Goal: Task Accomplishment & Management: Use online tool/utility

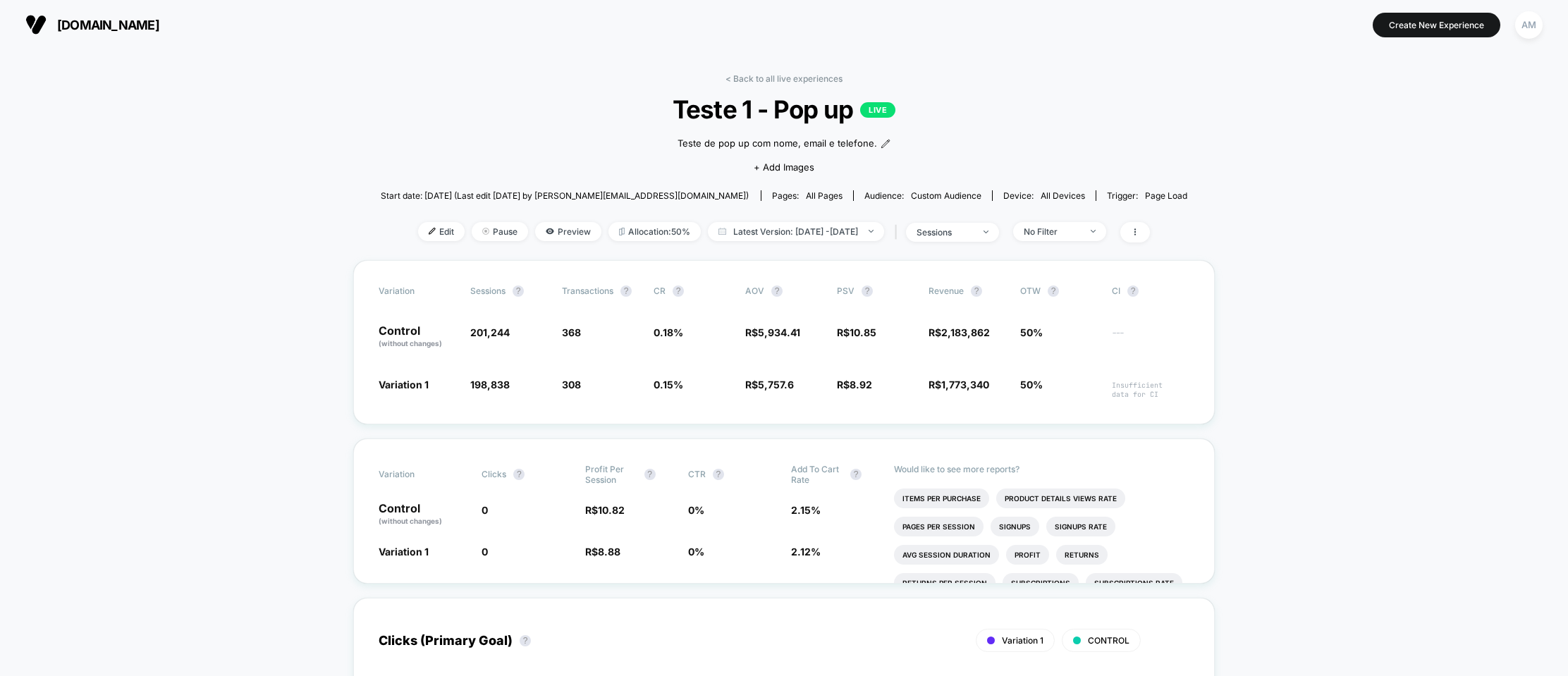
click at [79, 26] on span "gringa.com.br" at bounding box center [108, 25] width 103 height 15
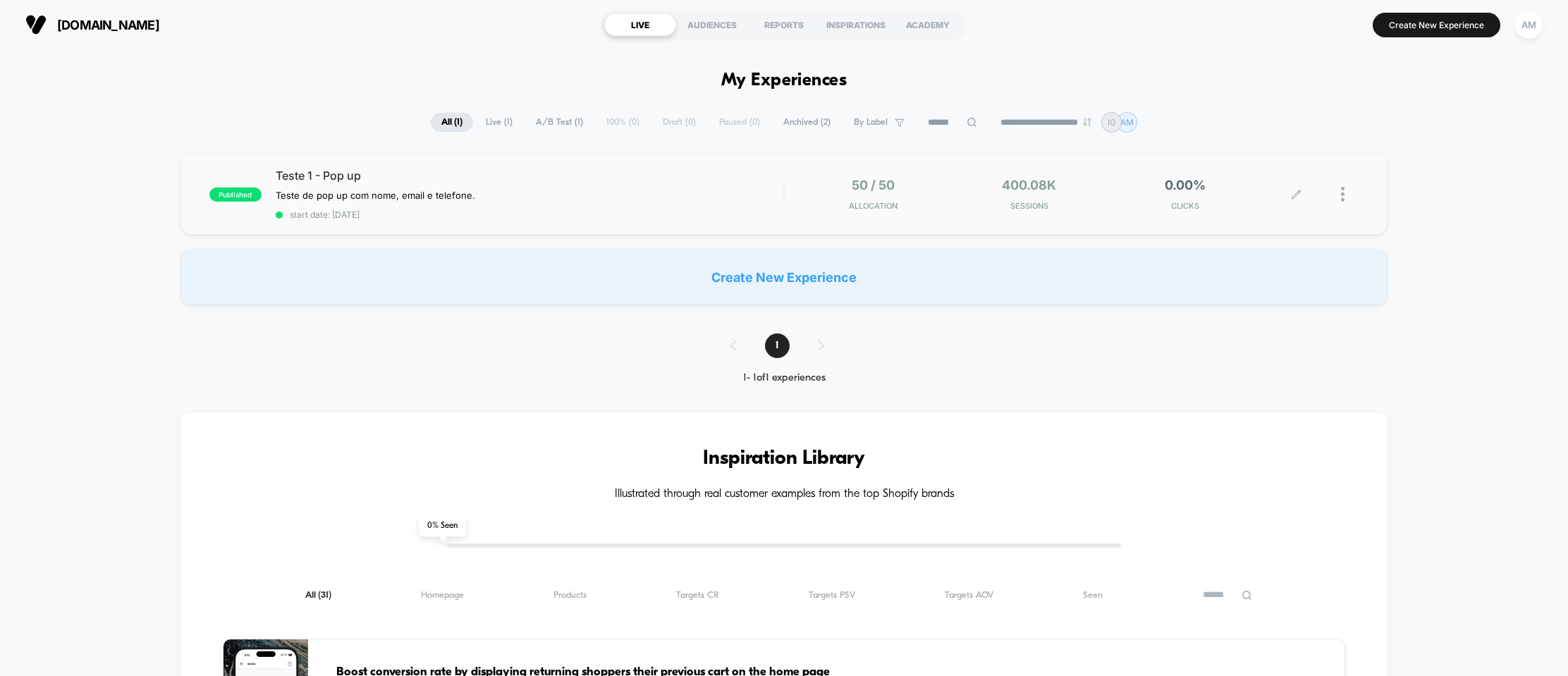
click at [1347, 199] on div at bounding box center [1350, 194] width 18 height 33
click at [1249, 144] on div "Duplicate" at bounding box center [1271, 146] width 127 height 32
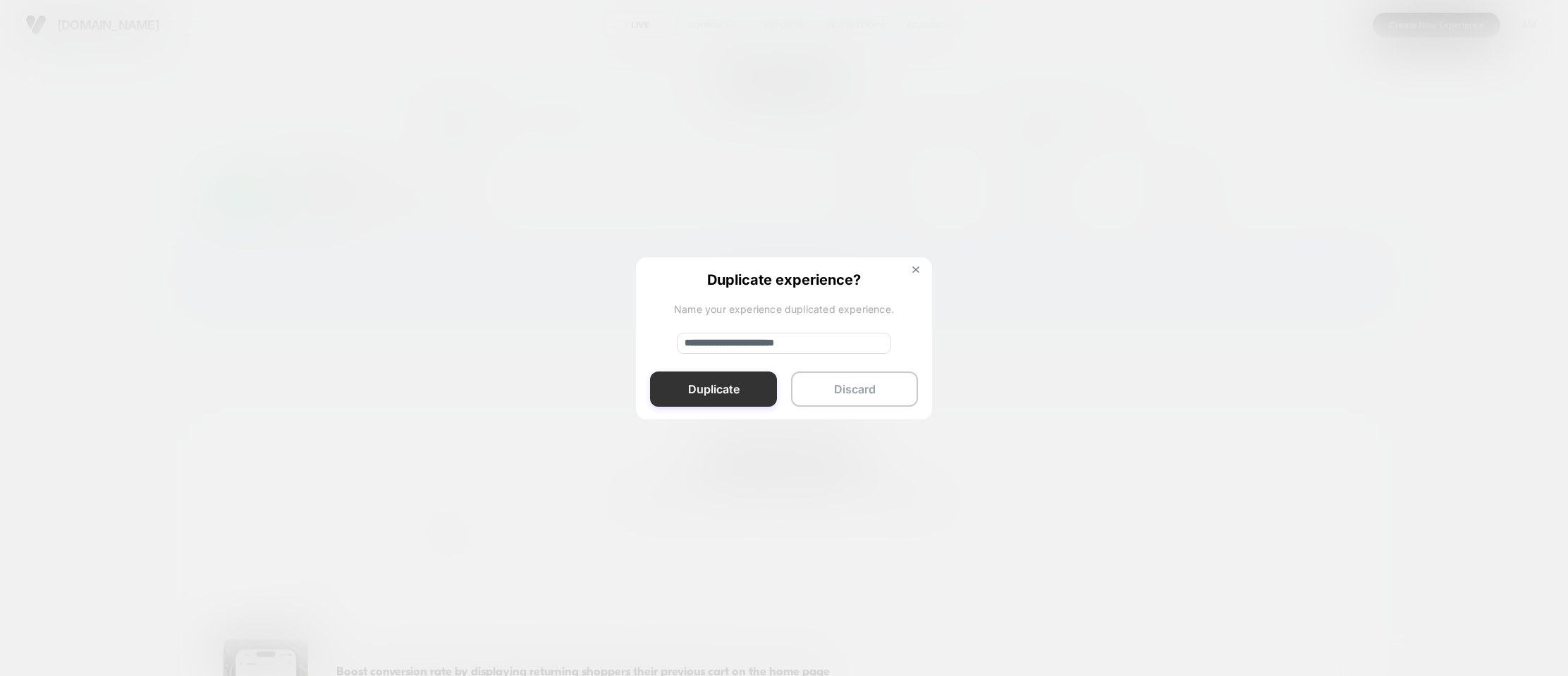
click at [720, 384] on button "Duplicate" at bounding box center [714, 388] width 127 height 35
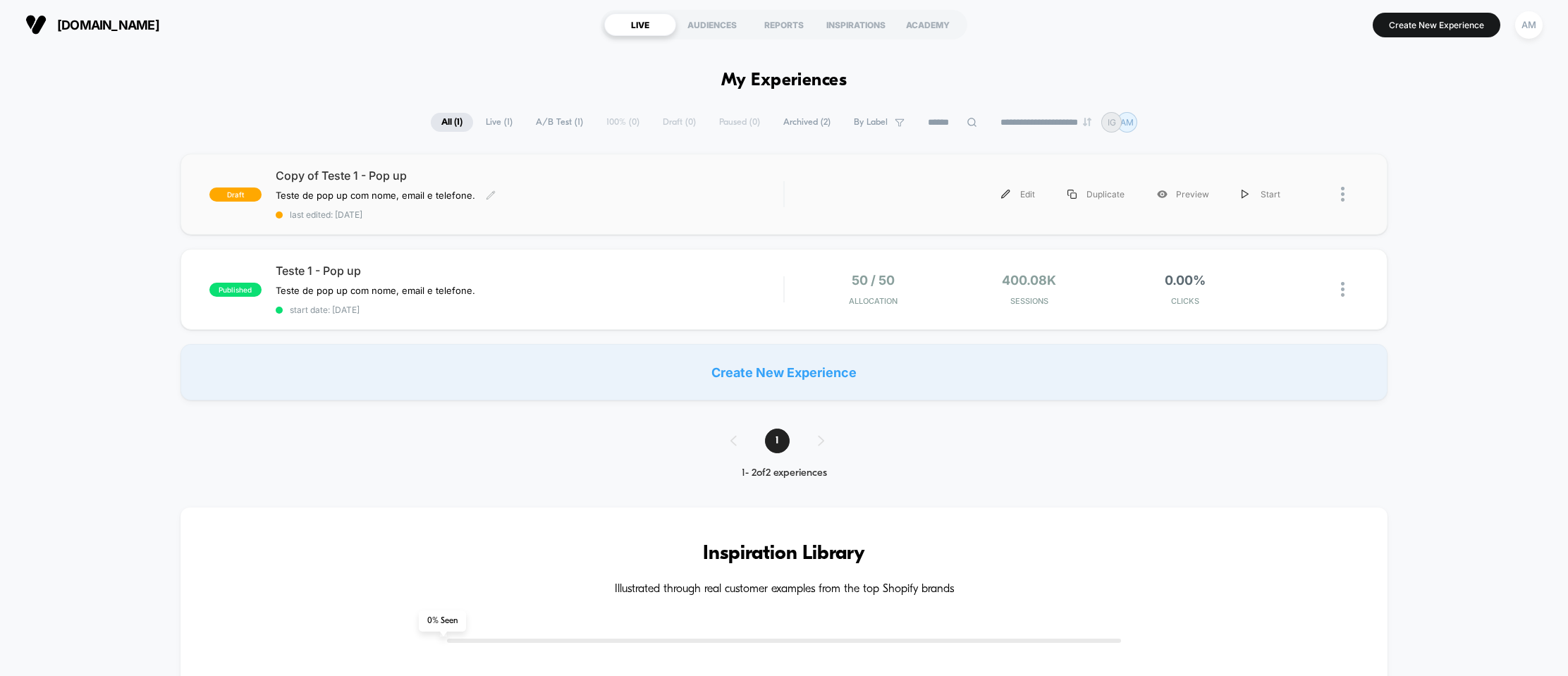
click at [671, 198] on div "Copy of Teste 1 - Pop up Teste de pop up com nome, email e telefone. Click to e…" at bounding box center [530, 194] width 508 height 52
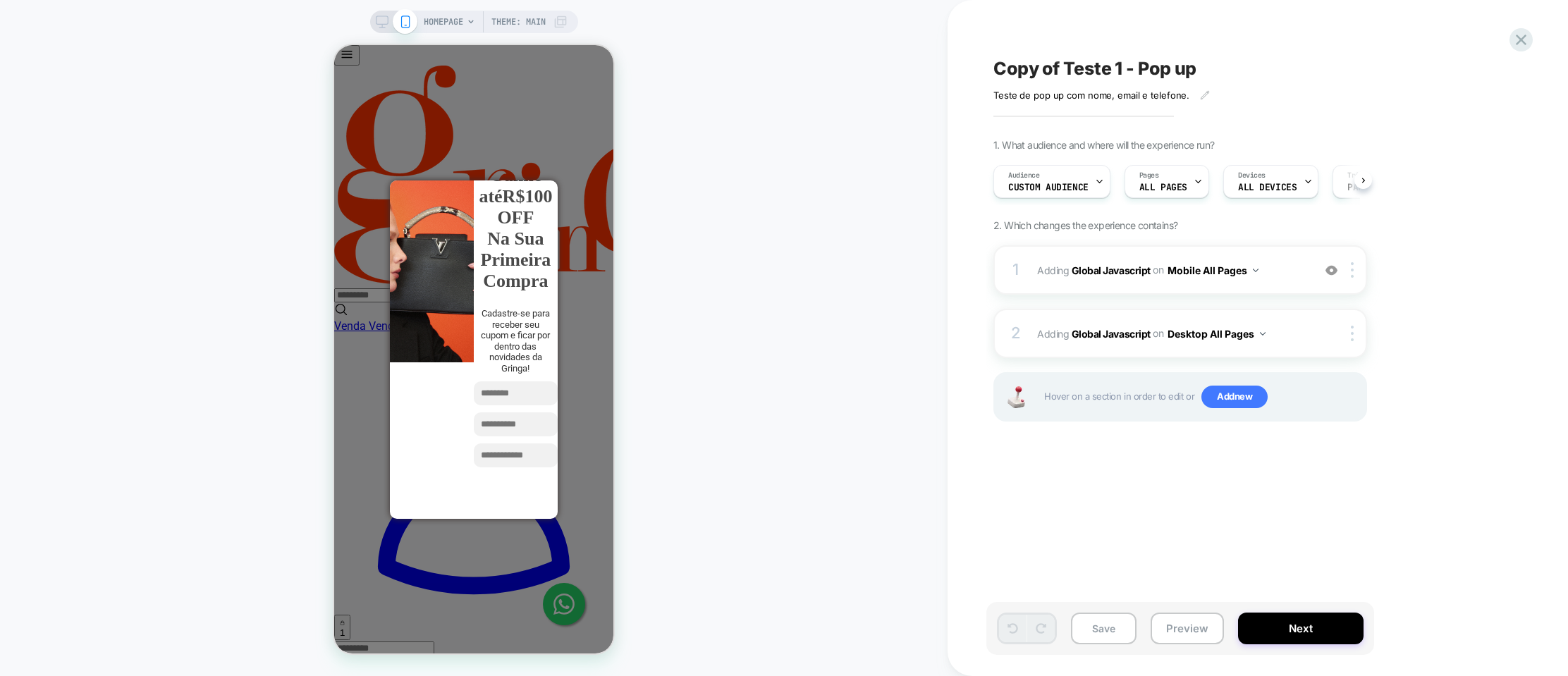
scroll to position [0, 1]
click at [1096, 335] on b "Global Javascript" at bounding box center [1111, 334] width 79 height 12
click at [1104, 269] on b "Global Javascript" at bounding box center [1111, 270] width 79 height 12
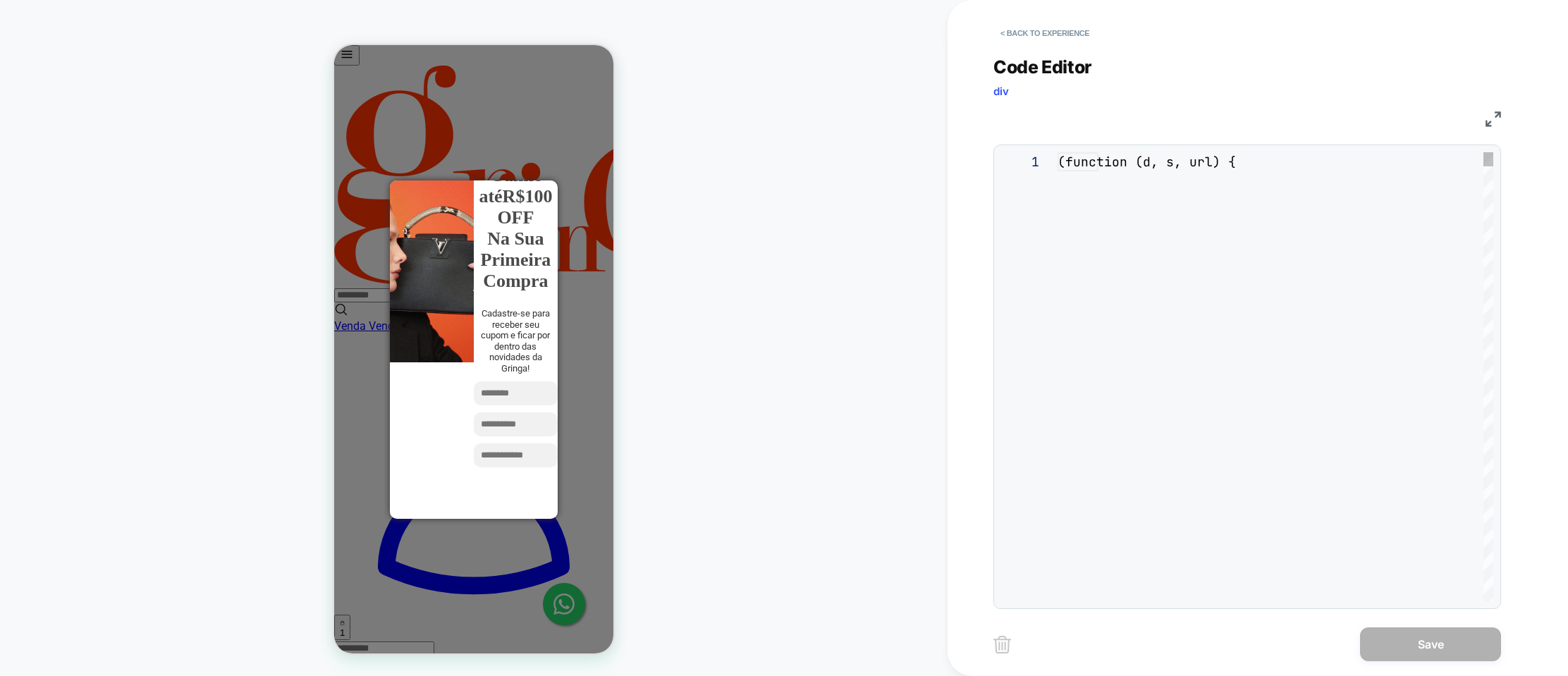
scroll to position [171, 0]
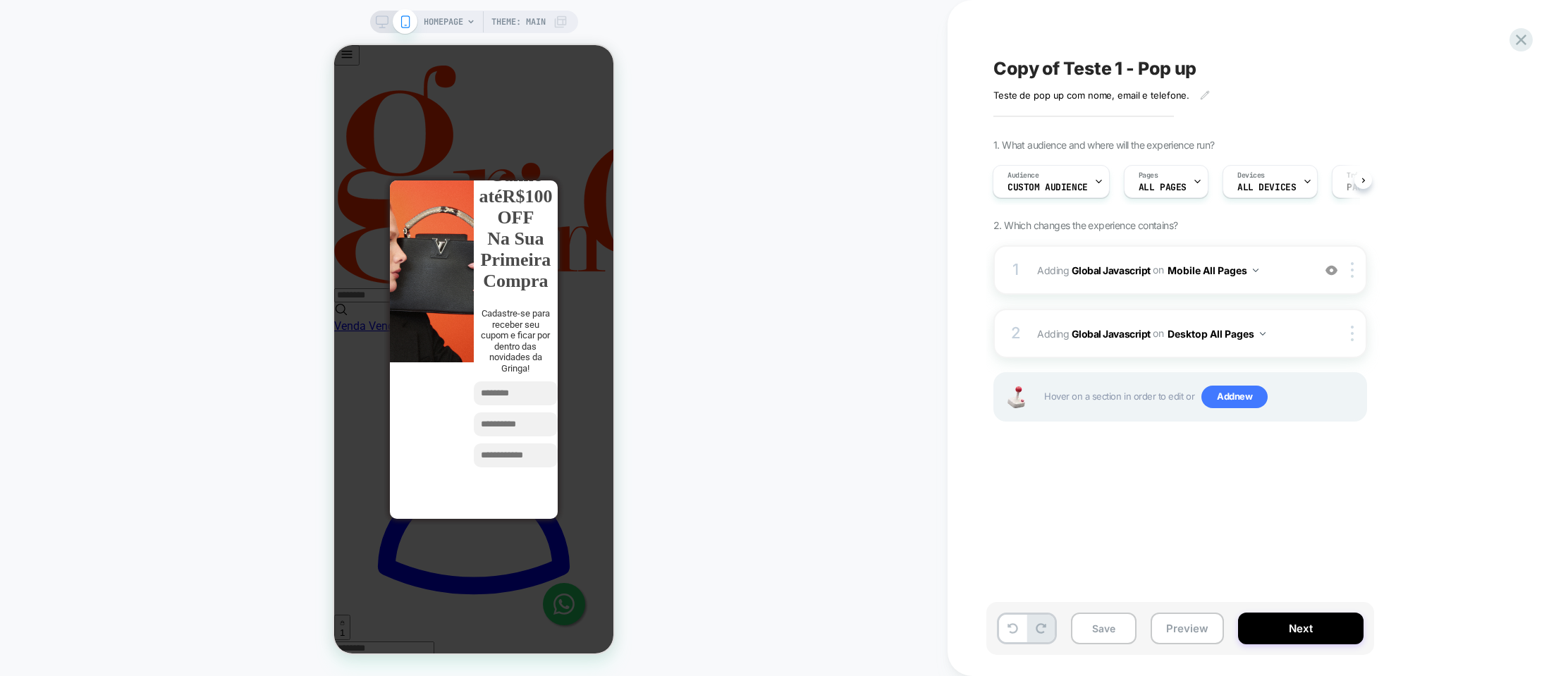
click at [1055, 69] on span "Copy of Teste 1 - Pop up" at bounding box center [1095, 68] width 203 height 21
type textarea "**********"
click at [1308, 270] on div "1 Adding Global Javascript on Mobile All Pages Add Before Add After Copy to Des…" at bounding box center [1180, 271] width 373 height 50
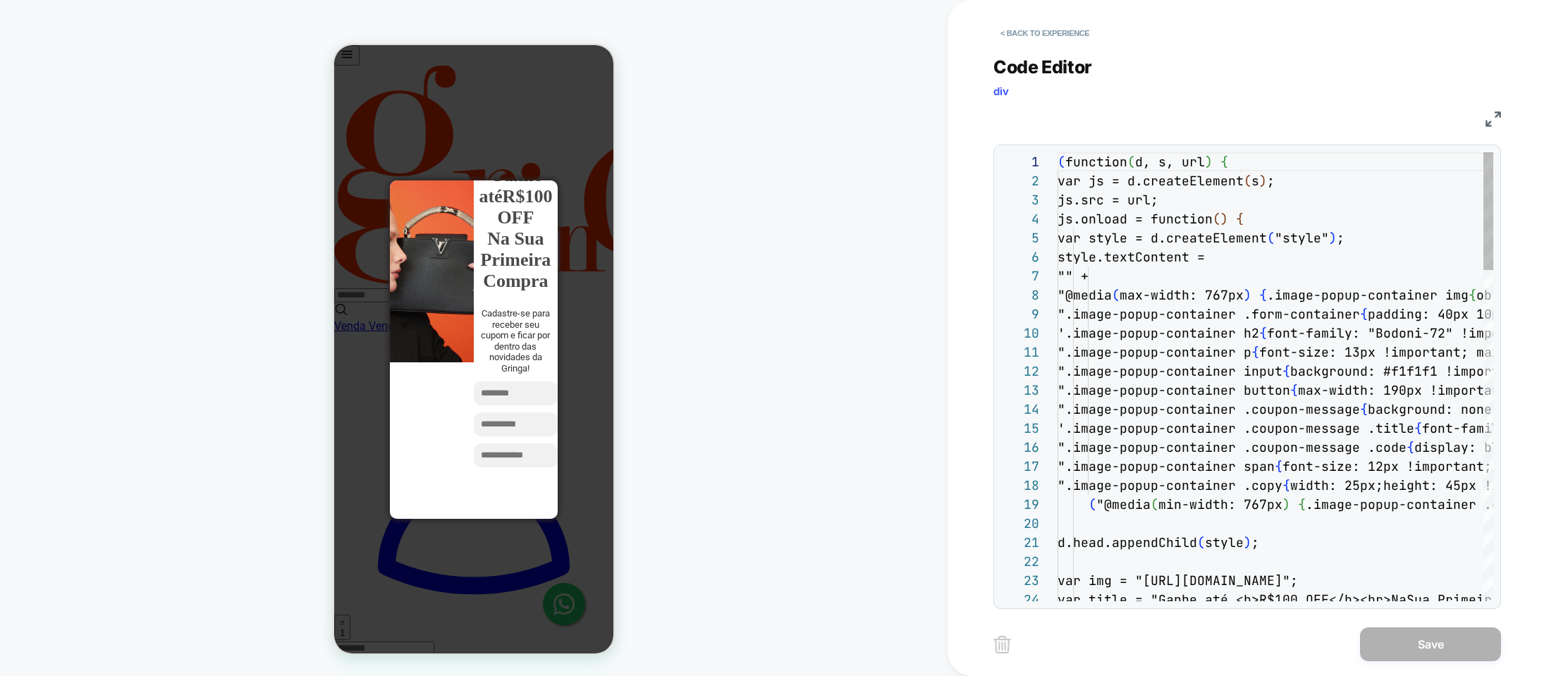
scroll to position [171, 0]
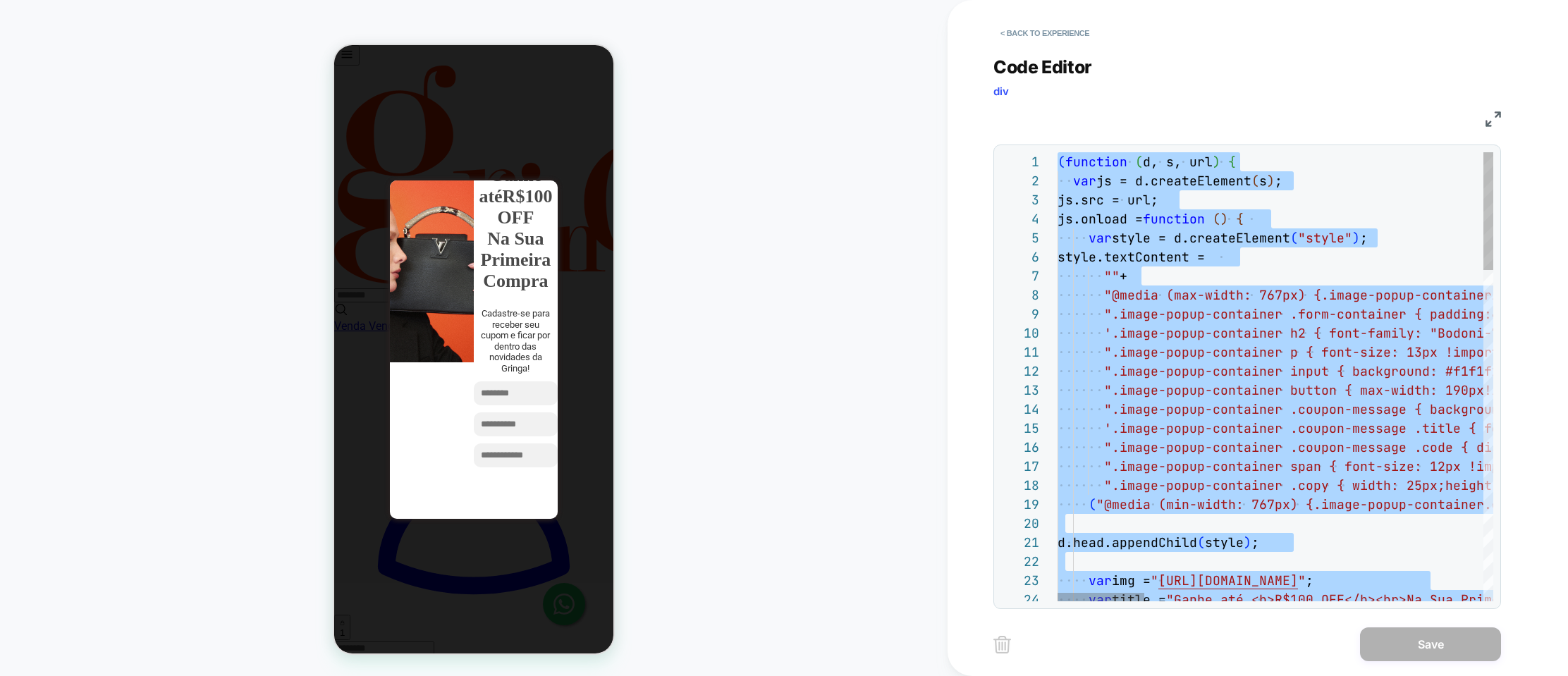
type textarea "**********"
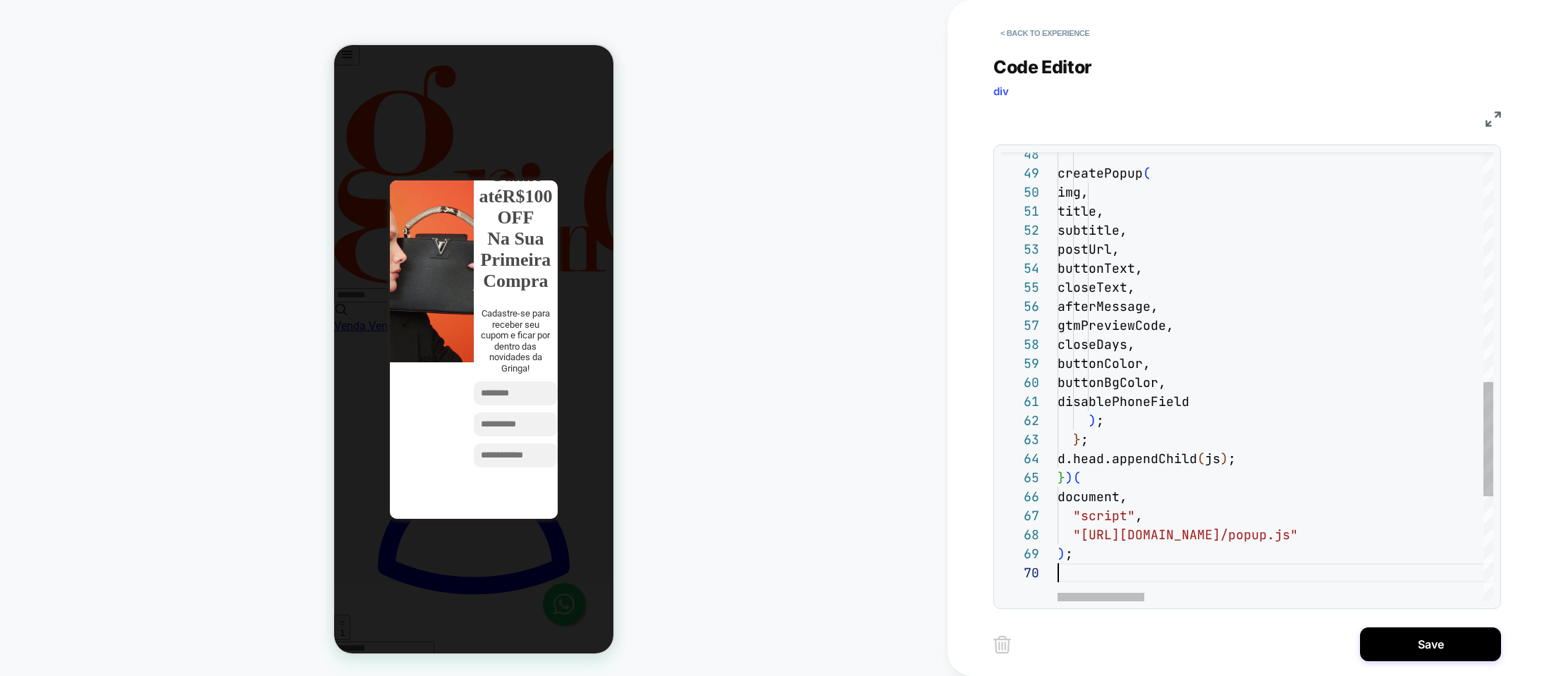
scroll to position [171, 0]
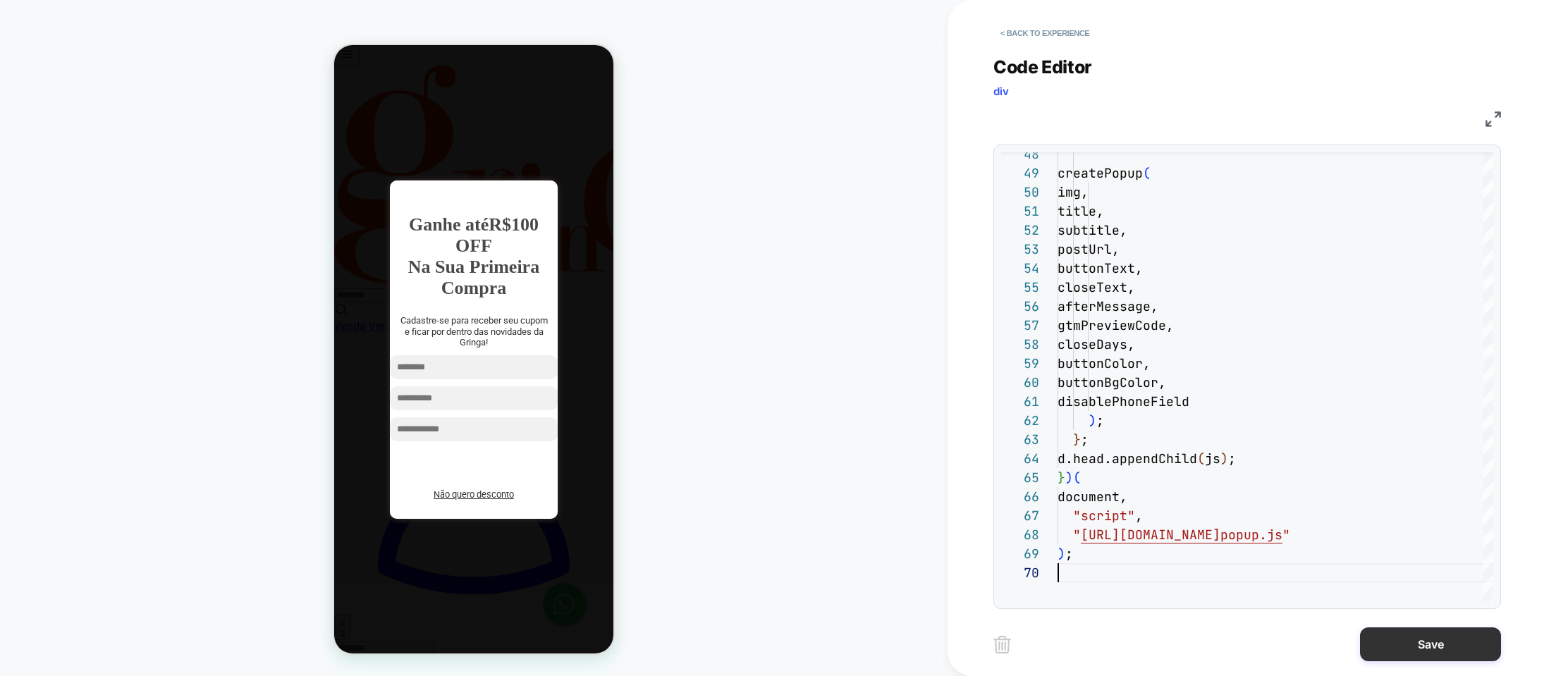
click at [1397, 647] on button "Save" at bounding box center [1431, 644] width 141 height 34
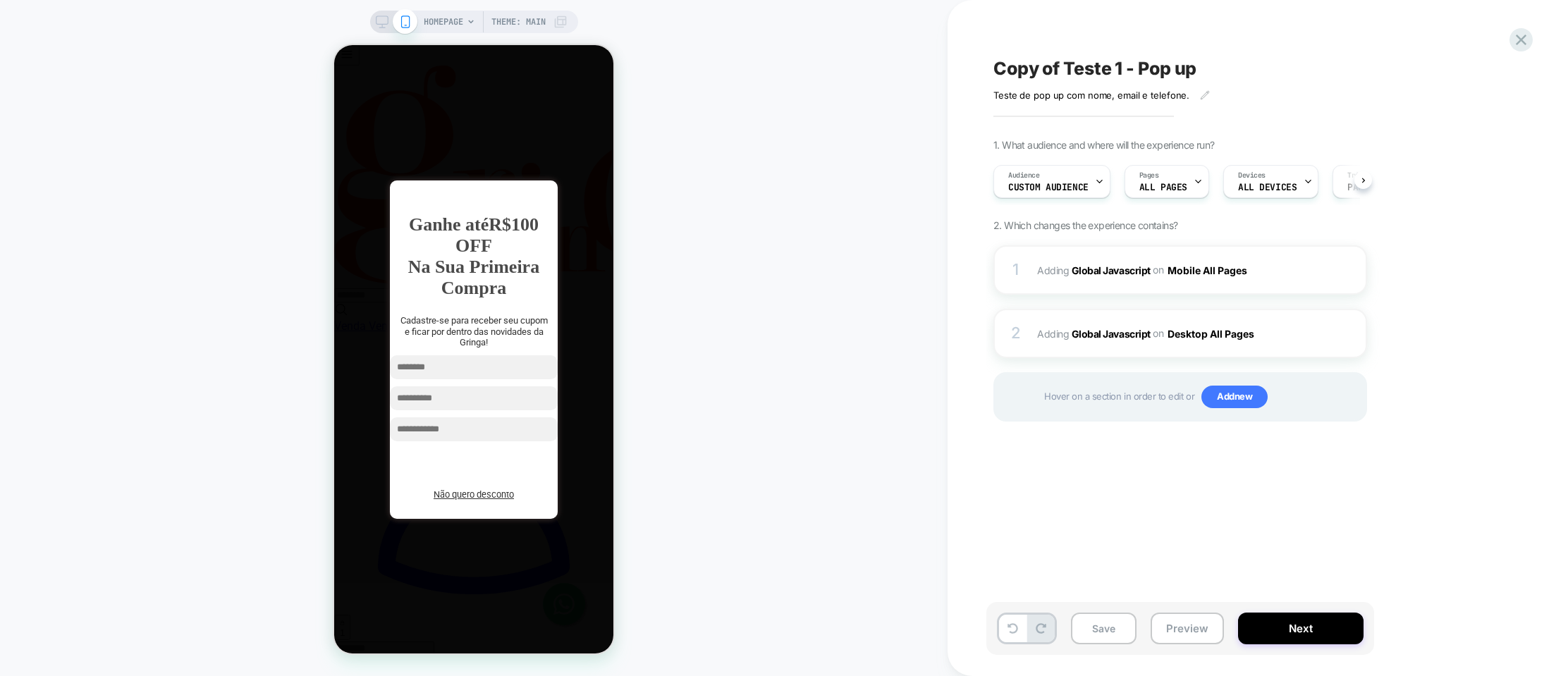
click at [1071, 29] on div "Copy of Teste 1 - Pop up Teste de pop up com nome, email e telefone. Click to e…" at bounding box center [1250, 338] width 529 height 648
click at [1130, 337] on b "Global Javascript" at bounding box center [1111, 334] width 79 height 12
click at [1127, 338] on b "Global Javascript" at bounding box center [1111, 334] width 79 height 12
click at [1107, 333] on b "Global Javascript" at bounding box center [1111, 334] width 79 height 12
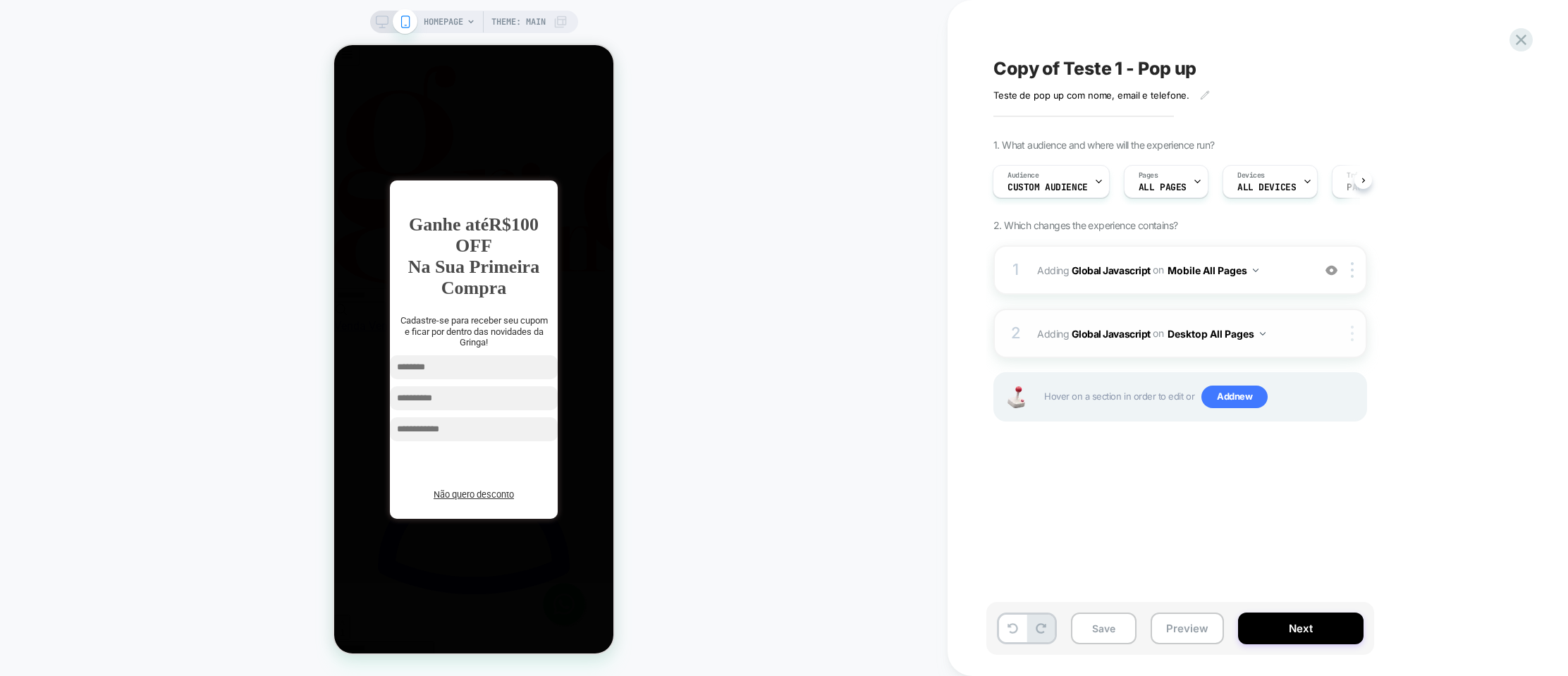
click at [1353, 338] on img at bounding box center [1352, 334] width 3 height 16
click at [1312, 338] on div "2 Adding Global Javascript on Desktop All Pages Copy to Mobile Target All Devic…" at bounding box center [1180, 334] width 373 height 50
click at [1122, 337] on b "Global Javascript" at bounding box center [1111, 334] width 79 height 12
click at [1114, 337] on b "Global Javascript" at bounding box center [1111, 334] width 79 height 12
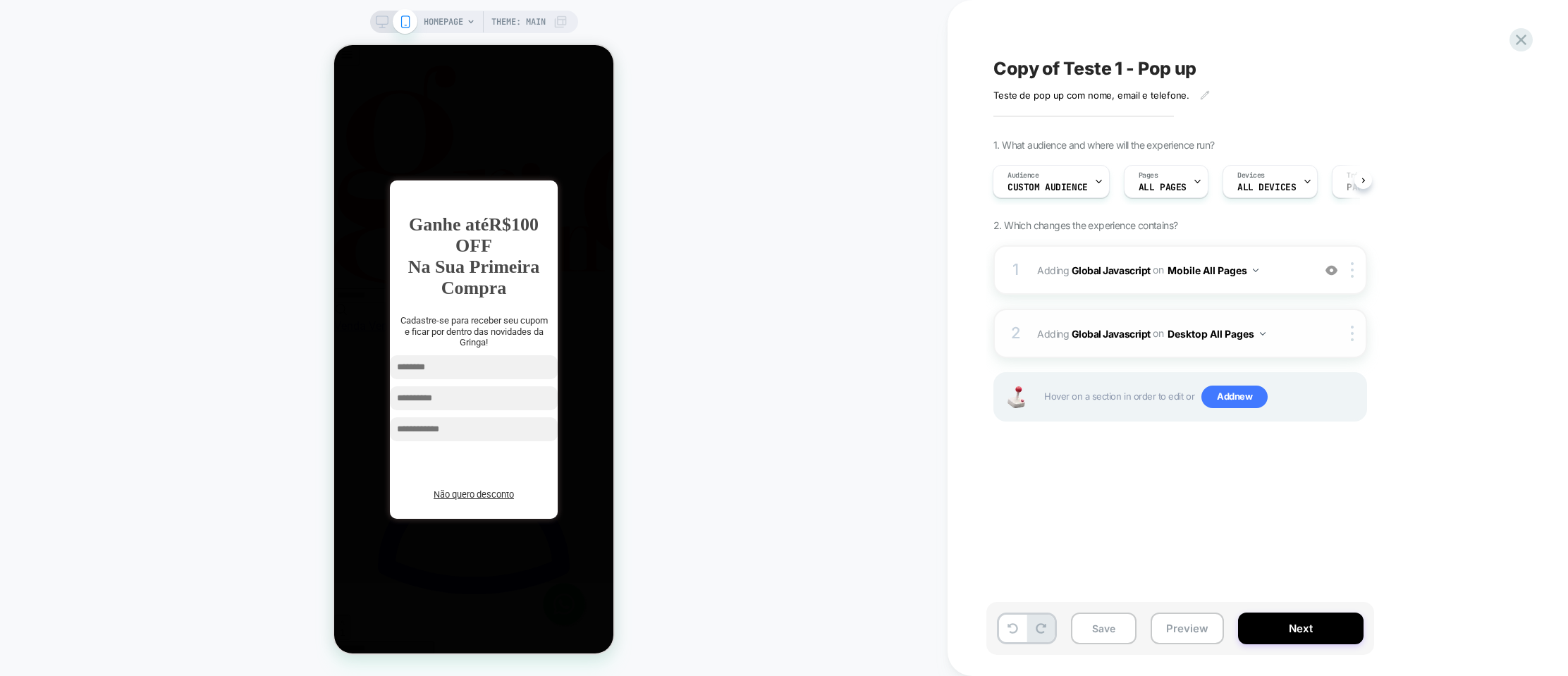
click at [1218, 333] on button "Desktop All Pages" at bounding box center [1217, 334] width 98 height 21
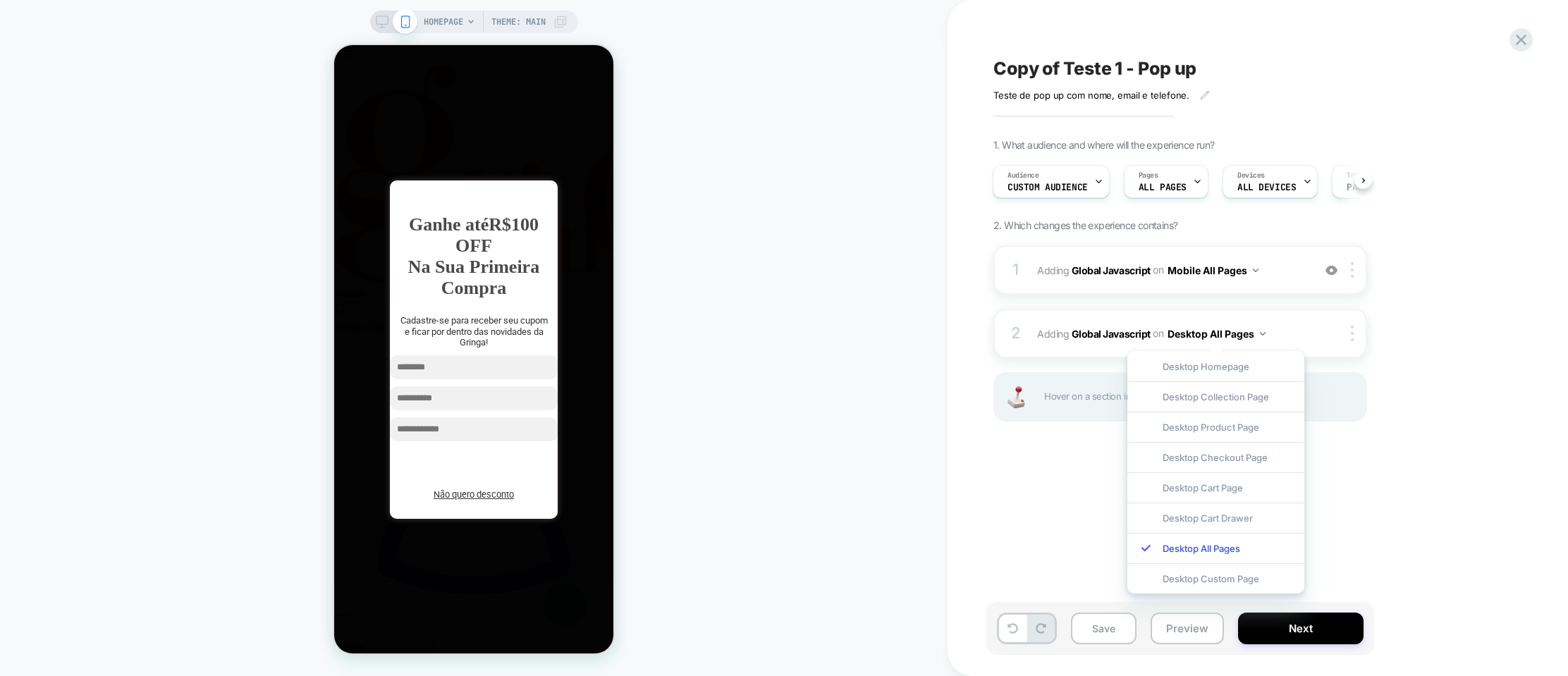
click at [1404, 323] on div "1. What audience and where will the experience run? Audience Custom Audience Pa…" at bounding box center [1250, 298] width 515 height 318
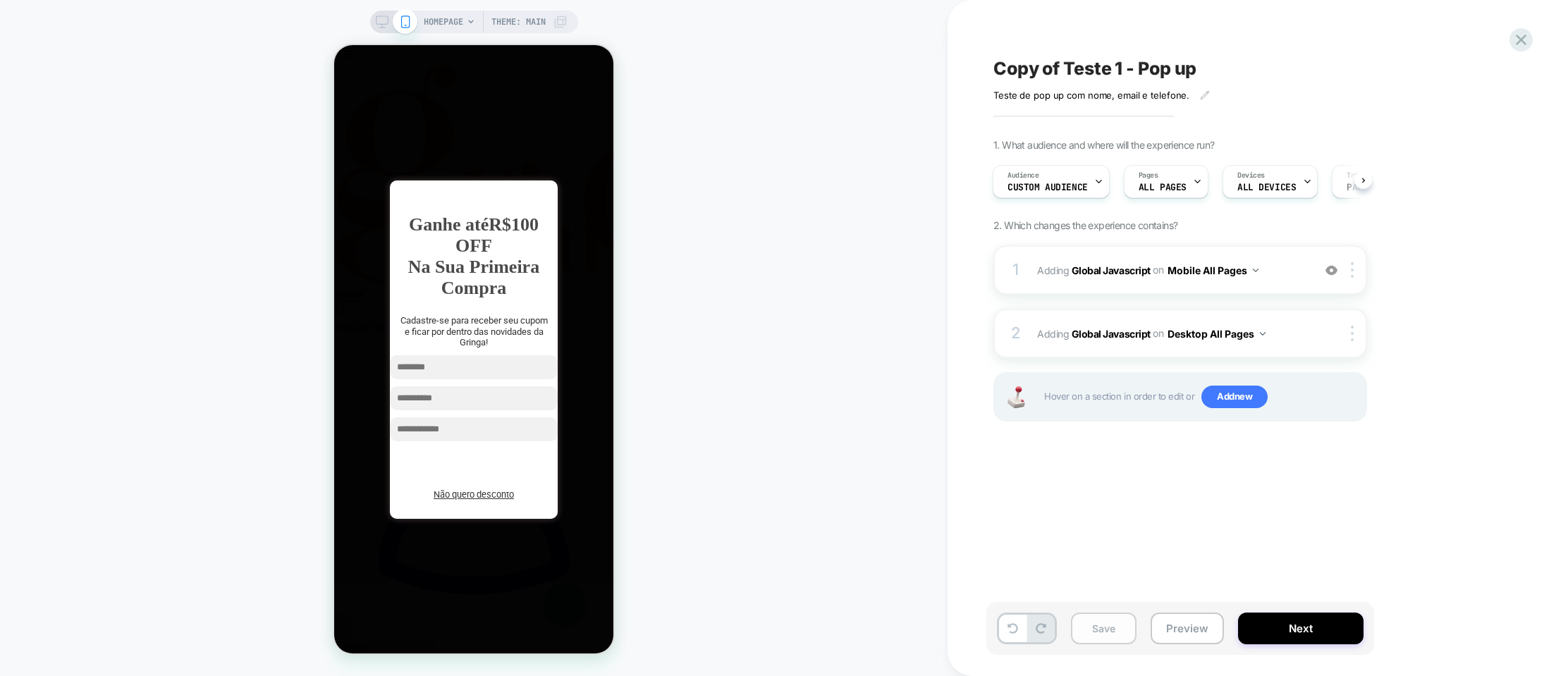
click at [1096, 633] on button "Save" at bounding box center [1104, 629] width 66 height 32
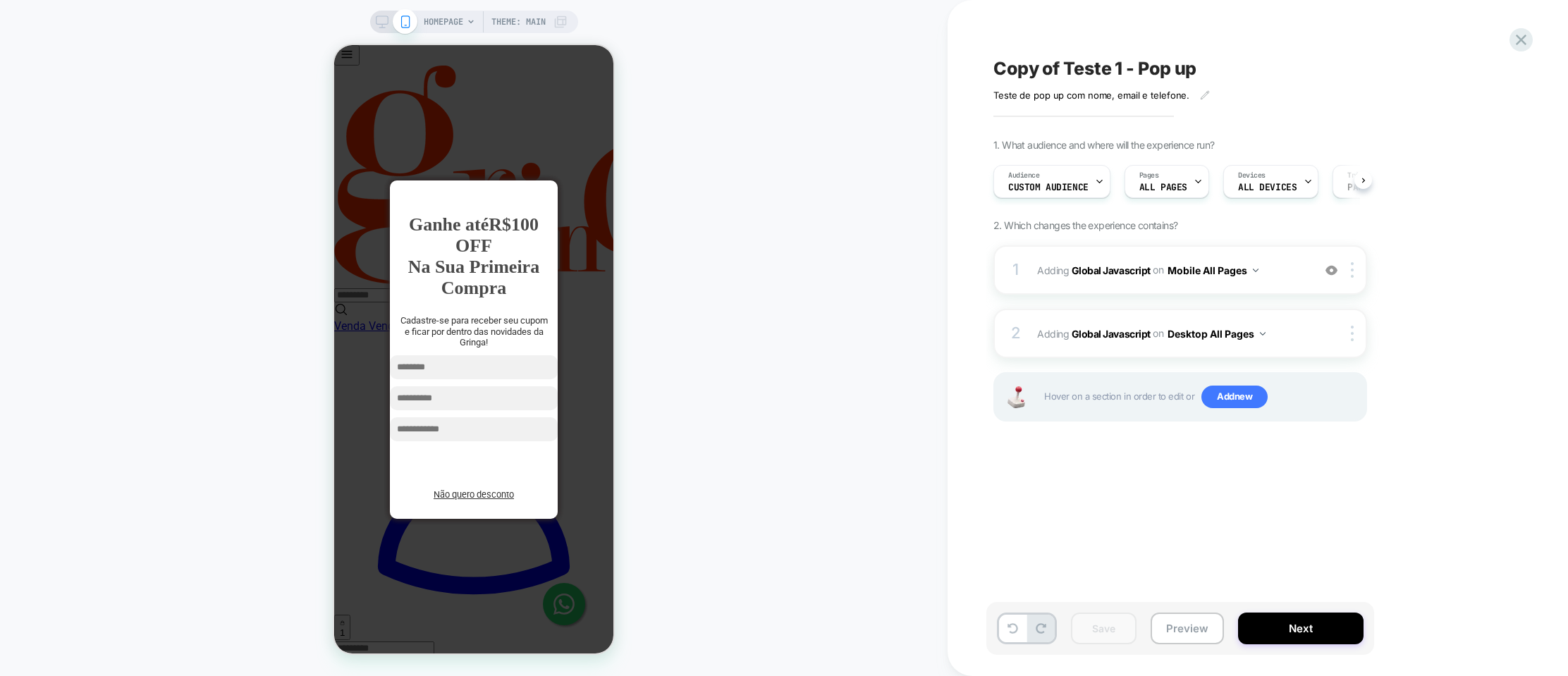
scroll to position [0, 1]
click at [1117, 335] on b "Global Javascript" at bounding box center [1111, 334] width 79 height 12
click at [1189, 339] on button "Desktop All Pages" at bounding box center [1217, 334] width 98 height 21
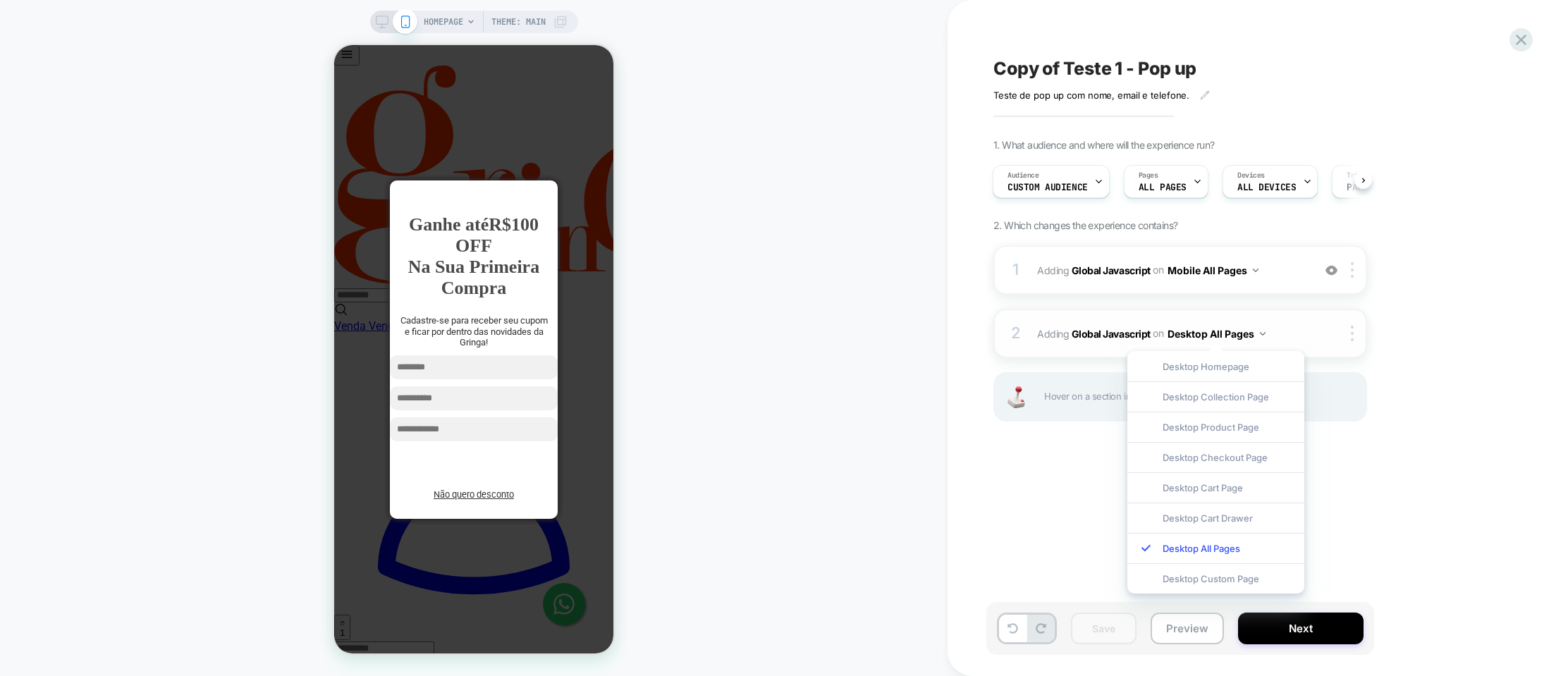
click at [1053, 343] on div "2 Adding Global Javascript on Desktop All Pages Copy to Mobile Target All Devic…" at bounding box center [1180, 334] width 373 height 50
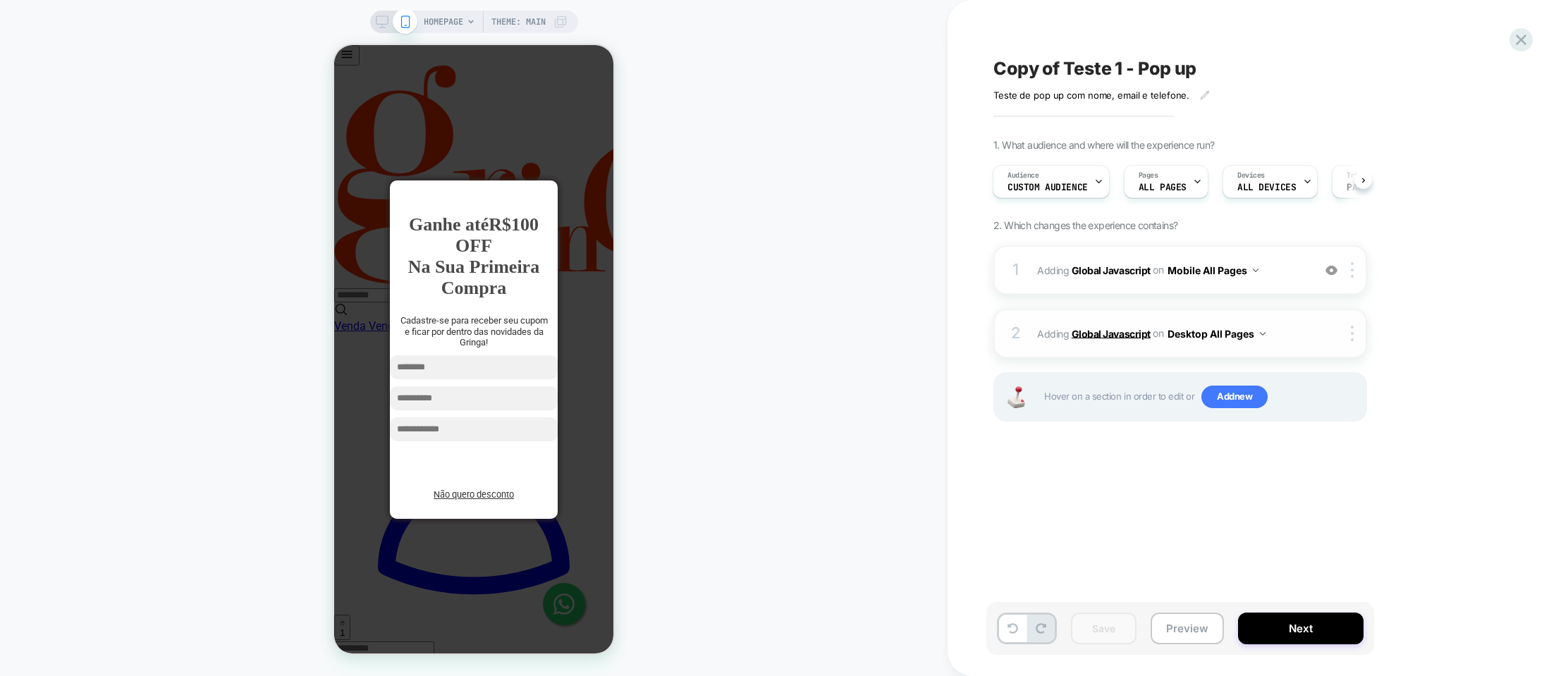
click at [1092, 331] on b "Global Javascript" at bounding box center [1111, 334] width 79 height 12
click at [1091, 272] on b "Global Javascript" at bounding box center [1111, 270] width 79 height 12
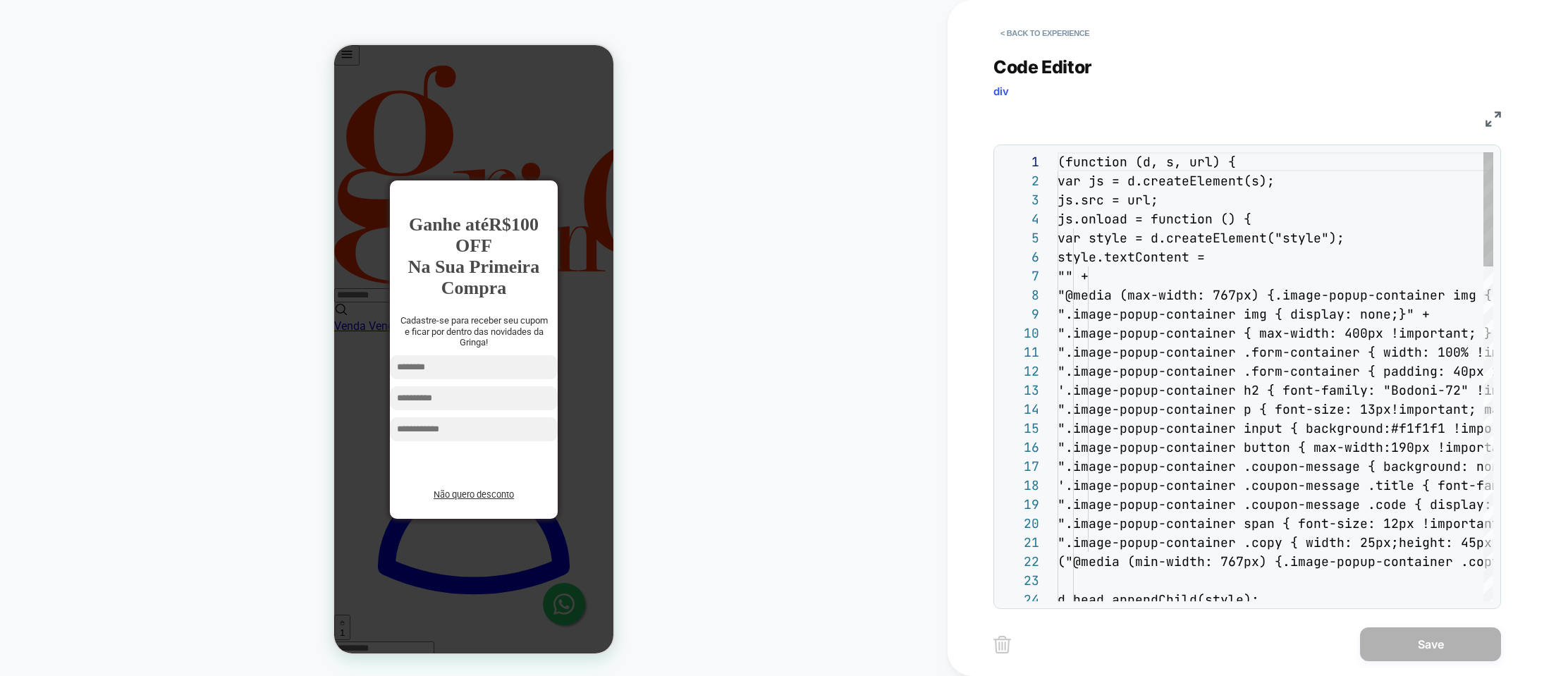
scroll to position [171, 0]
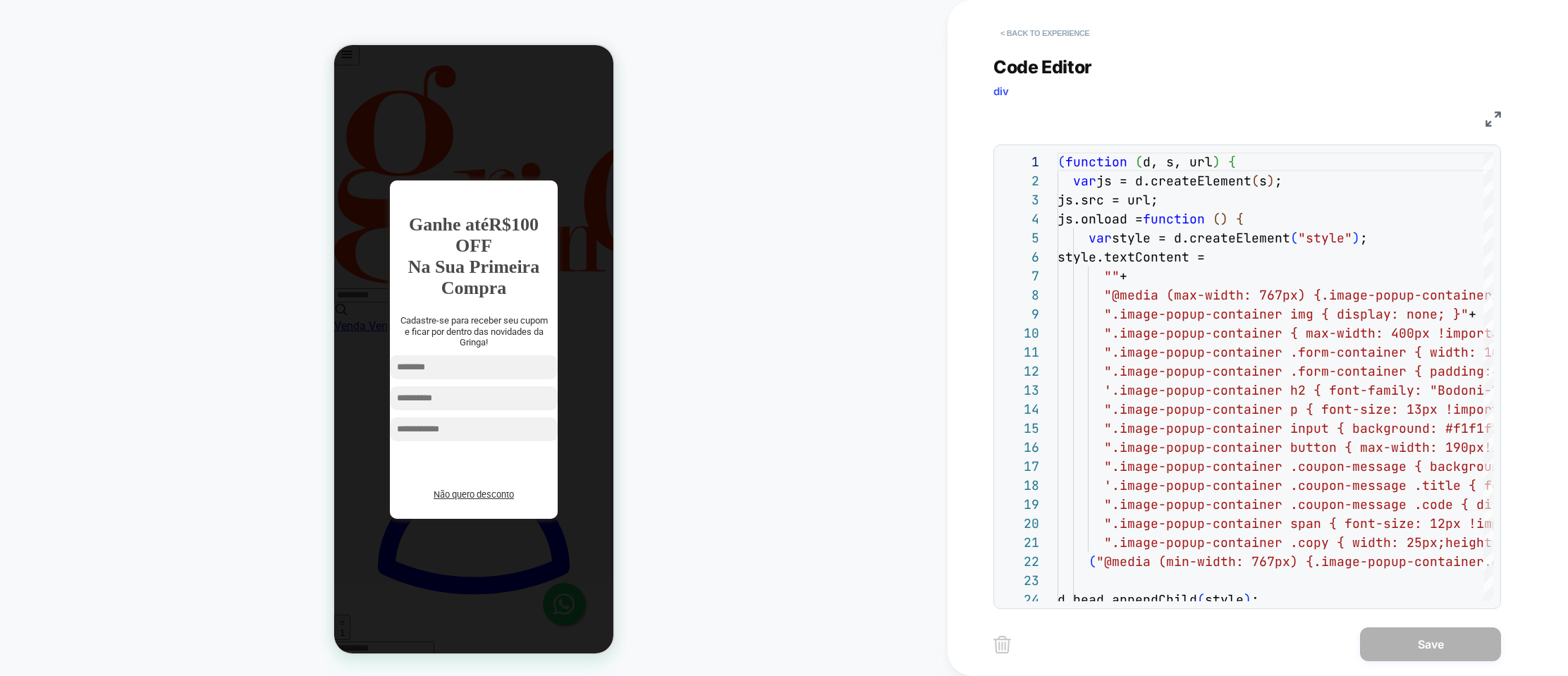
click at [1023, 31] on button "< Back to experience" at bounding box center [1044, 33] width 103 height 23
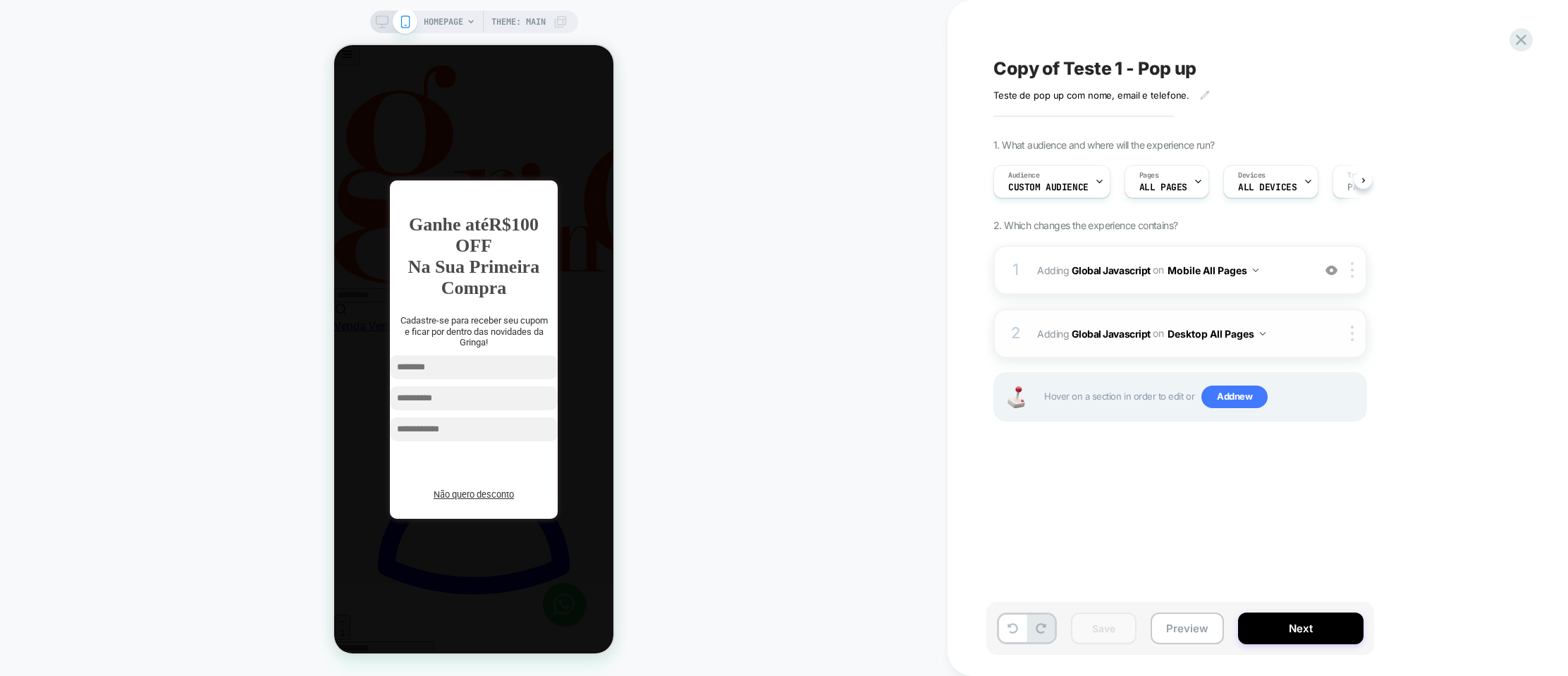
scroll to position [0, 1]
click at [1095, 334] on b "Global Javascript" at bounding box center [1111, 334] width 79 height 12
click at [1066, 60] on span "Copy of Teste 1 - Pop up" at bounding box center [1095, 68] width 203 height 21
click at [1068, 69] on textarea "**********" at bounding box center [1152, 68] width 318 height 21
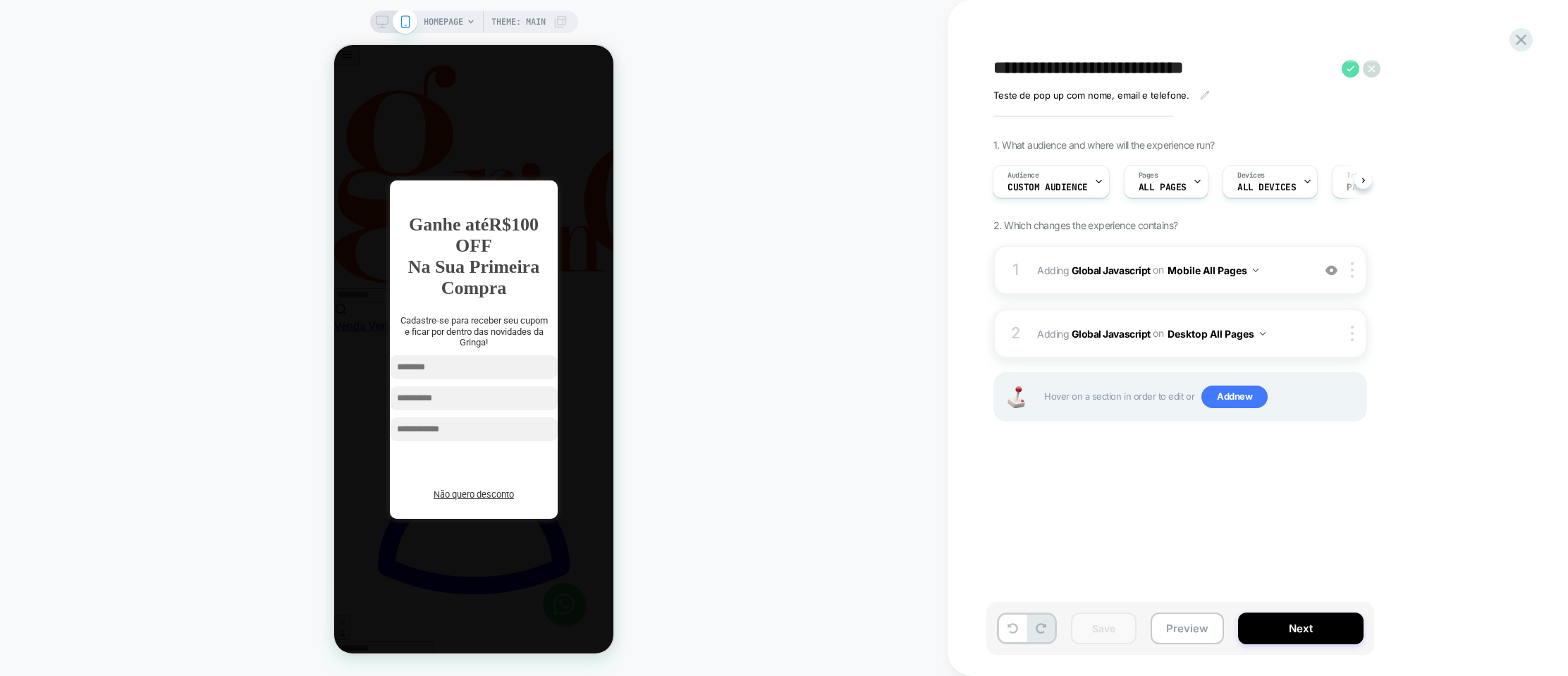
type textarea "**********"
click at [1353, 71] on icon at bounding box center [1351, 69] width 18 height 18
click at [1118, 630] on button "Save" at bounding box center [1104, 629] width 66 height 32
click at [1249, 628] on button "Next" at bounding box center [1301, 629] width 125 height 32
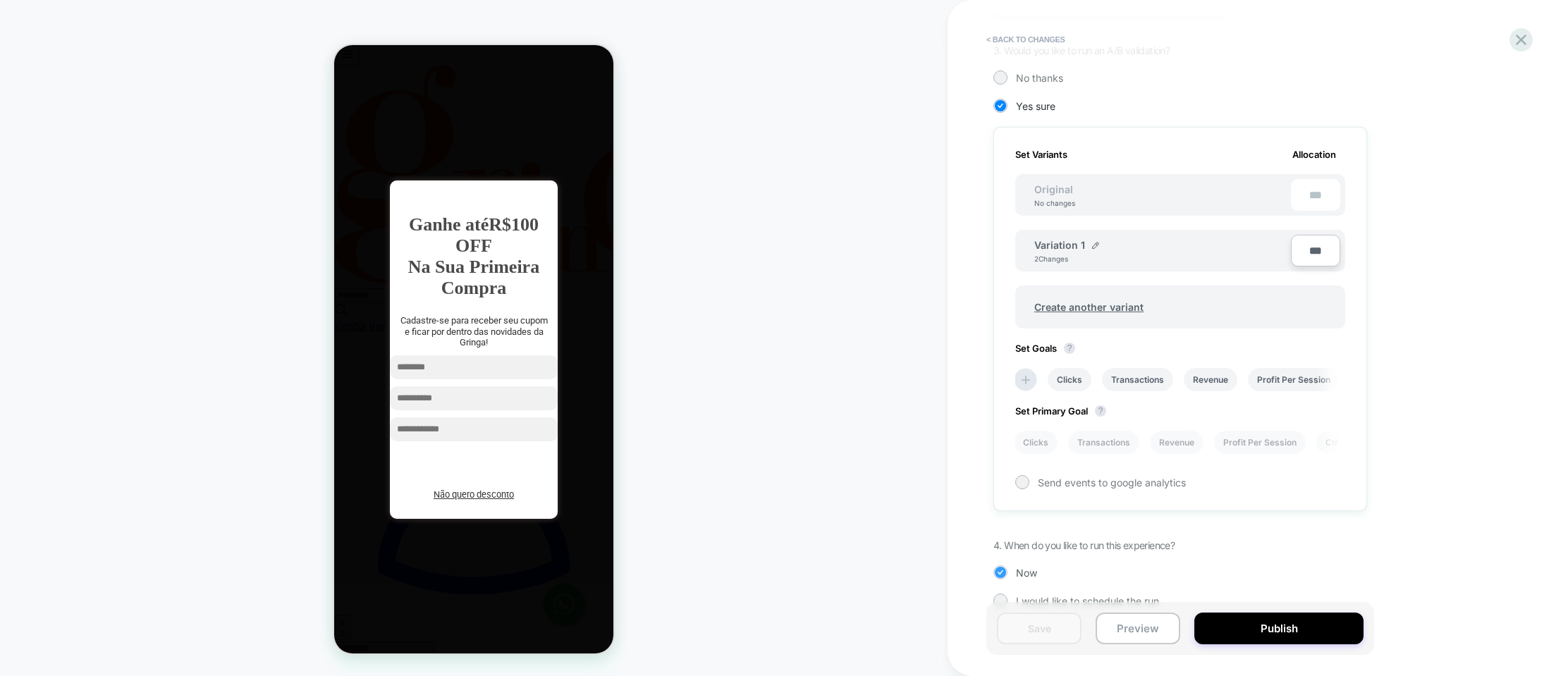
scroll to position [339, 0]
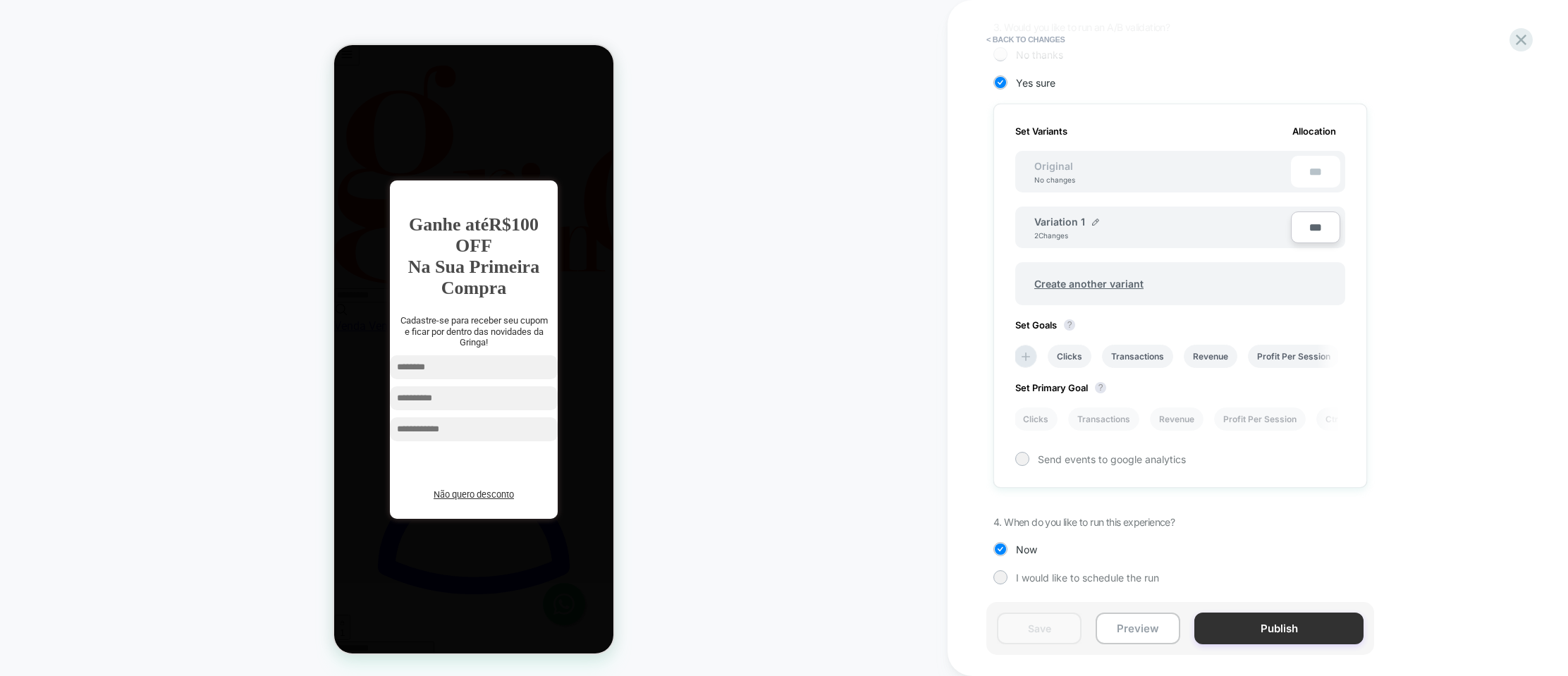
click at [1275, 630] on button "Publish" at bounding box center [1279, 629] width 169 height 32
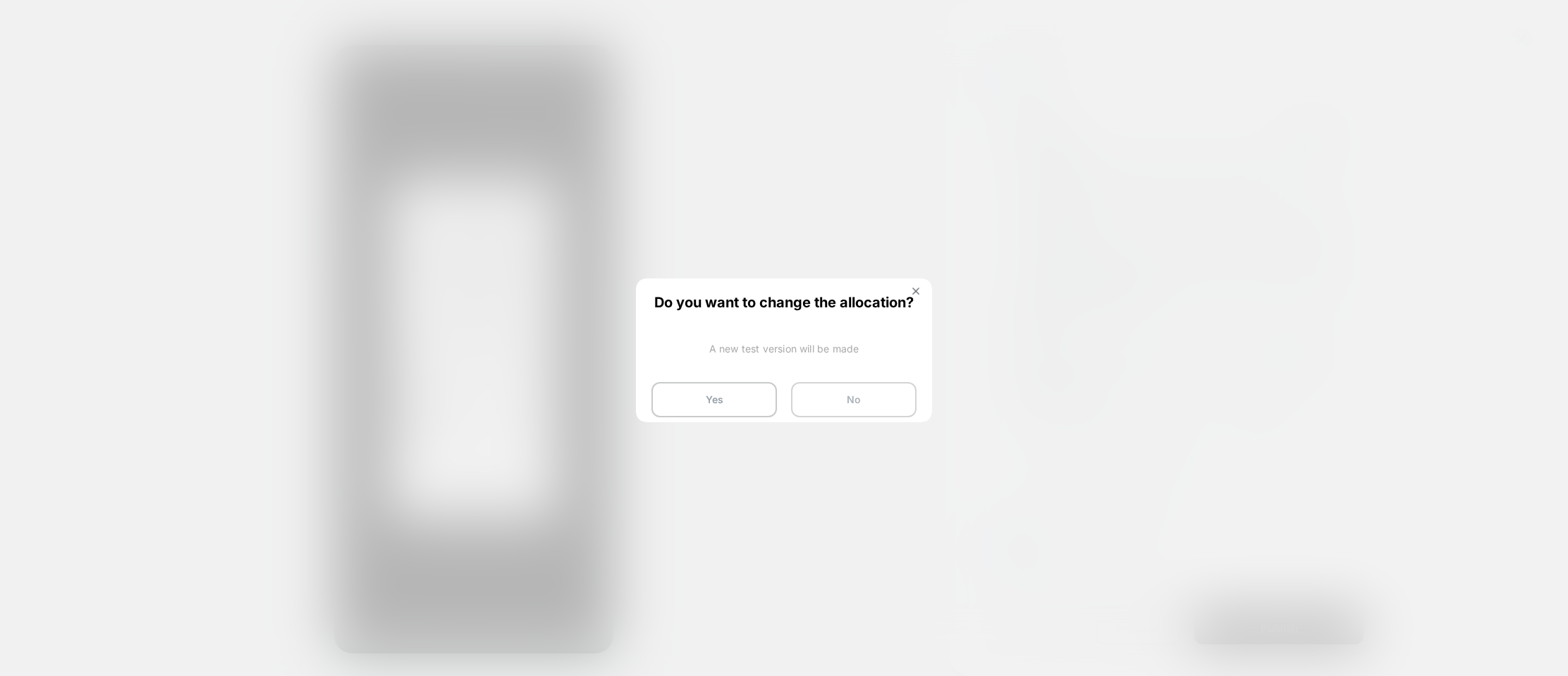
click at [832, 398] on button "No" at bounding box center [854, 399] width 125 height 35
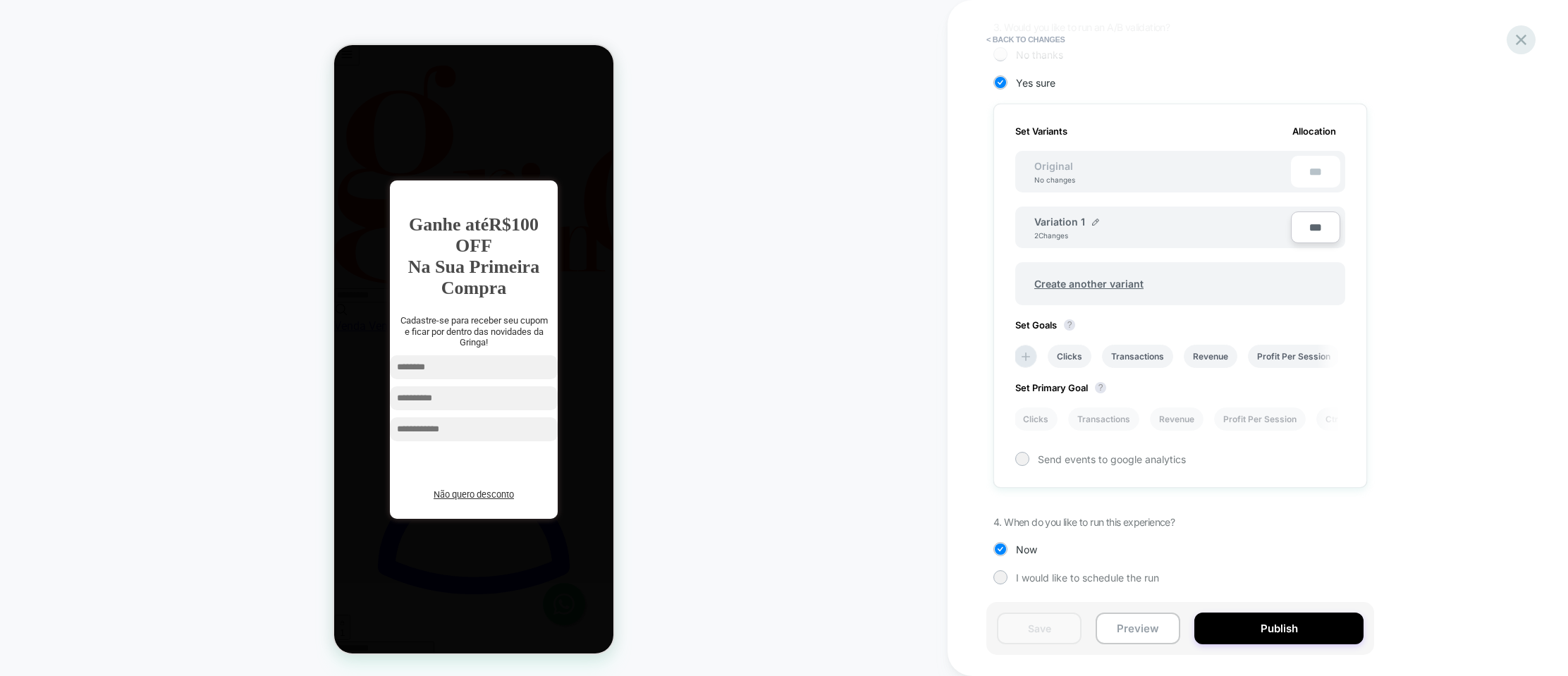
click at [1523, 43] on icon at bounding box center [1521, 40] width 11 height 11
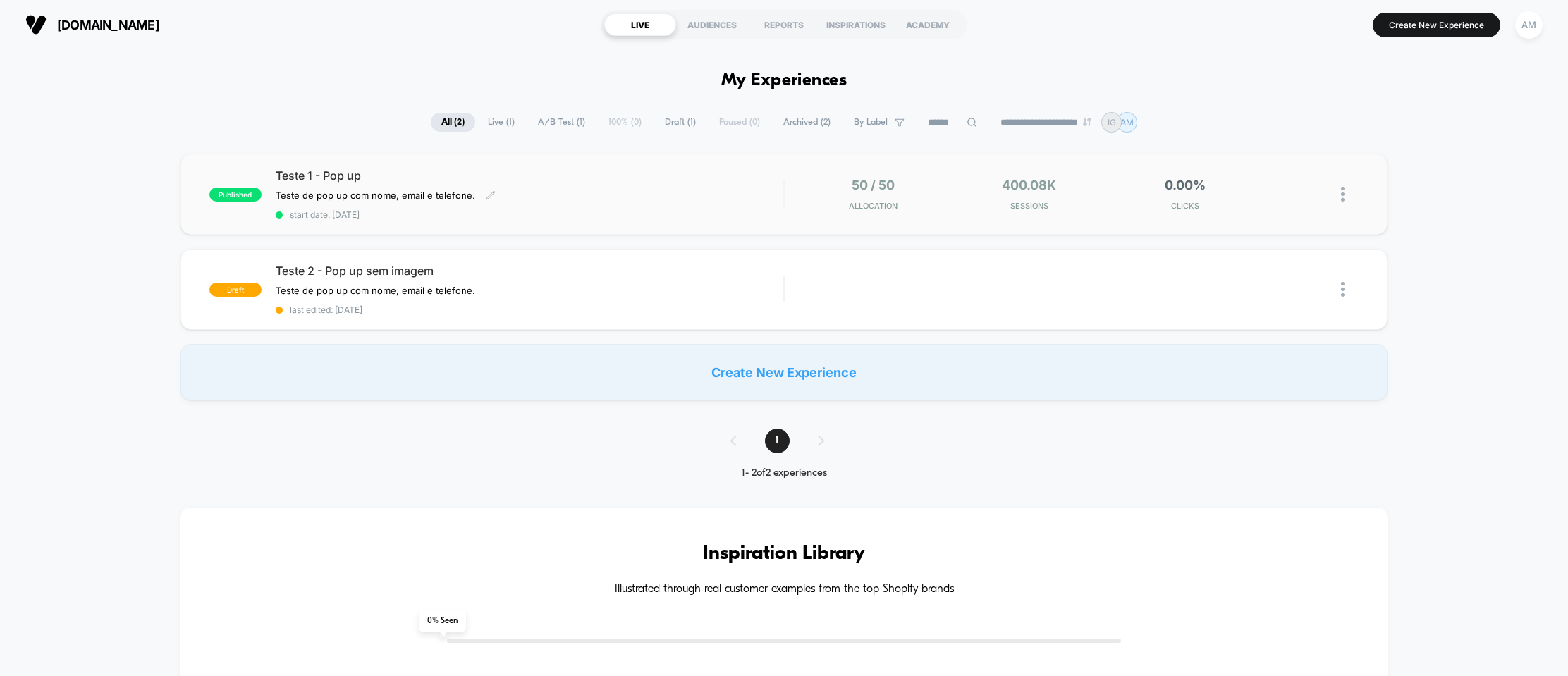
click at [548, 201] on div "Teste de pop up com nome, email e telefone. Click to edit experience details Te…" at bounding box center [453, 195] width 355 height 11
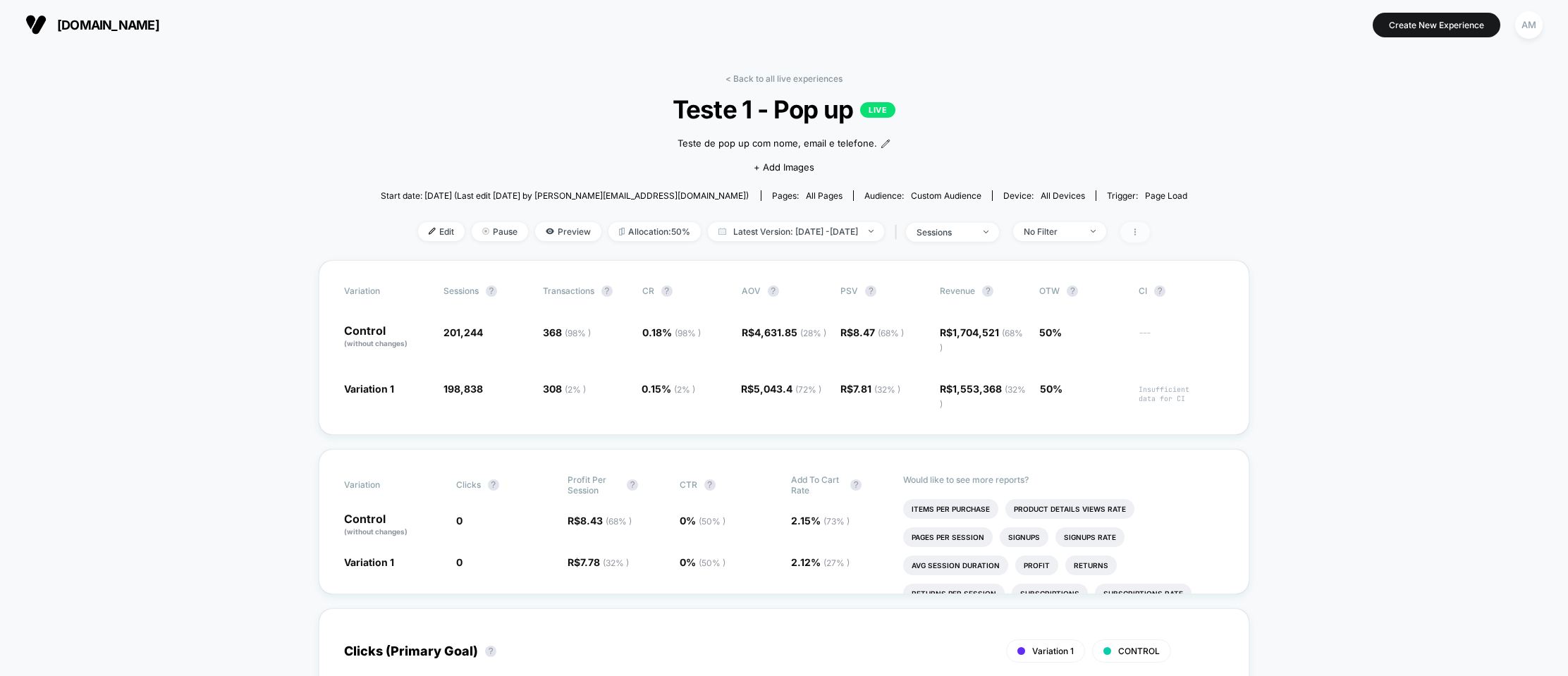
click at [1150, 237] on span at bounding box center [1136, 232] width 30 height 21
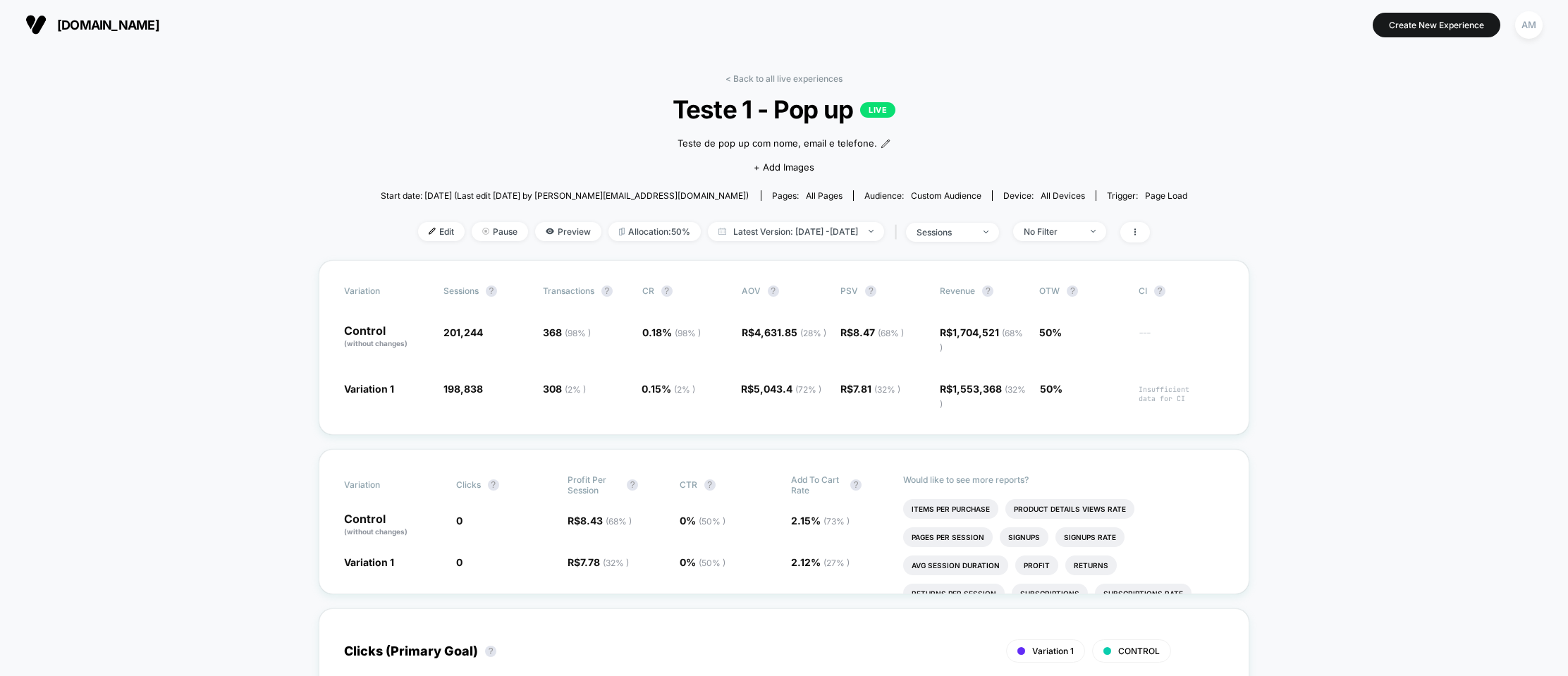
click at [141, 21] on span "[DOMAIN_NAME]" at bounding box center [108, 25] width 103 height 15
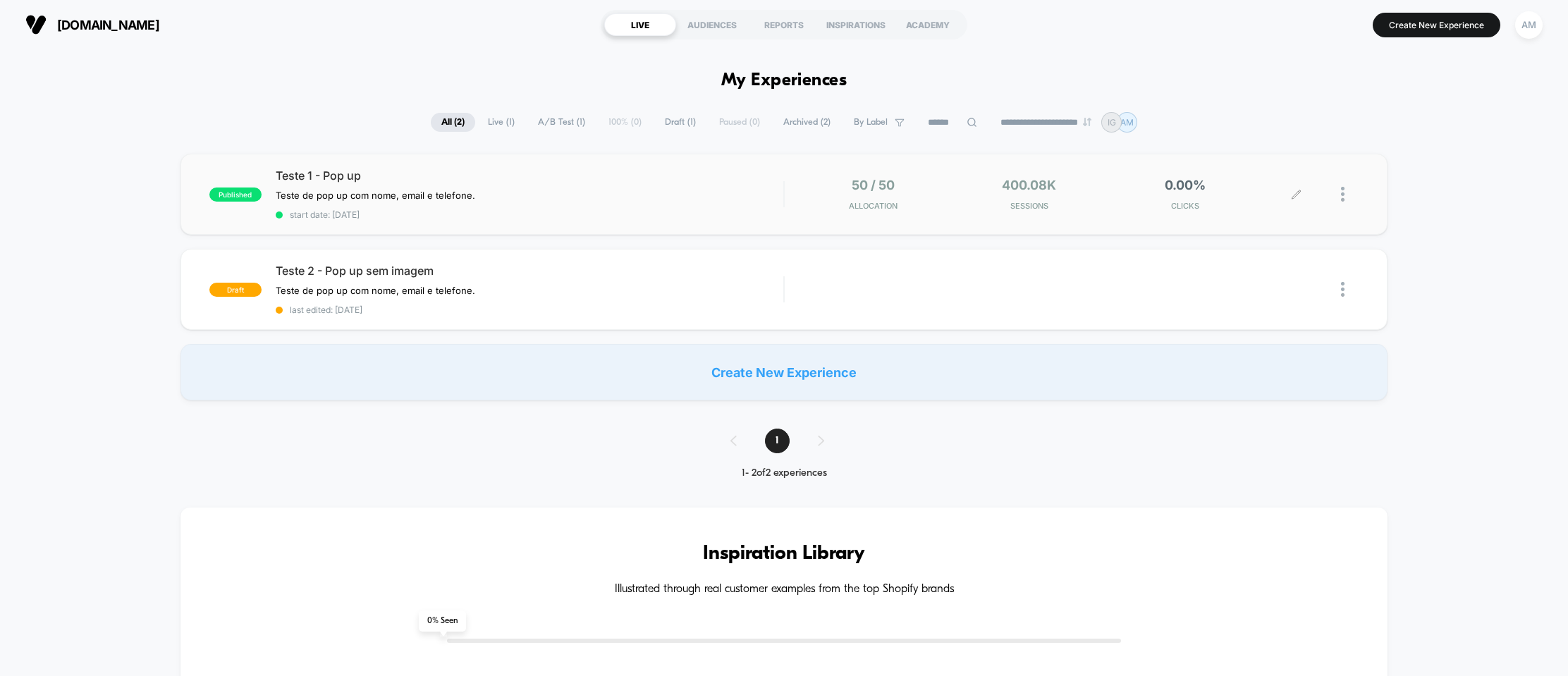
click at [1338, 195] on div at bounding box center [1328, 194] width 62 height 33
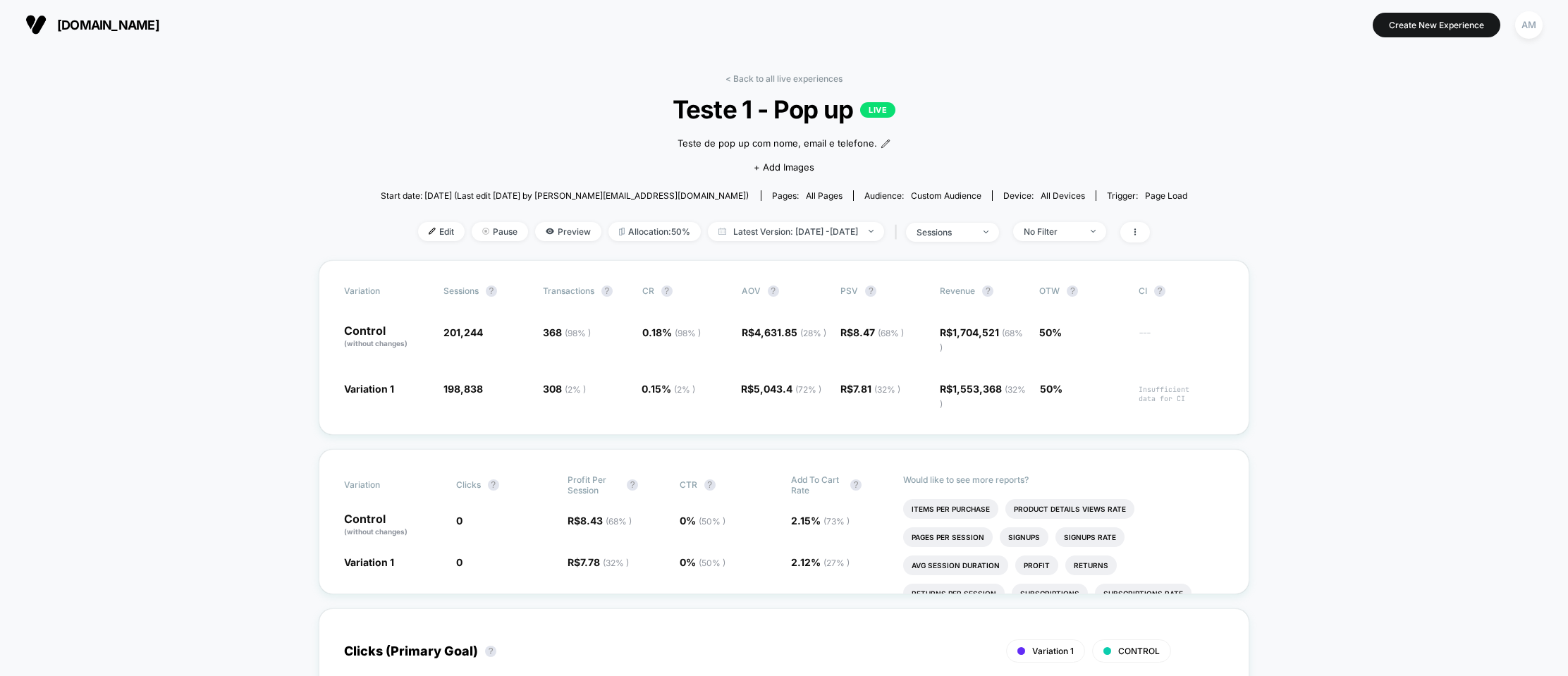
scroll to position [1, 0]
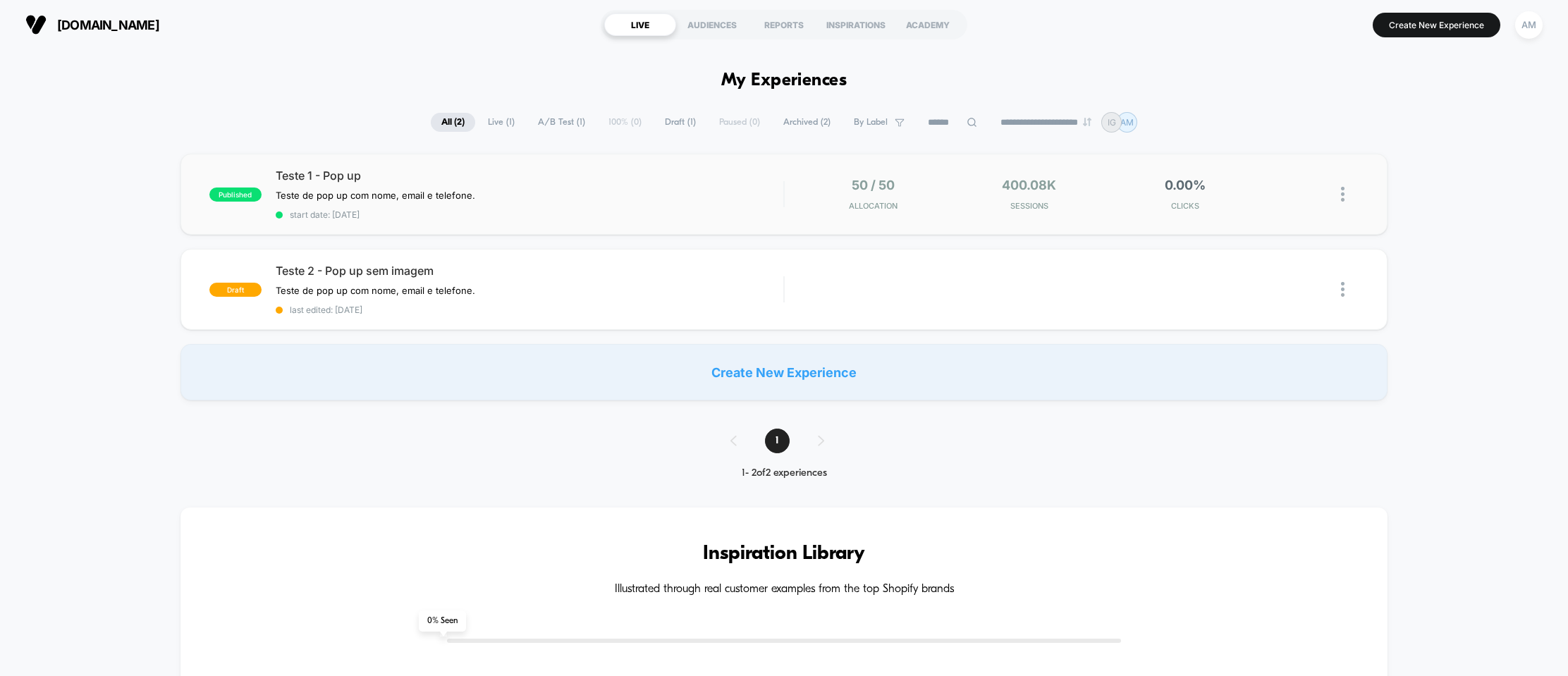
click at [1343, 197] on img at bounding box center [1343, 194] width 4 height 15
click at [1256, 113] on div "Edit" at bounding box center [1271, 113] width 127 height 32
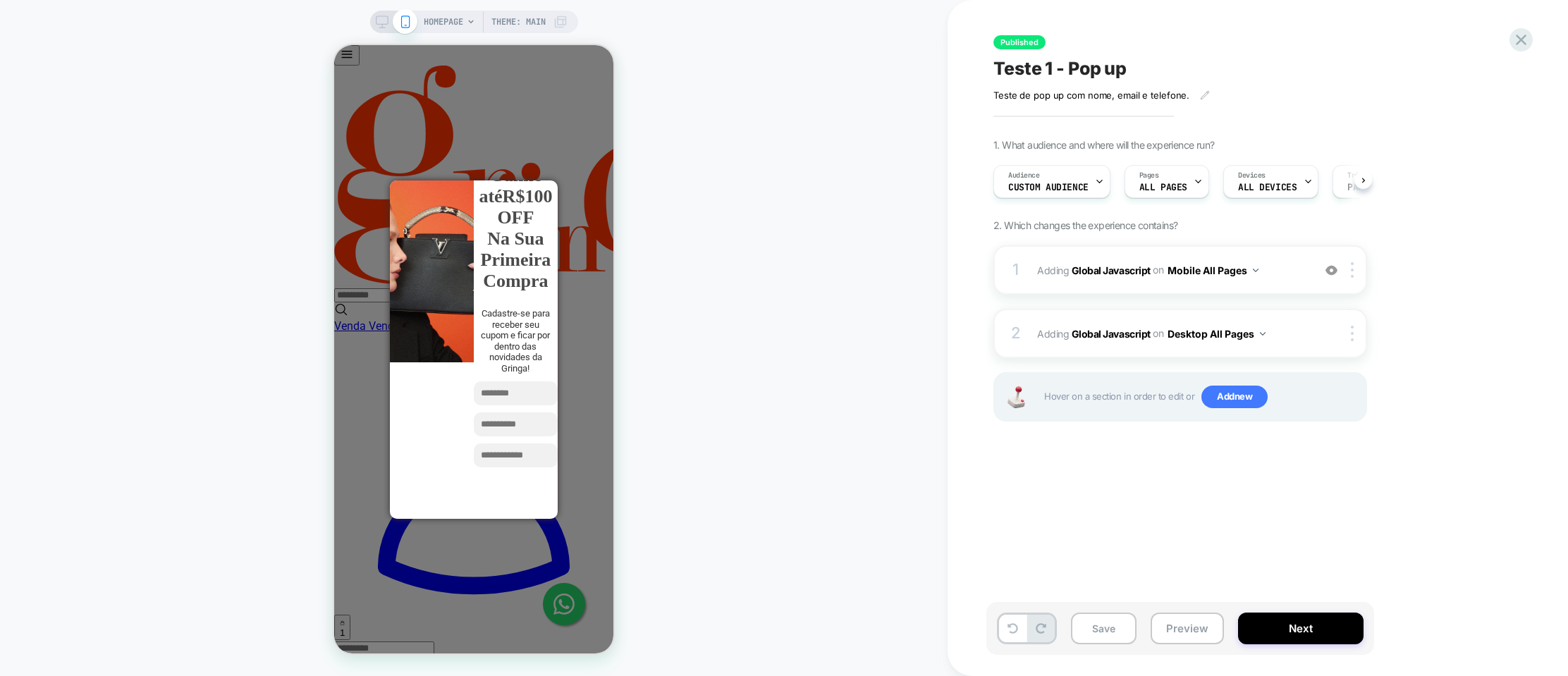
scroll to position [0, 1]
click at [1258, 620] on button "Next" at bounding box center [1301, 629] width 125 height 32
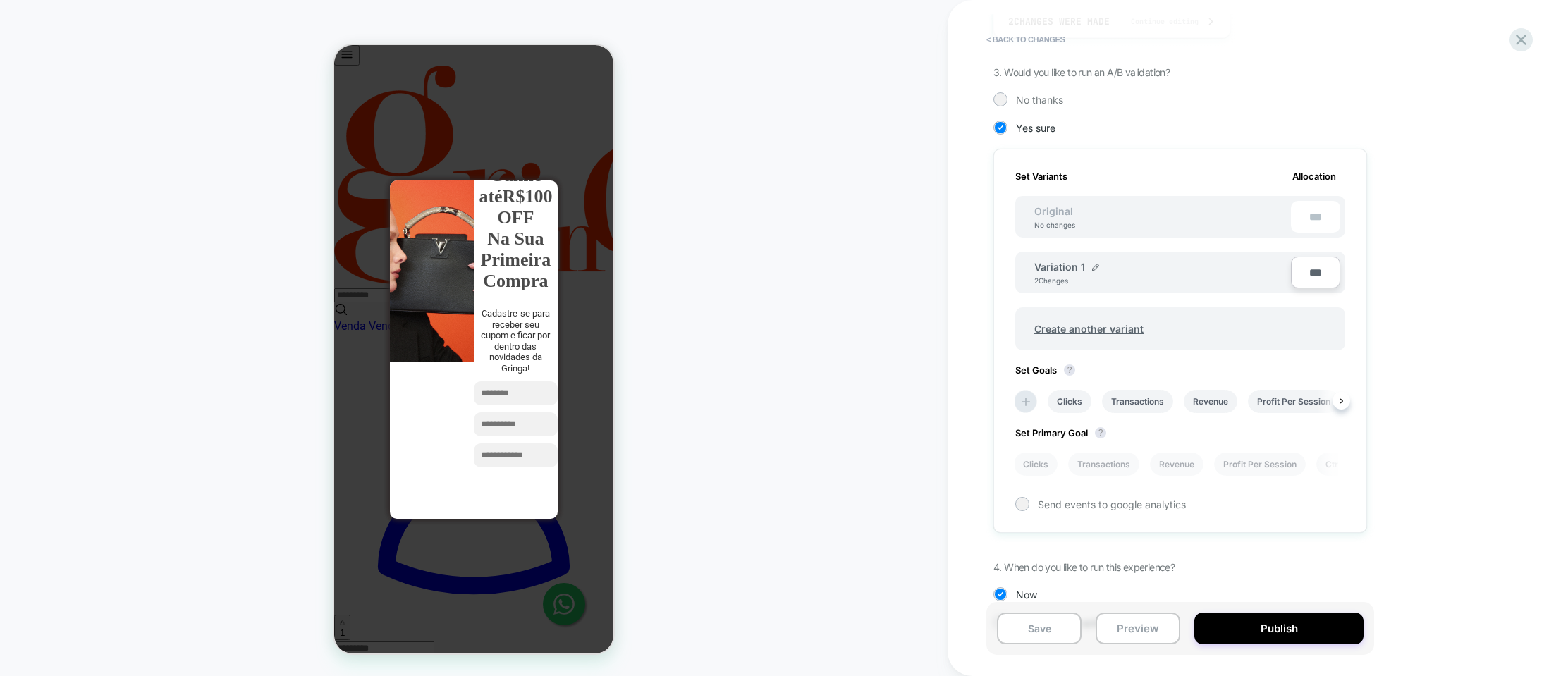
scroll to position [339, 0]
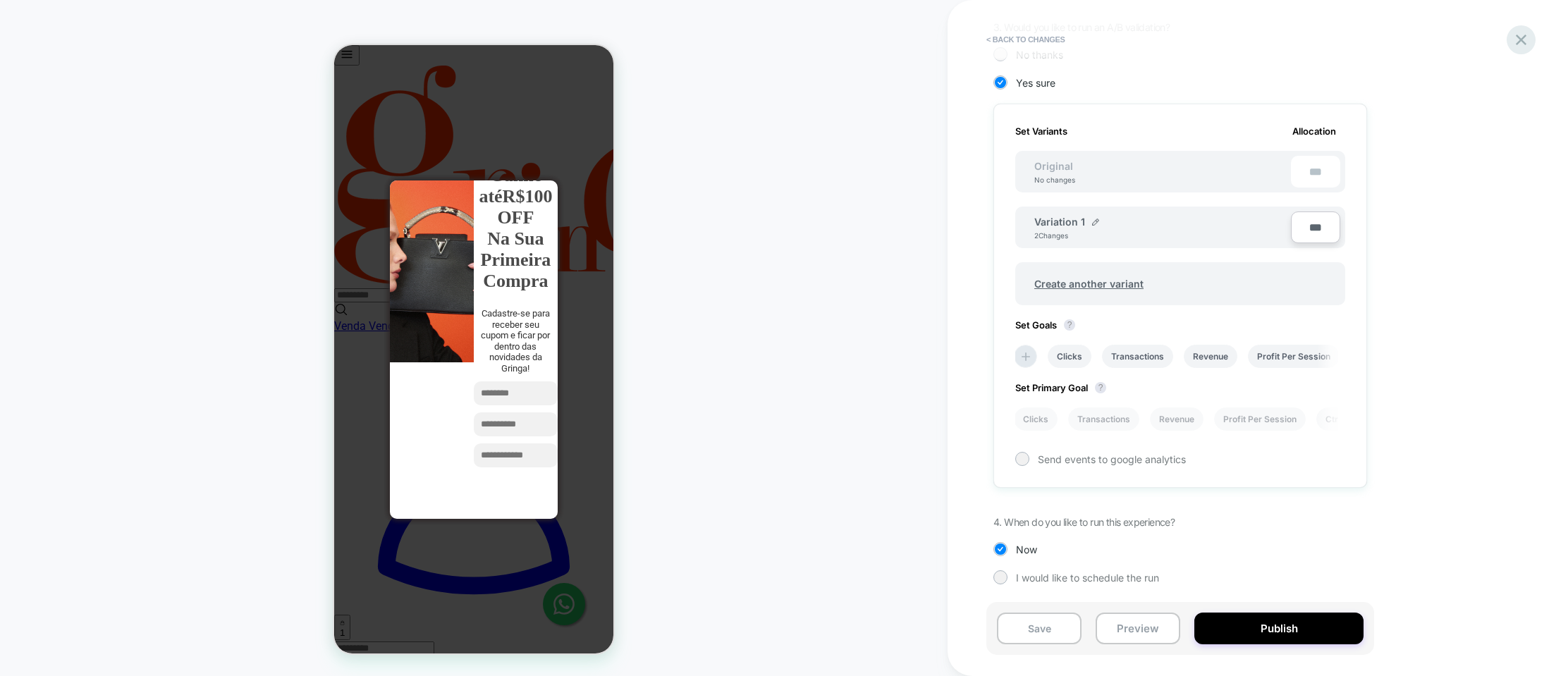
click at [1525, 43] on icon at bounding box center [1521, 40] width 11 height 11
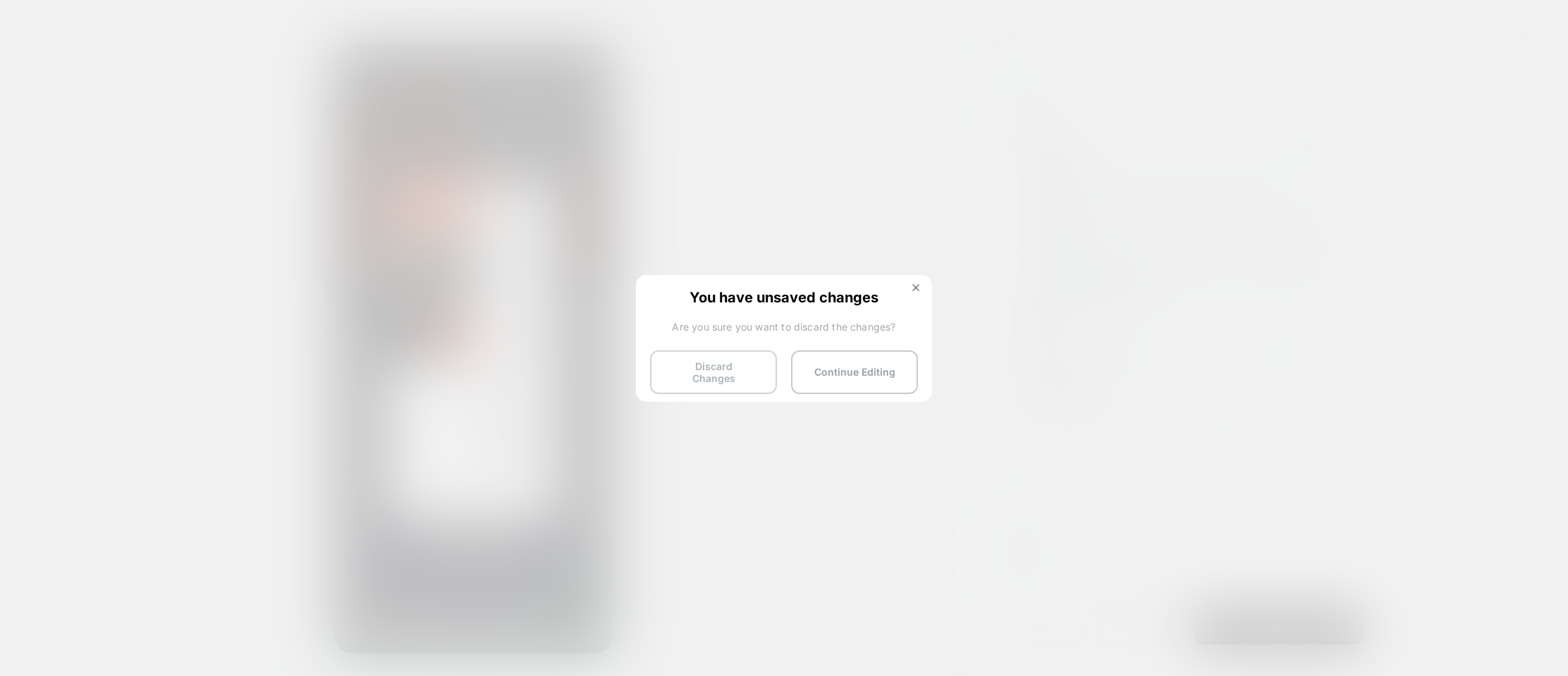
click at [731, 373] on button "Discard Changes" at bounding box center [714, 372] width 127 height 44
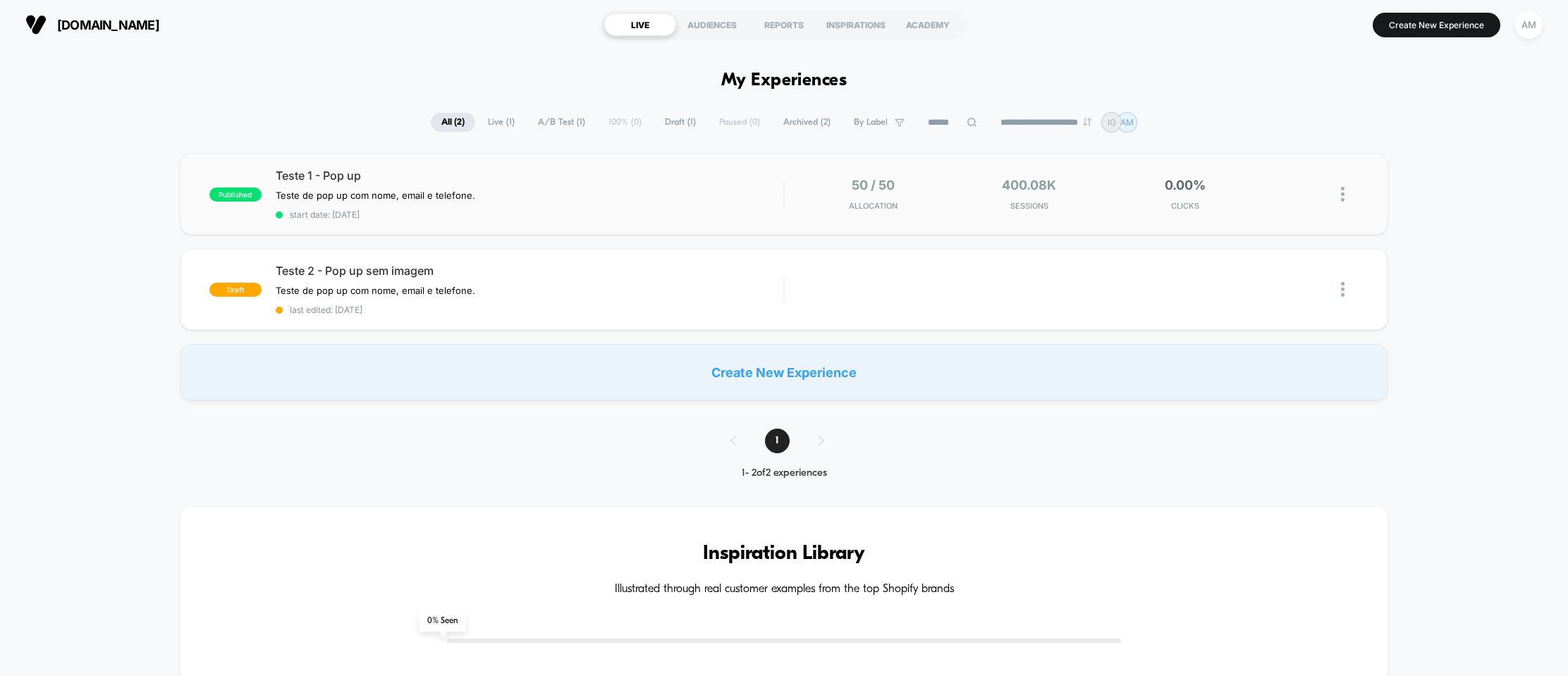
click at [1344, 197] on img at bounding box center [1343, 194] width 4 height 15
click at [1408, 115] on div "**********" at bounding box center [784, 122] width 1568 height 21
click at [1291, 194] on icon at bounding box center [1296, 194] width 11 height 11
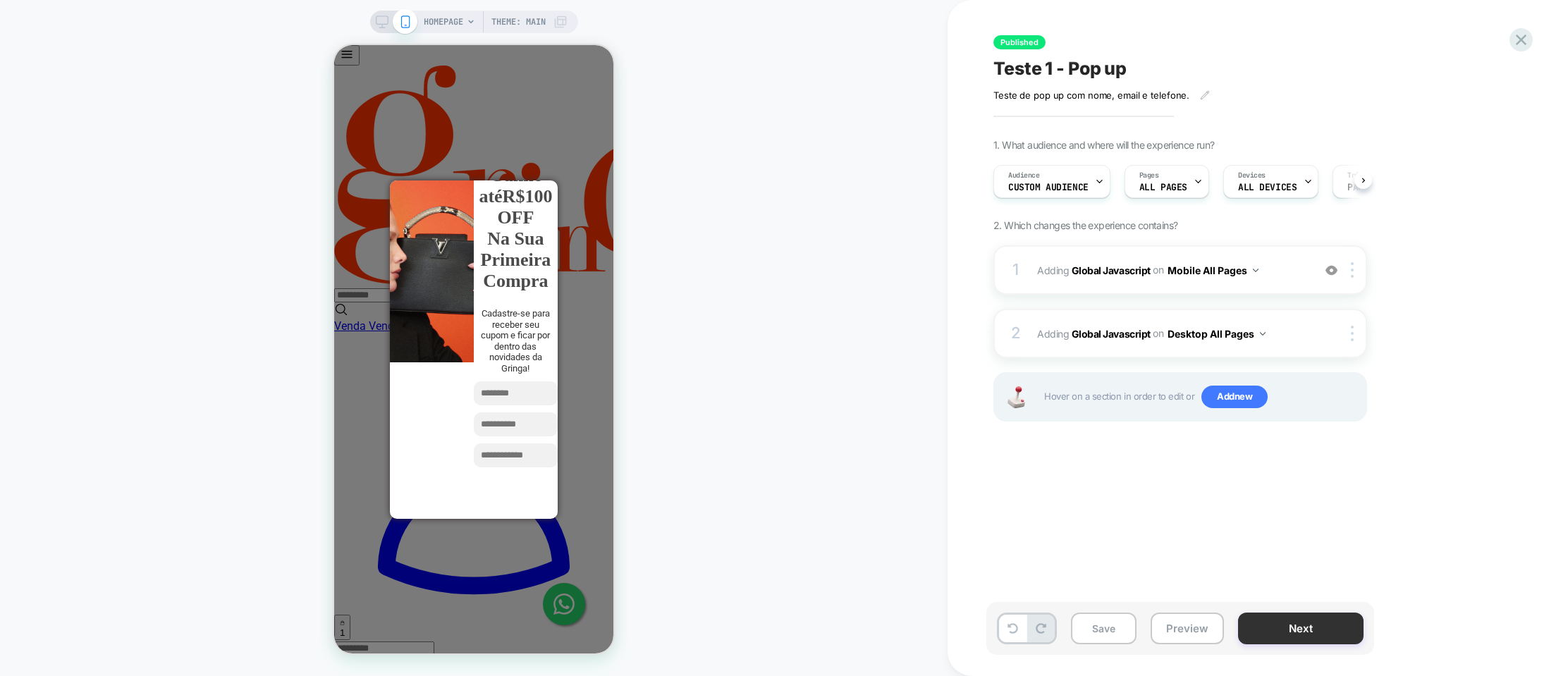
click at [1269, 627] on button "Next" at bounding box center [1301, 629] width 125 height 32
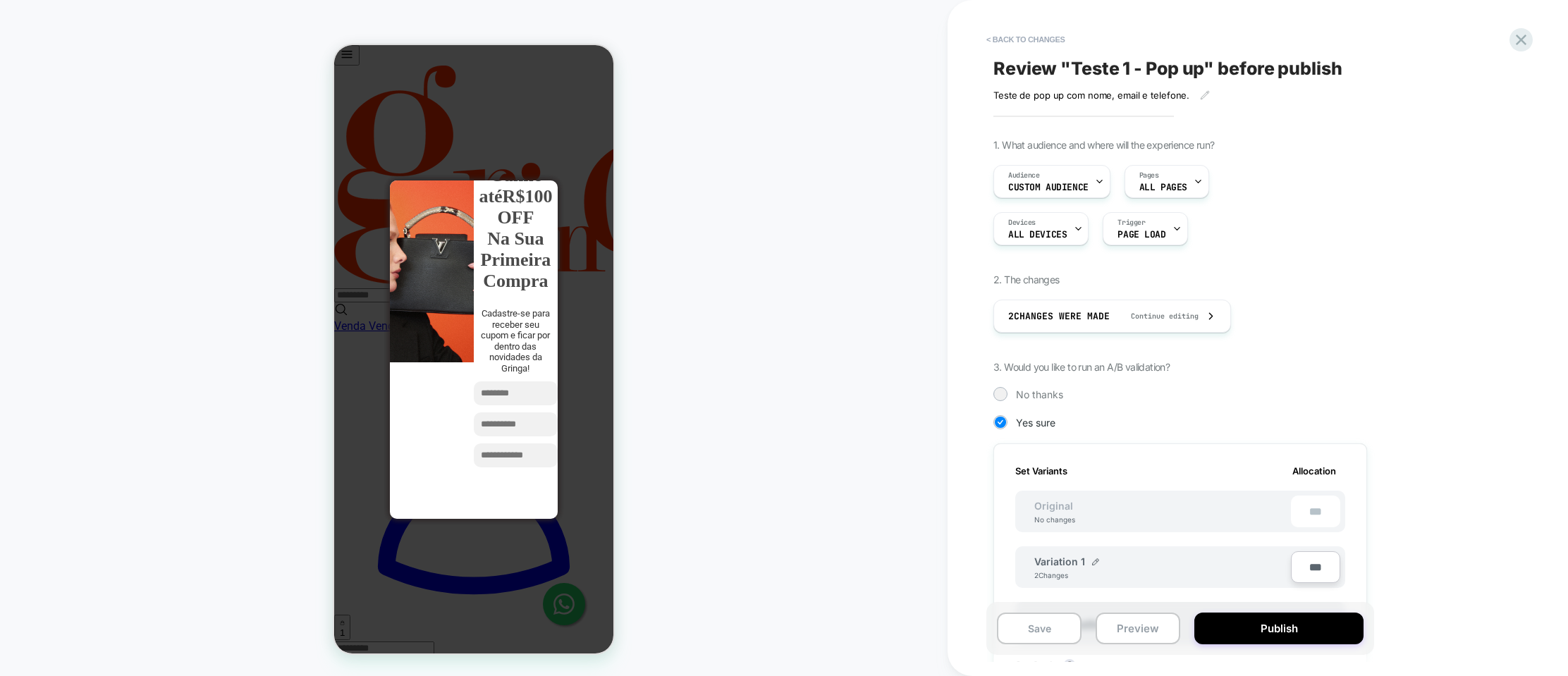
scroll to position [339, 0]
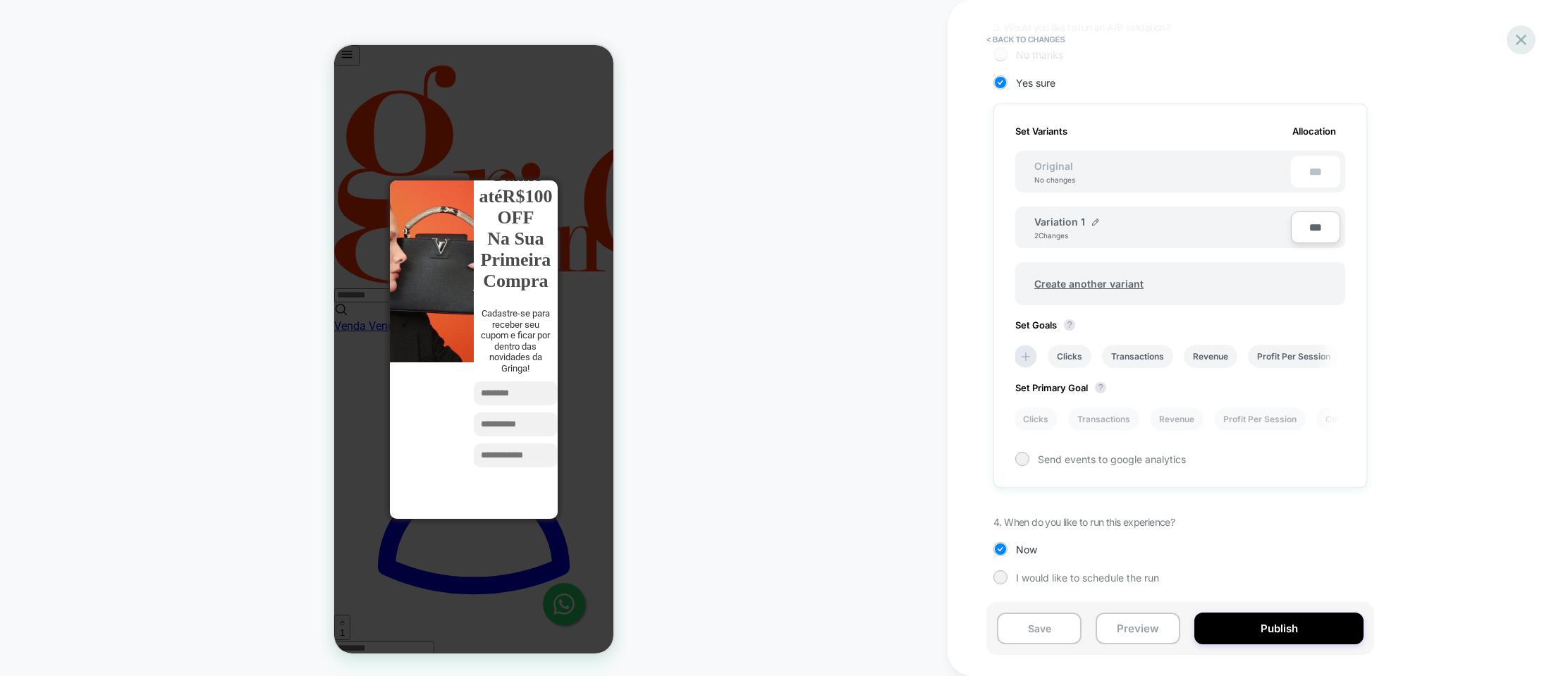
click at [1520, 35] on icon at bounding box center [1521, 39] width 19 height 19
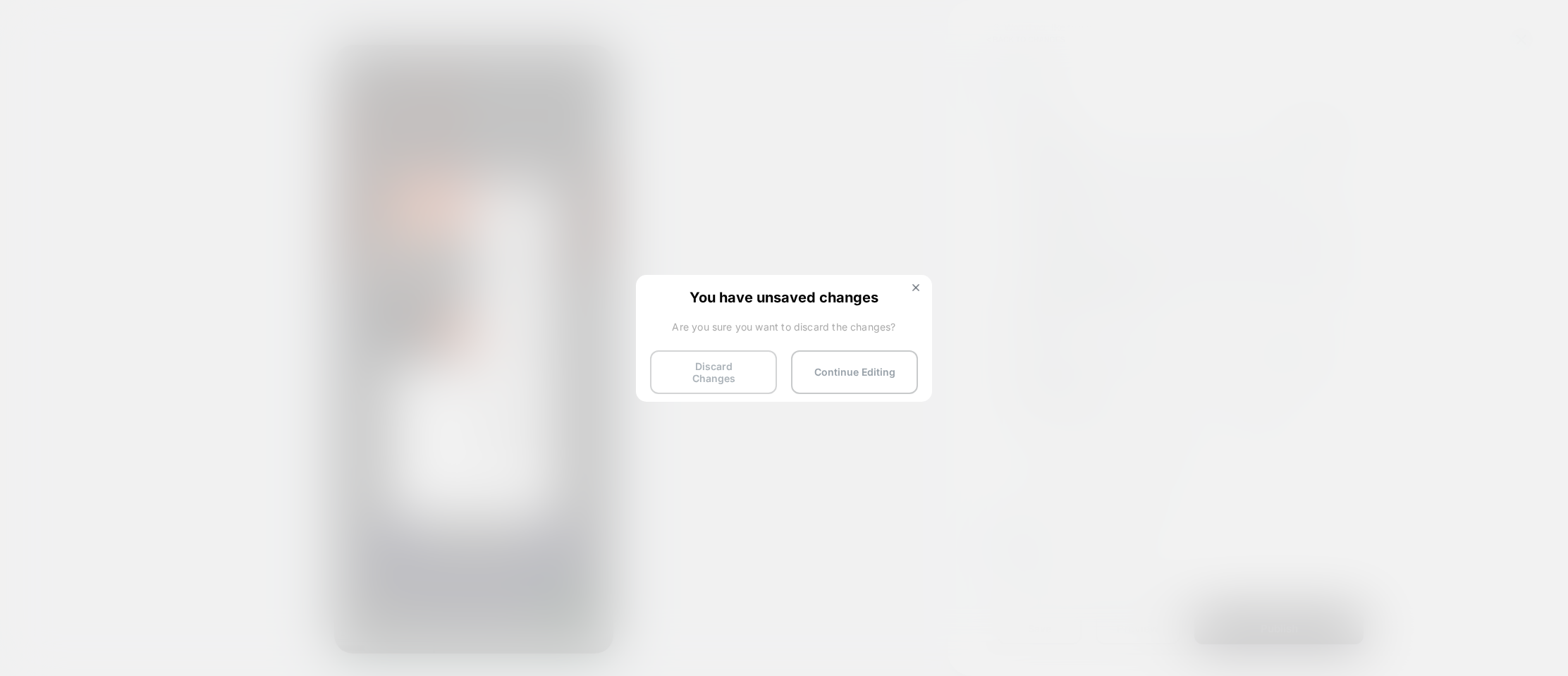
click at [722, 373] on button "Discard Changes" at bounding box center [714, 372] width 127 height 44
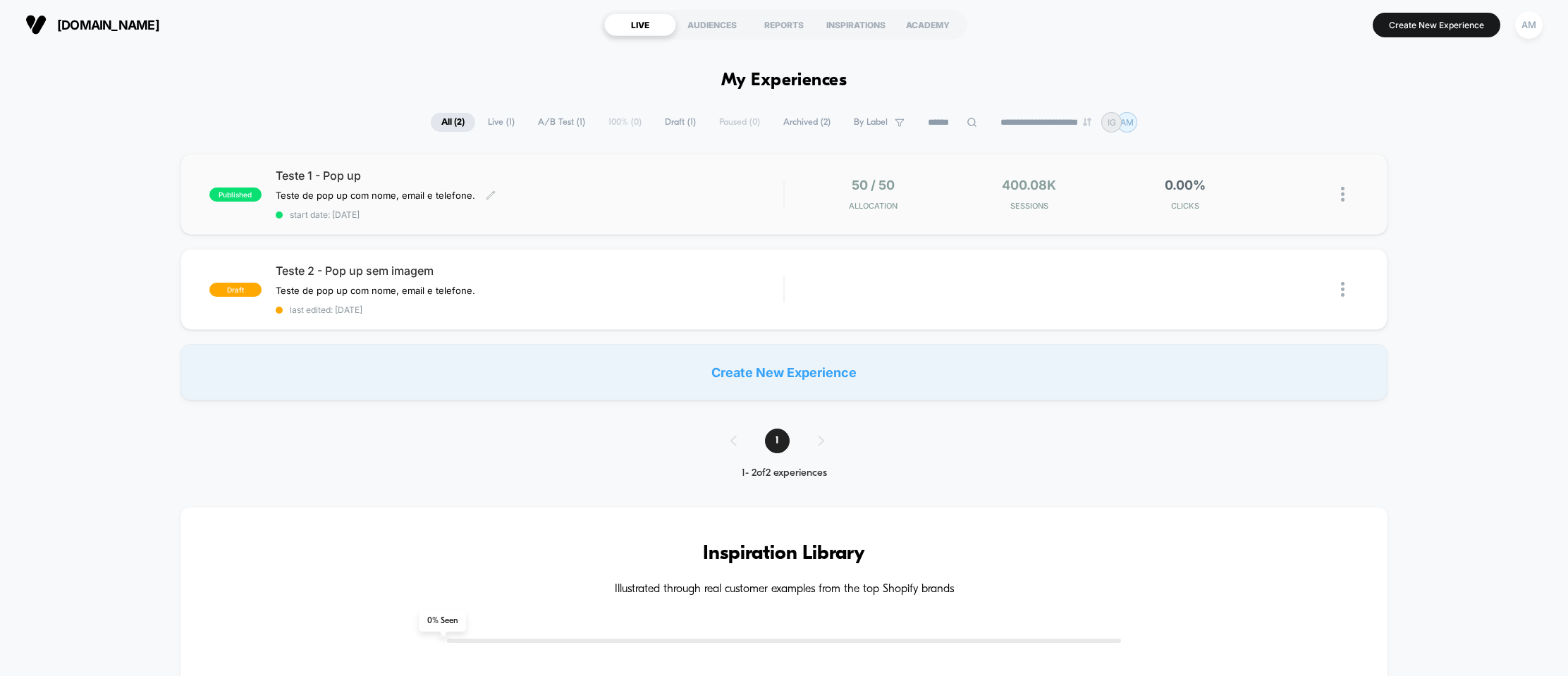
click at [718, 185] on div "Teste 1 - Pop up Teste de pop up com nome, email e telefone. Click to edit expe…" at bounding box center [530, 194] width 508 height 52
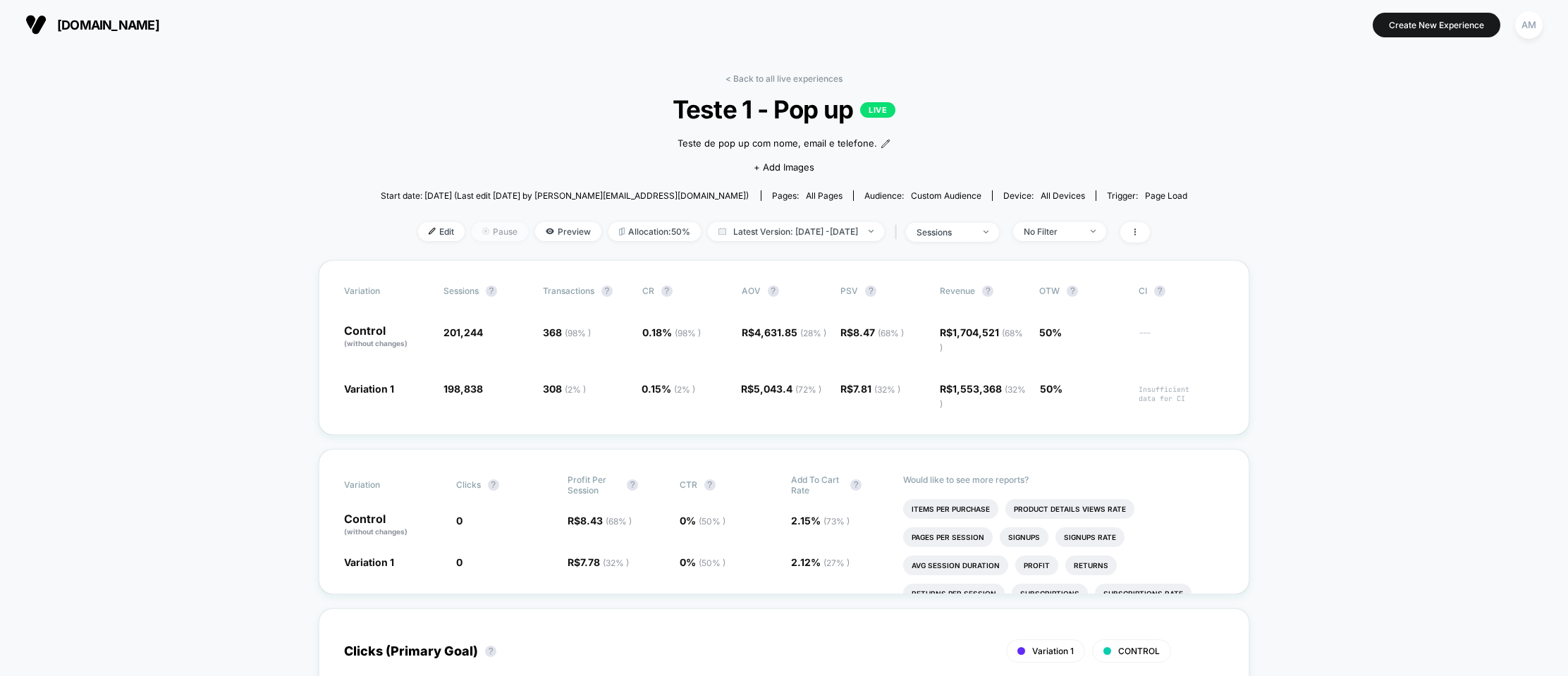
click at [472, 236] on span "Pause" at bounding box center [500, 231] width 57 height 19
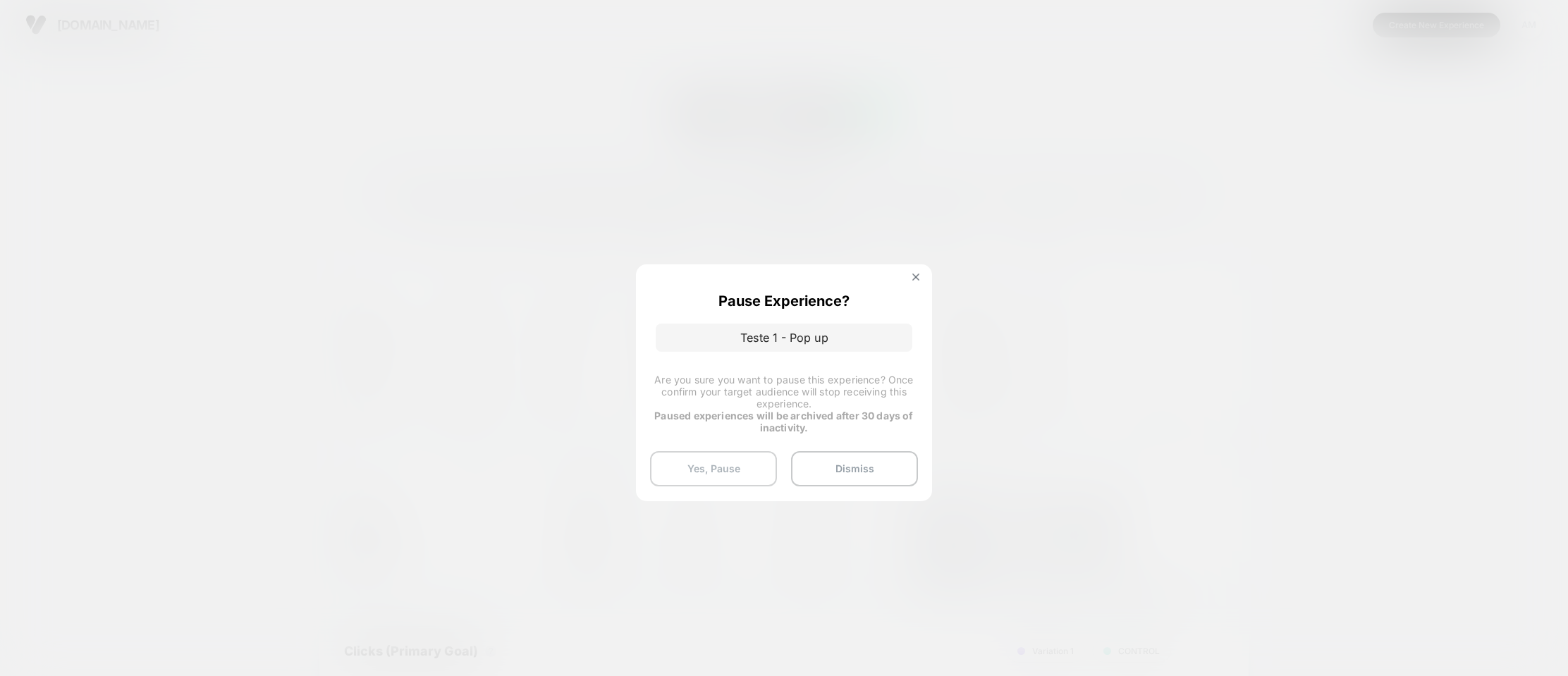
click at [739, 468] on button "Yes, Pause" at bounding box center [714, 468] width 127 height 35
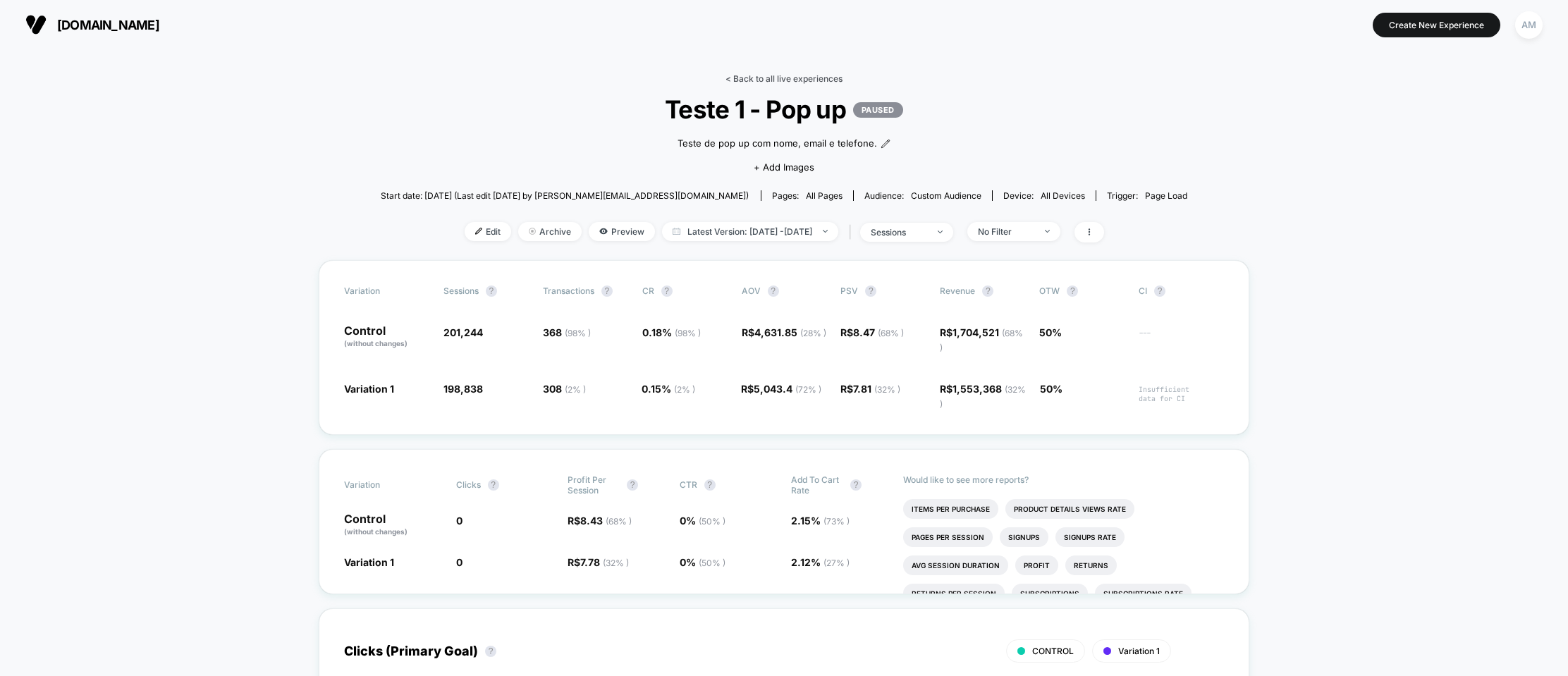
click at [762, 81] on link "< Back to all live experiences" at bounding box center [784, 79] width 117 height 11
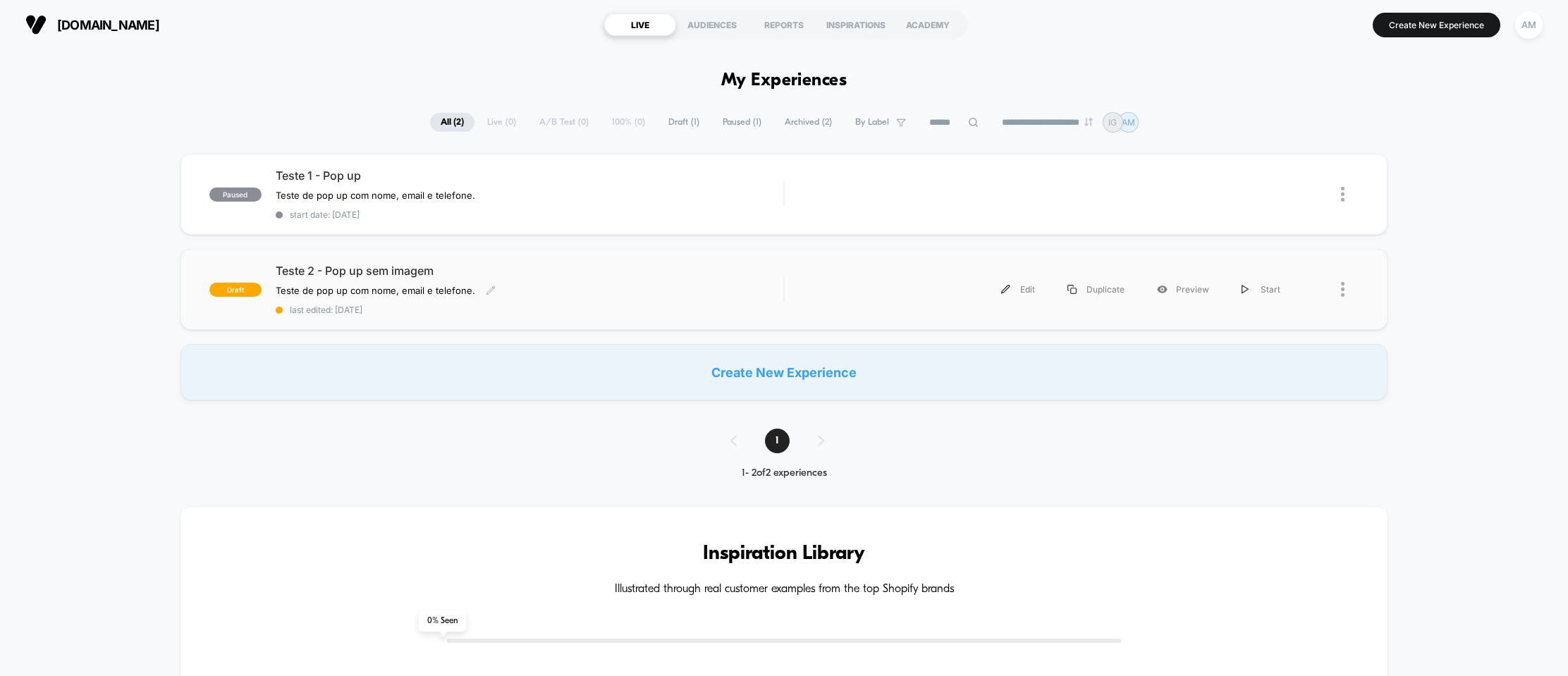
click at [504, 270] on span "Teste 2 - Pop up sem imagem" at bounding box center [530, 271] width 508 height 14
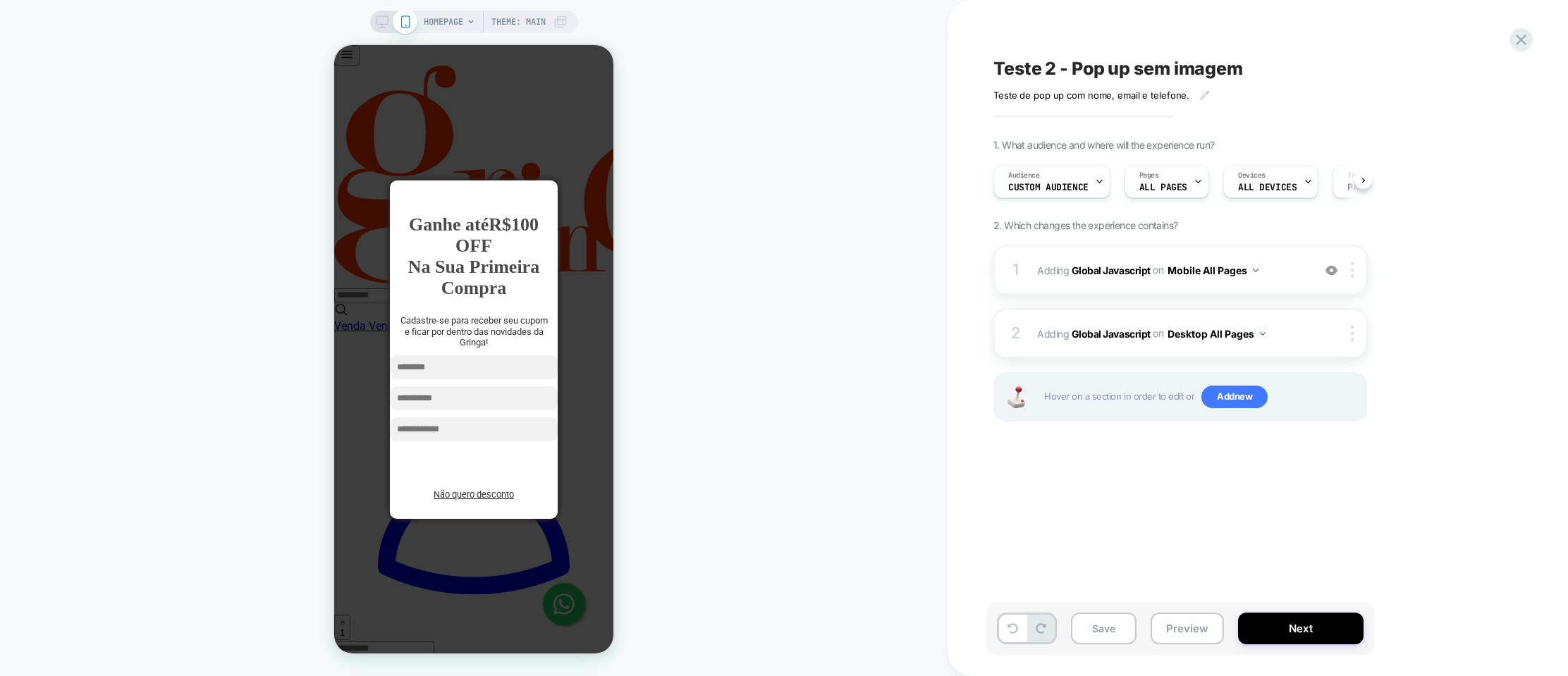
scroll to position [0, 1]
click at [1273, 634] on button "Next" at bounding box center [1301, 629] width 125 height 32
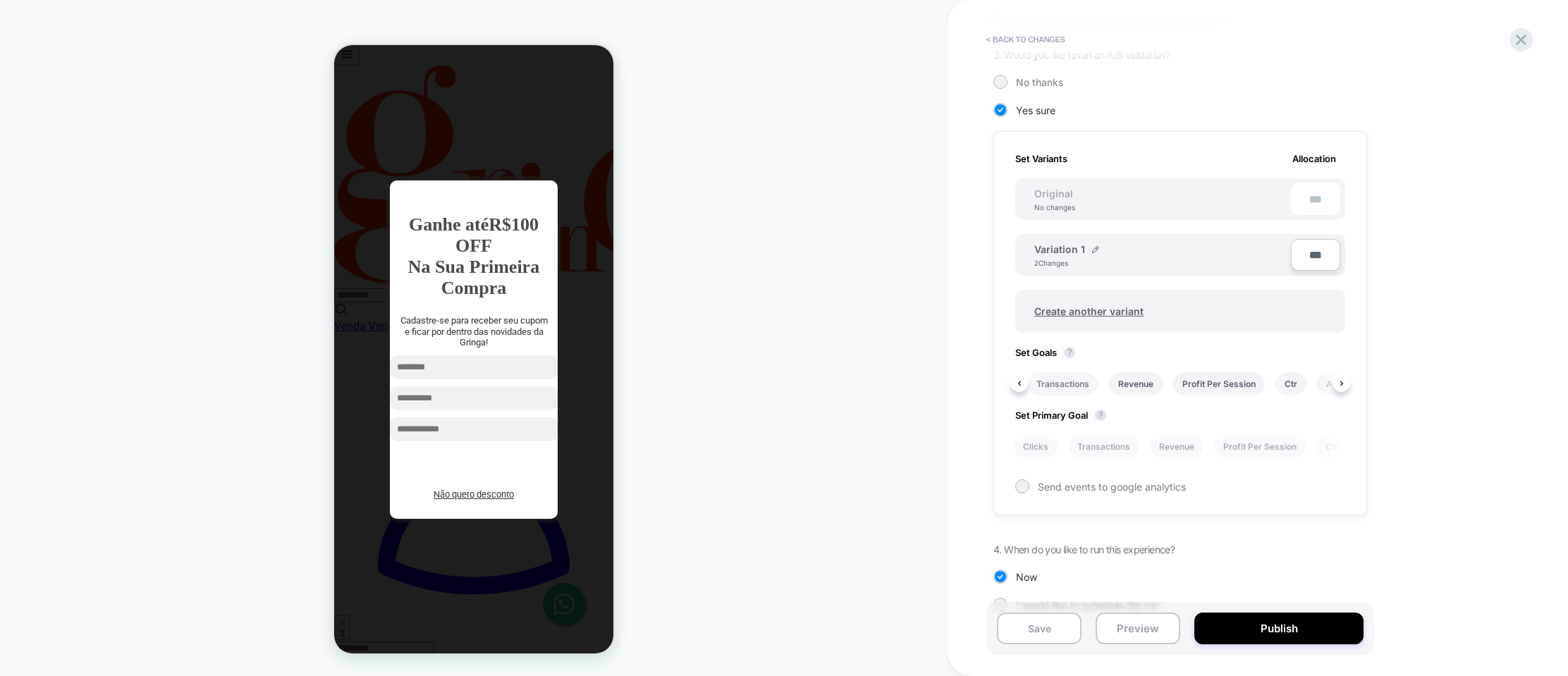
scroll to position [0, 52]
click at [1234, 379] on li "Profit Per Session" at bounding box center [1243, 383] width 92 height 23
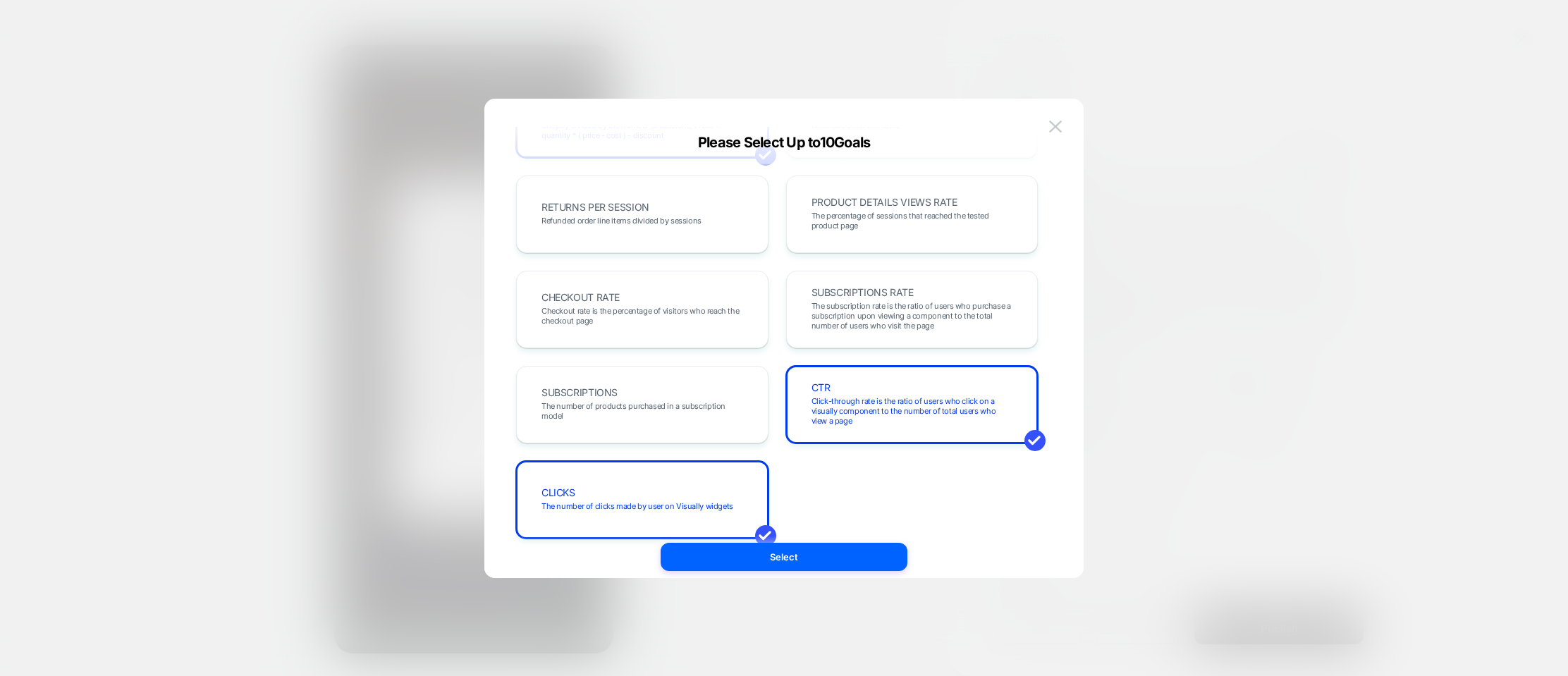
scroll to position [476, 0]
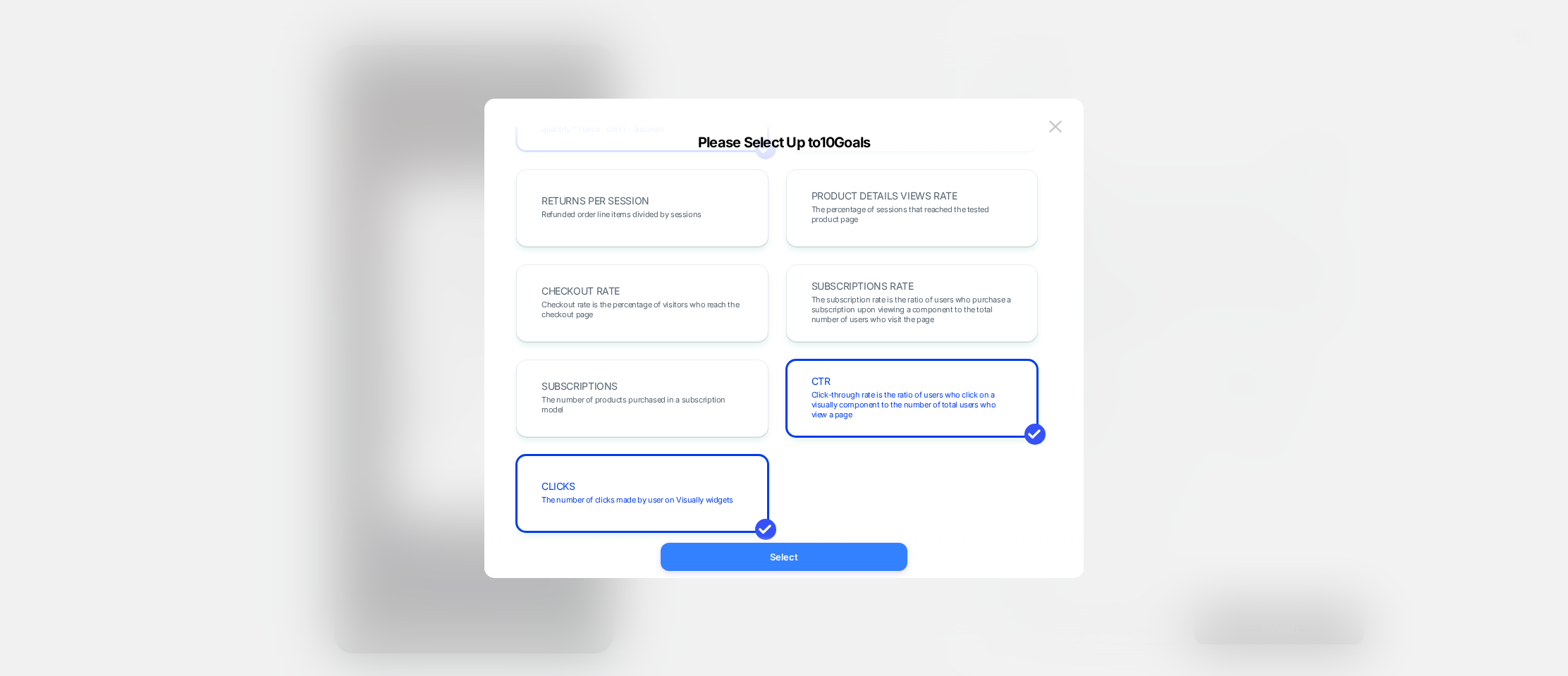
click at [780, 561] on button "Select" at bounding box center [784, 557] width 247 height 28
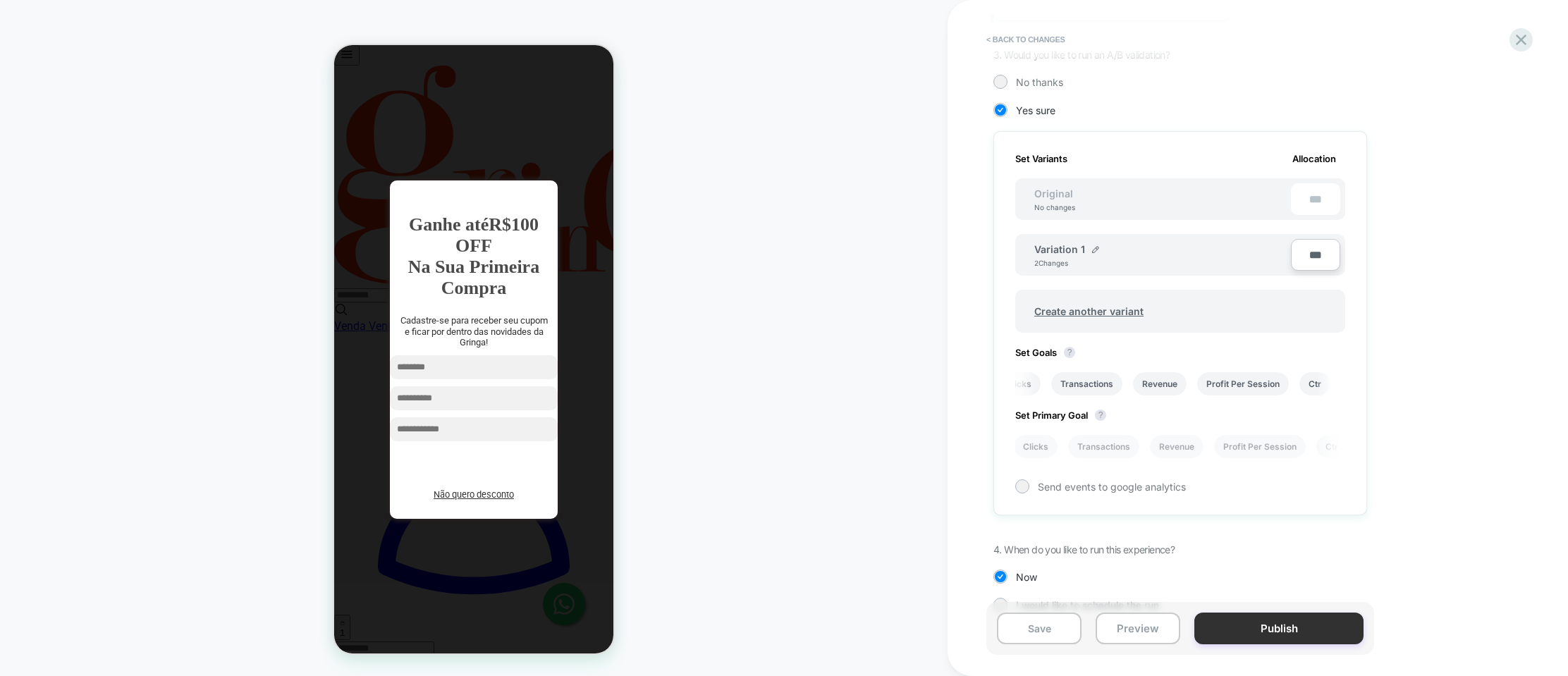
click at [1243, 640] on button "Publish" at bounding box center [1279, 629] width 169 height 32
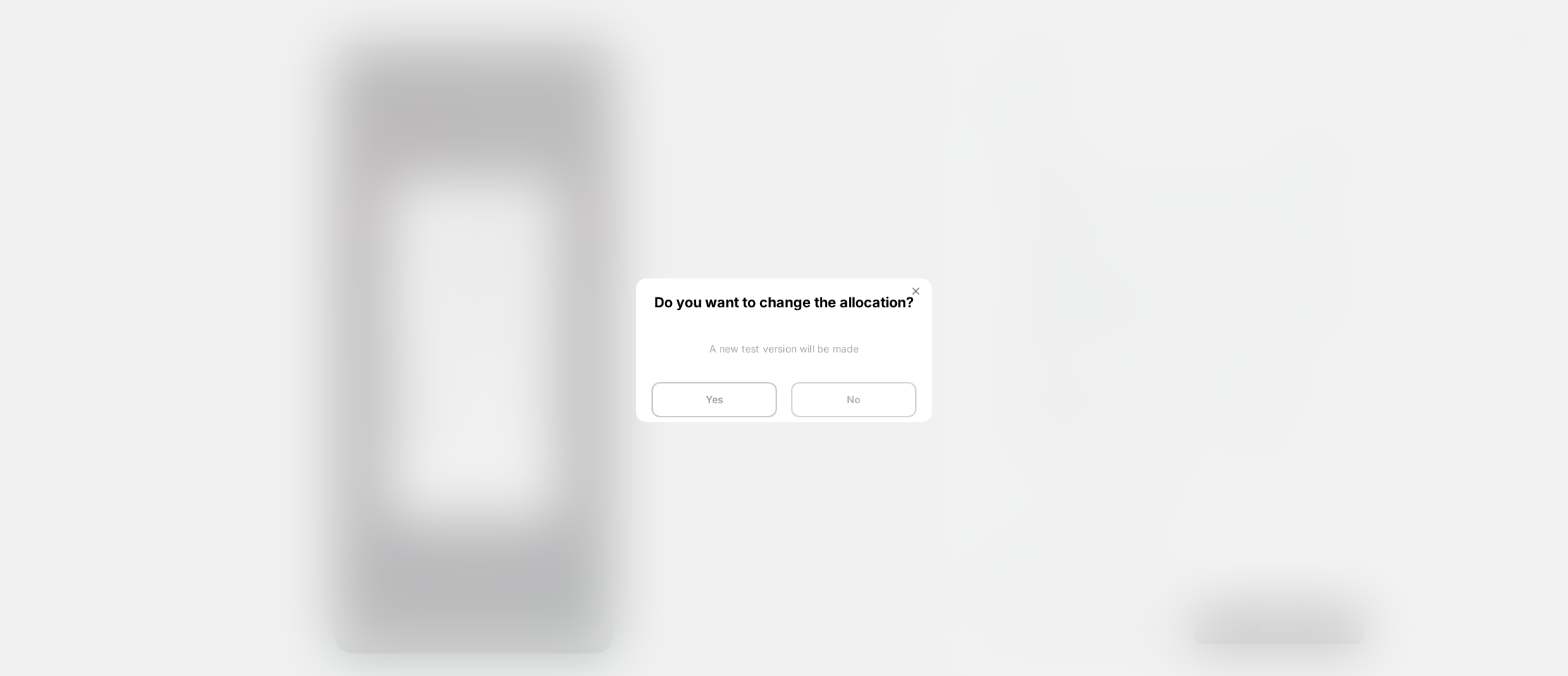
click at [832, 393] on button "No" at bounding box center [854, 399] width 125 height 35
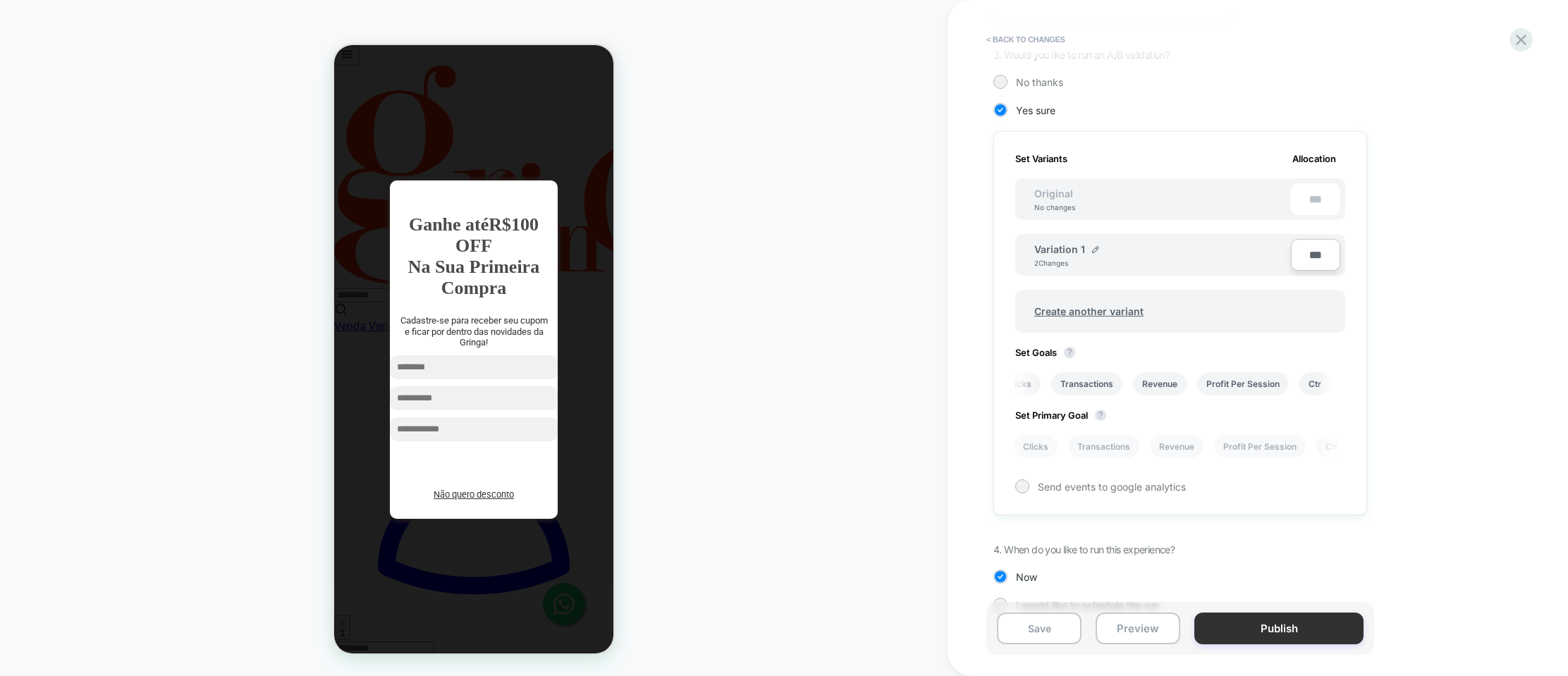
click at [1246, 639] on button "Publish" at bounding box center [1279, 629] width 169 height 32
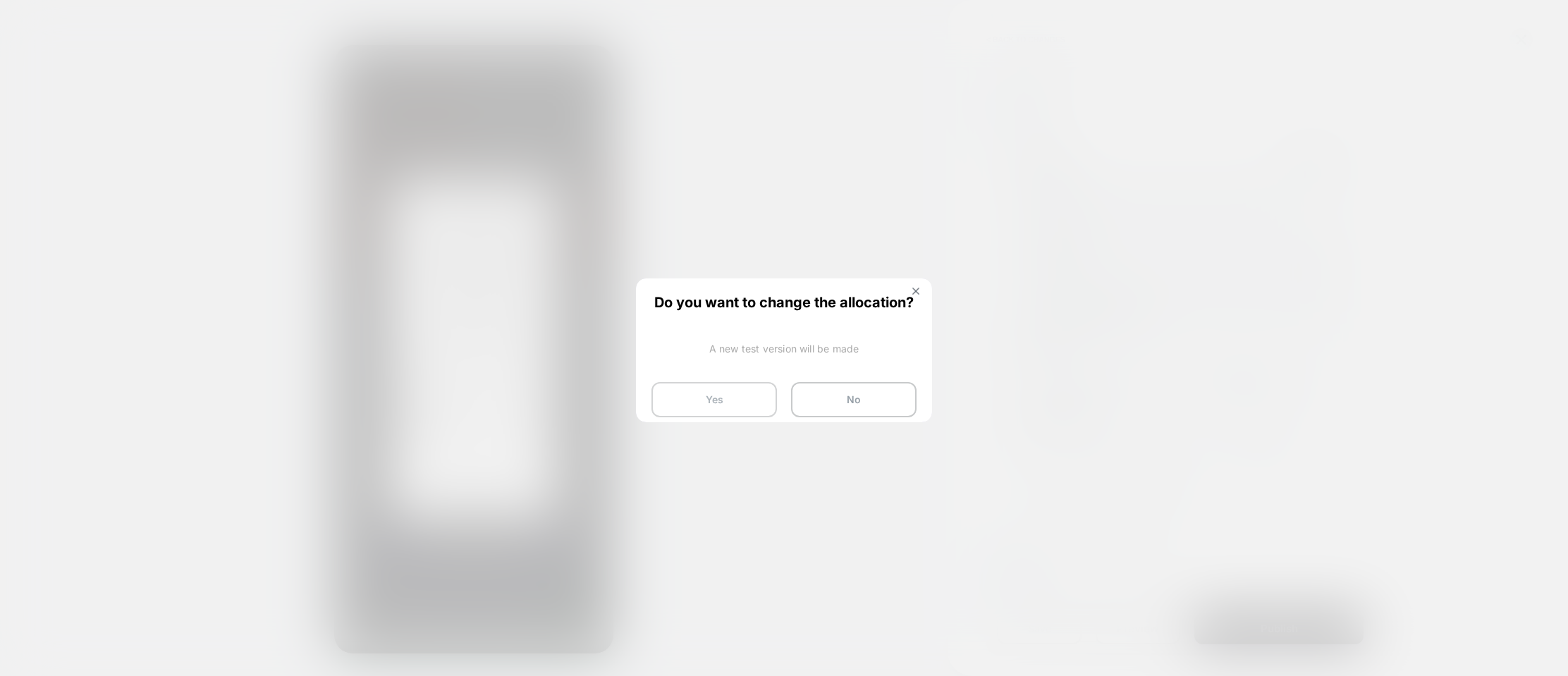
click at [747, 410] on button "Yes" at bounding box center [715, 399] width 125 height 35
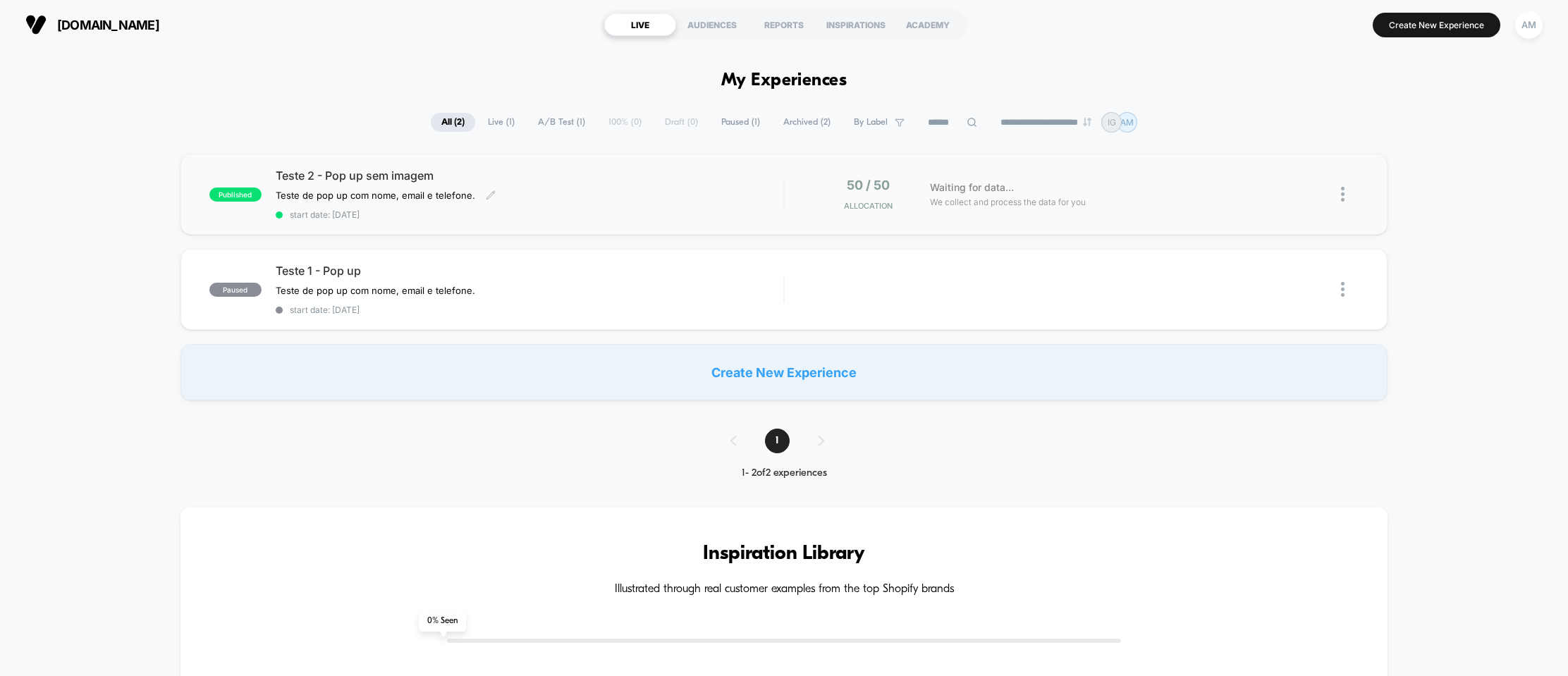
click at [522, 197] on div "Teste de pop up com nome, email e telefone. Click to edit experience details Te…" at bounding box center [453, 195] width 355 height 11
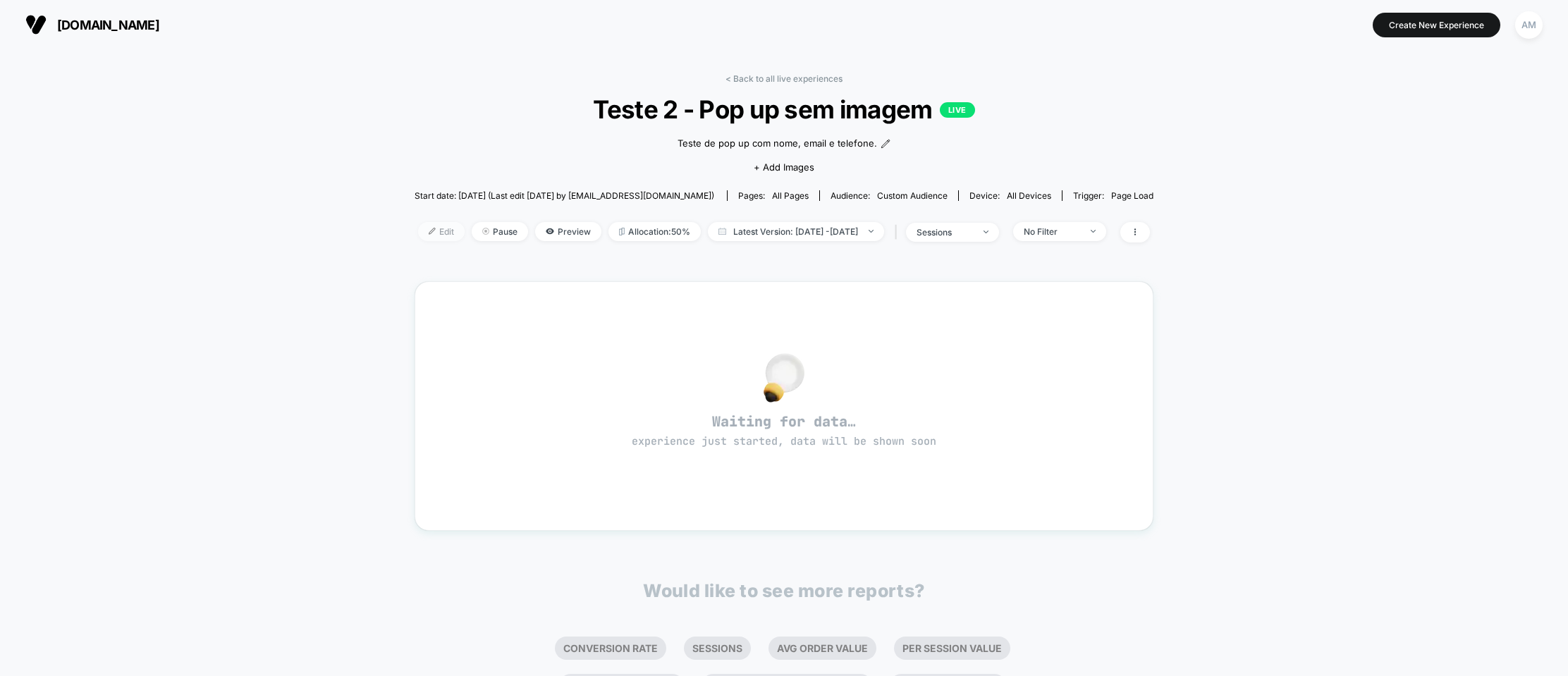
click at [418, 234] on span "Edit" at bounding box center [441, 231] width 47 height 19
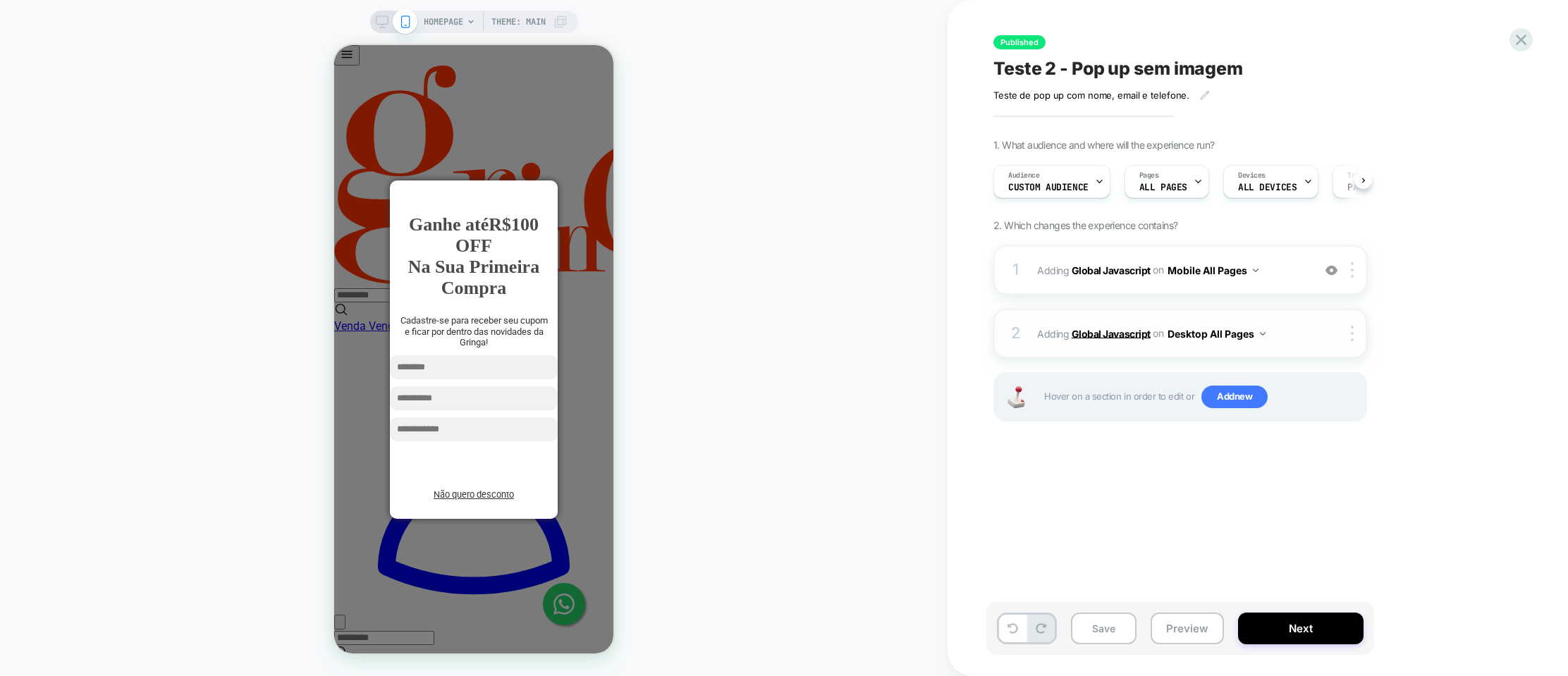
scroll to position [0, 1]
click at [1119, 335] on b "Global Javascript" at bounding box center [1111, 334] width 79 height 12
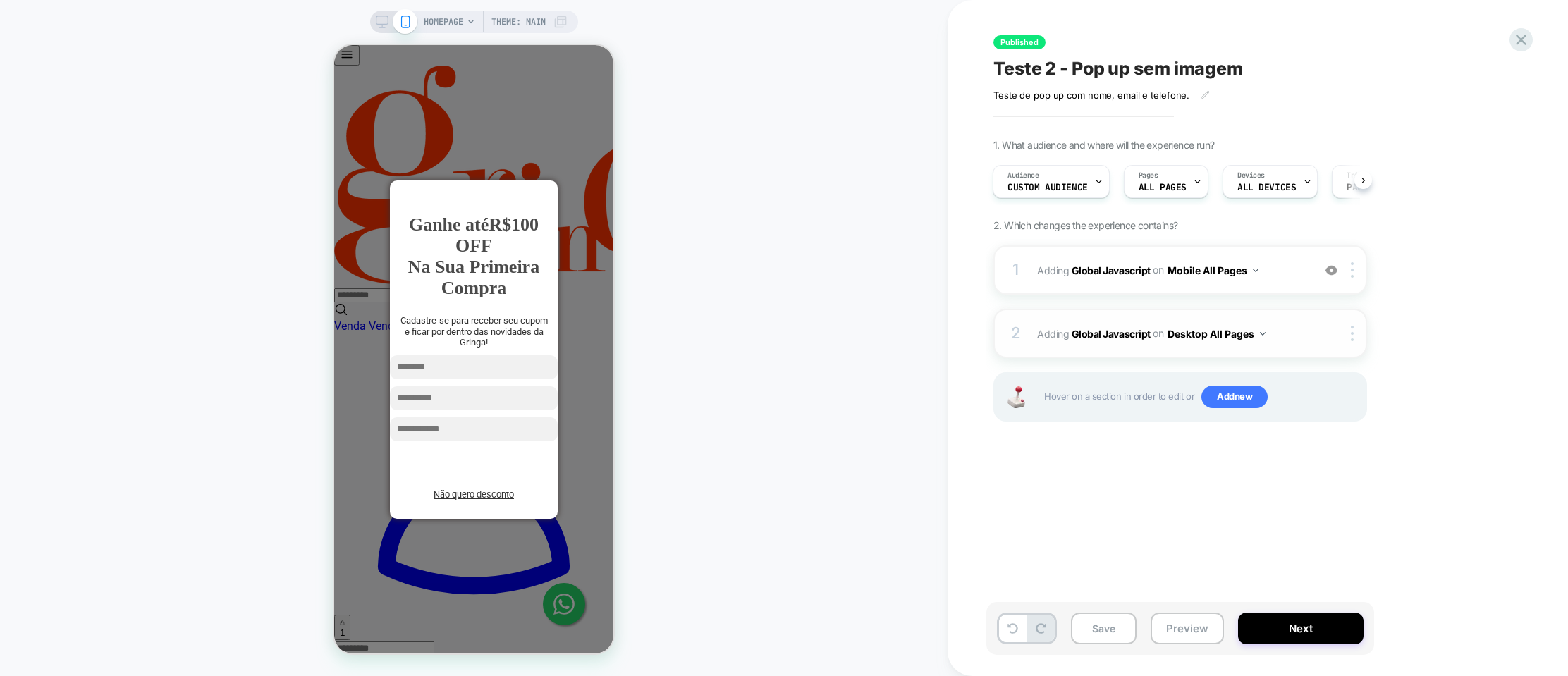
click at [1119, 335] on b "Global Javascript" at bounding box center [1111, 334] width 79 height 12
click at [1117, 268] on b "Global Javascript" at bounding box center [1111, 270] width 79 height 12
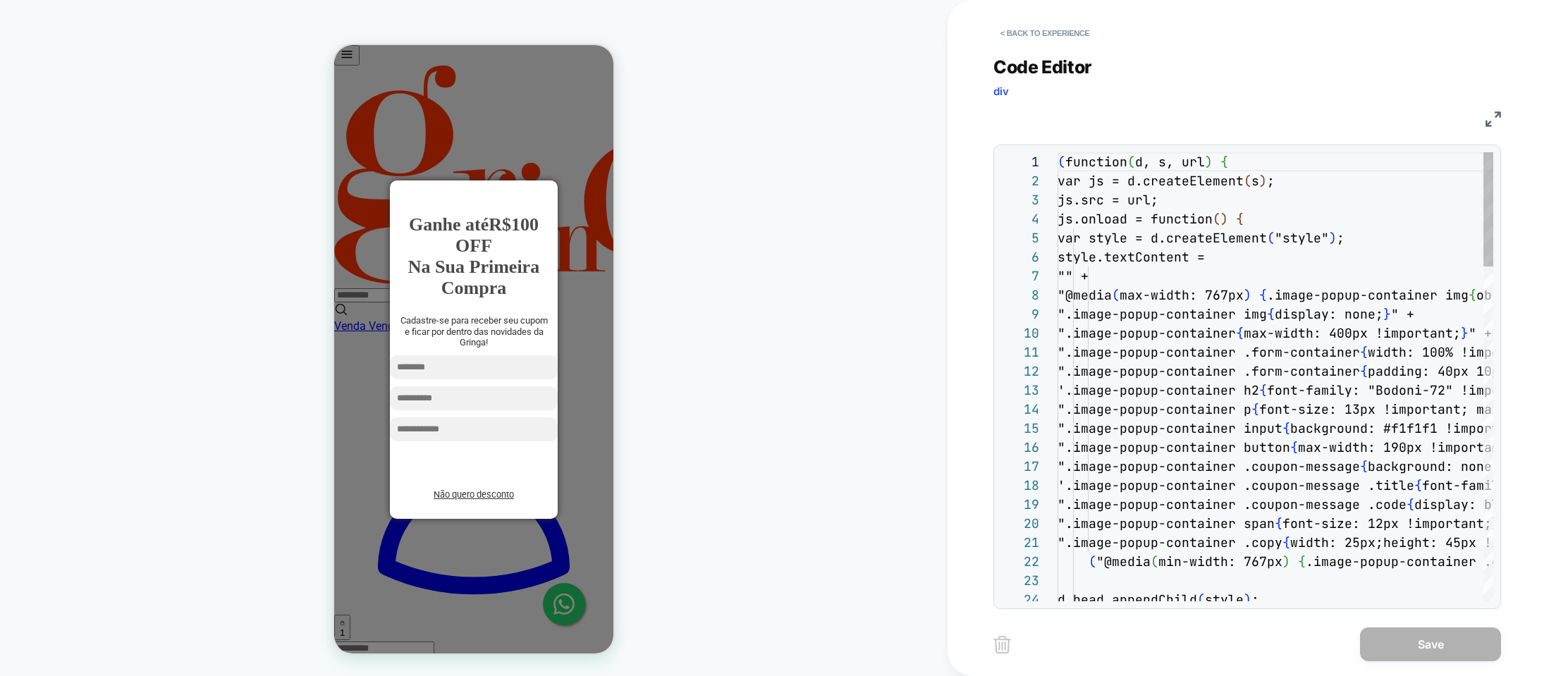
scroll to position [171, 0]
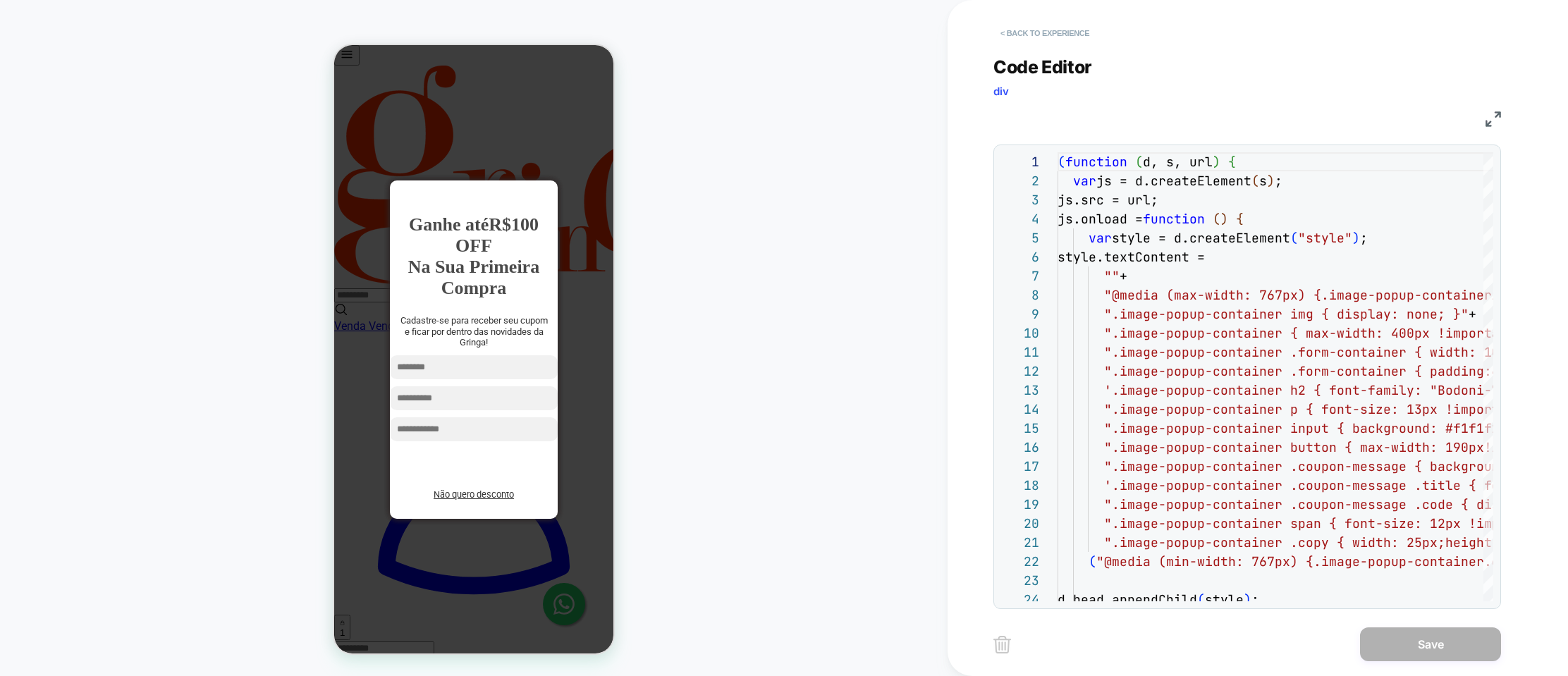
click at [1029, 30] on button "< Back to experience" at bounding box center [1044, 33] width 103 height 23
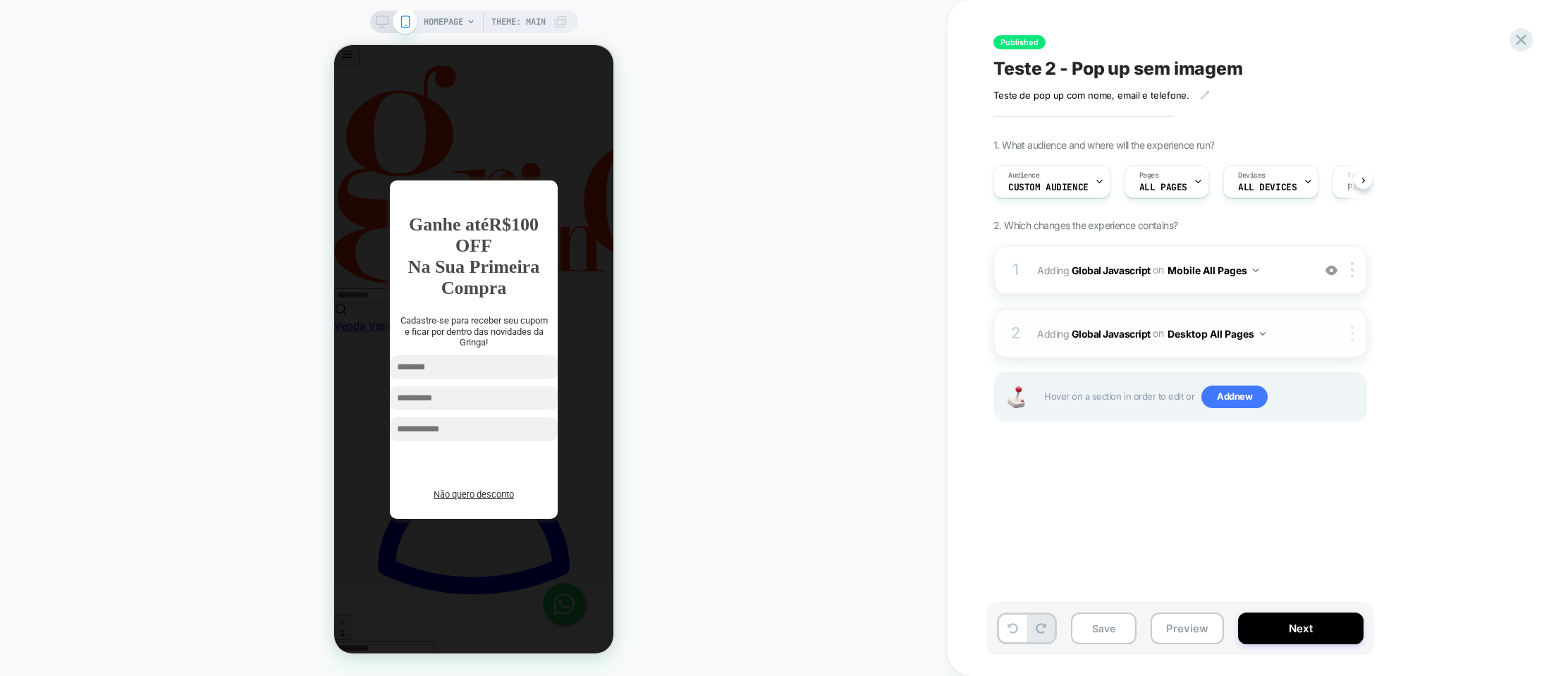
scroll to position [0, 1]
click at [1354, 267] on img at bounding box center [1352, 271] width 3 height 16
click at [1353, 330] on img at bounding box center [1352, 334] width 3 height 16
click at [1308, 445] on div "Delete" at bounding box center [1354, 446] width 125 height 38
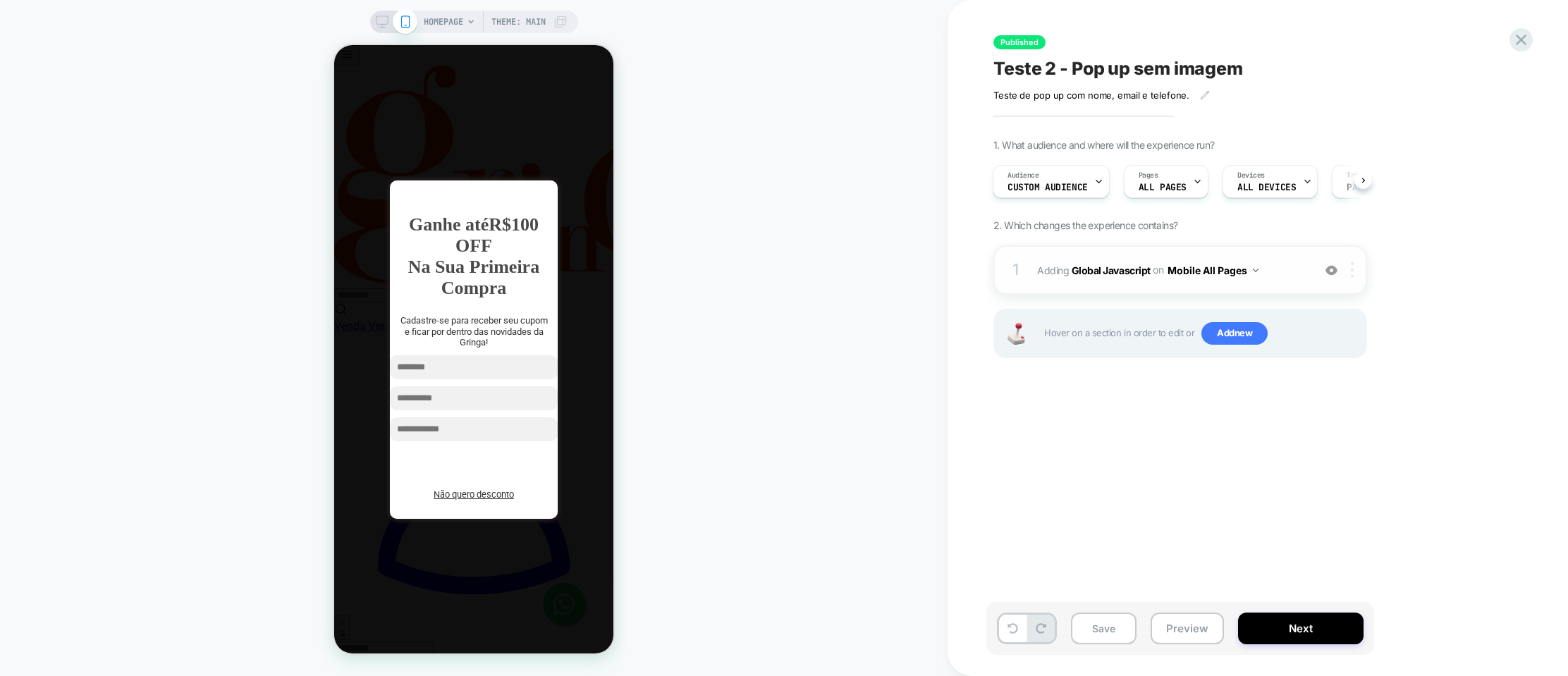
click at [1353, 269] on img at bounding box center [1352, 271] width 3 height 16
click at [1346, 379] on div "Copy to Desktop" at bounding box center [1354, 383] width 125 height 39
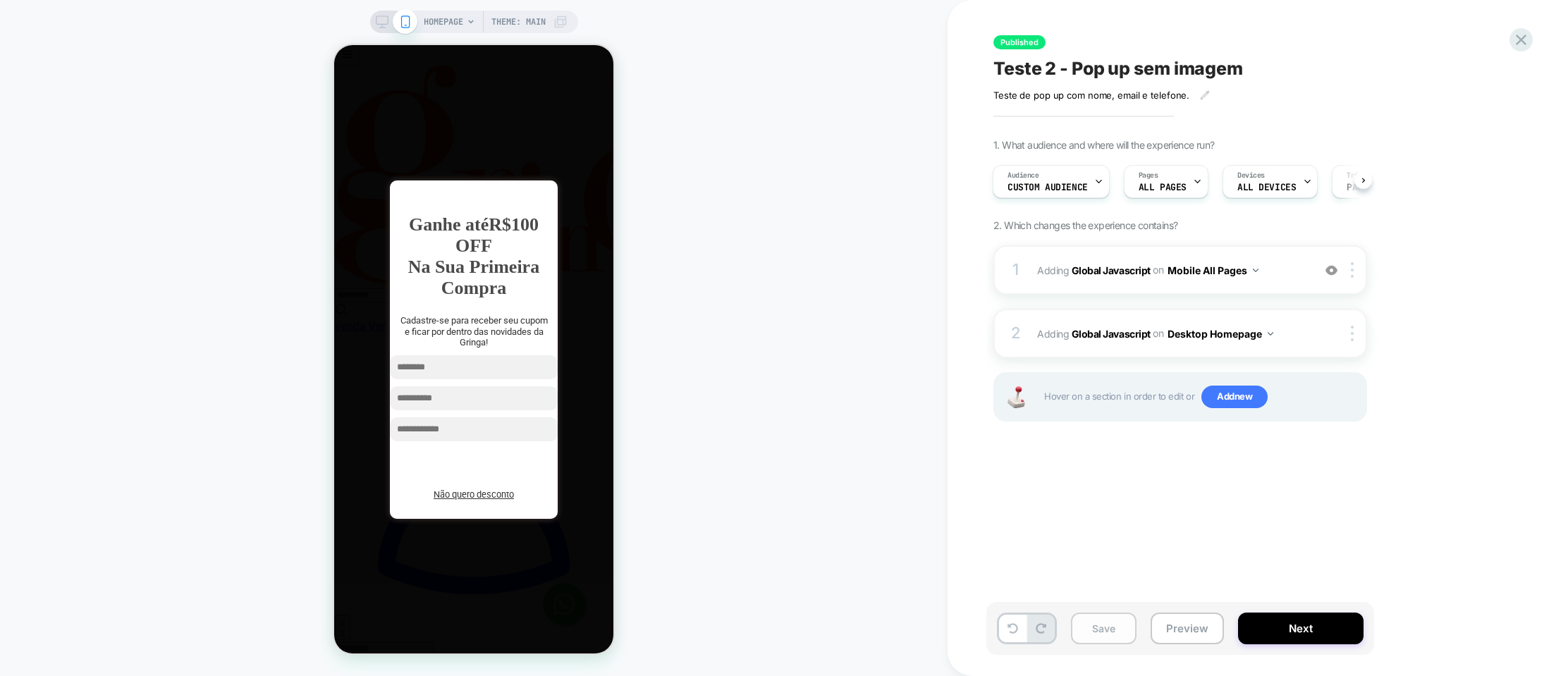
click at [1106, 623] on button "Save" at bounding box center [1104, 629] width 66 height 32
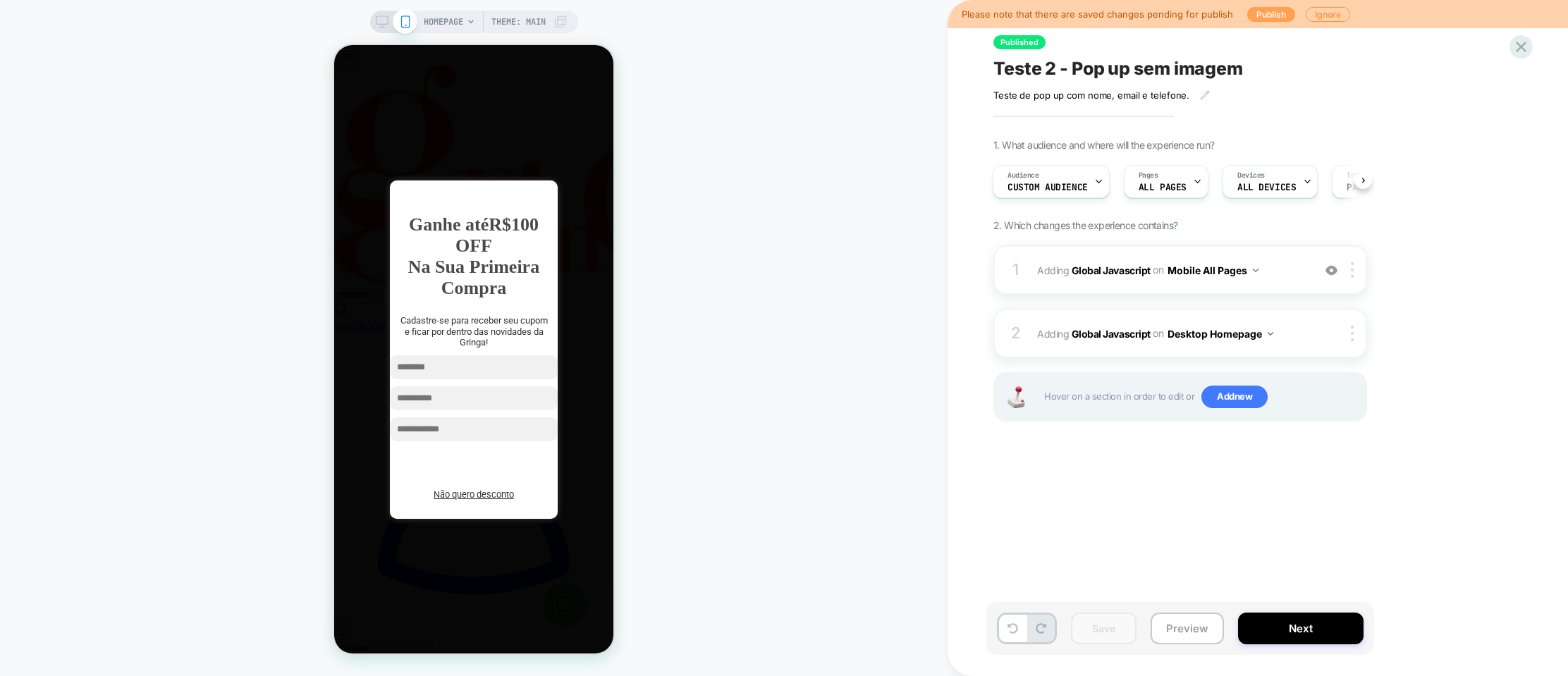
click at [1263, 16] on button "Publish" at bounding box center [1271, 14] width 48 height 15
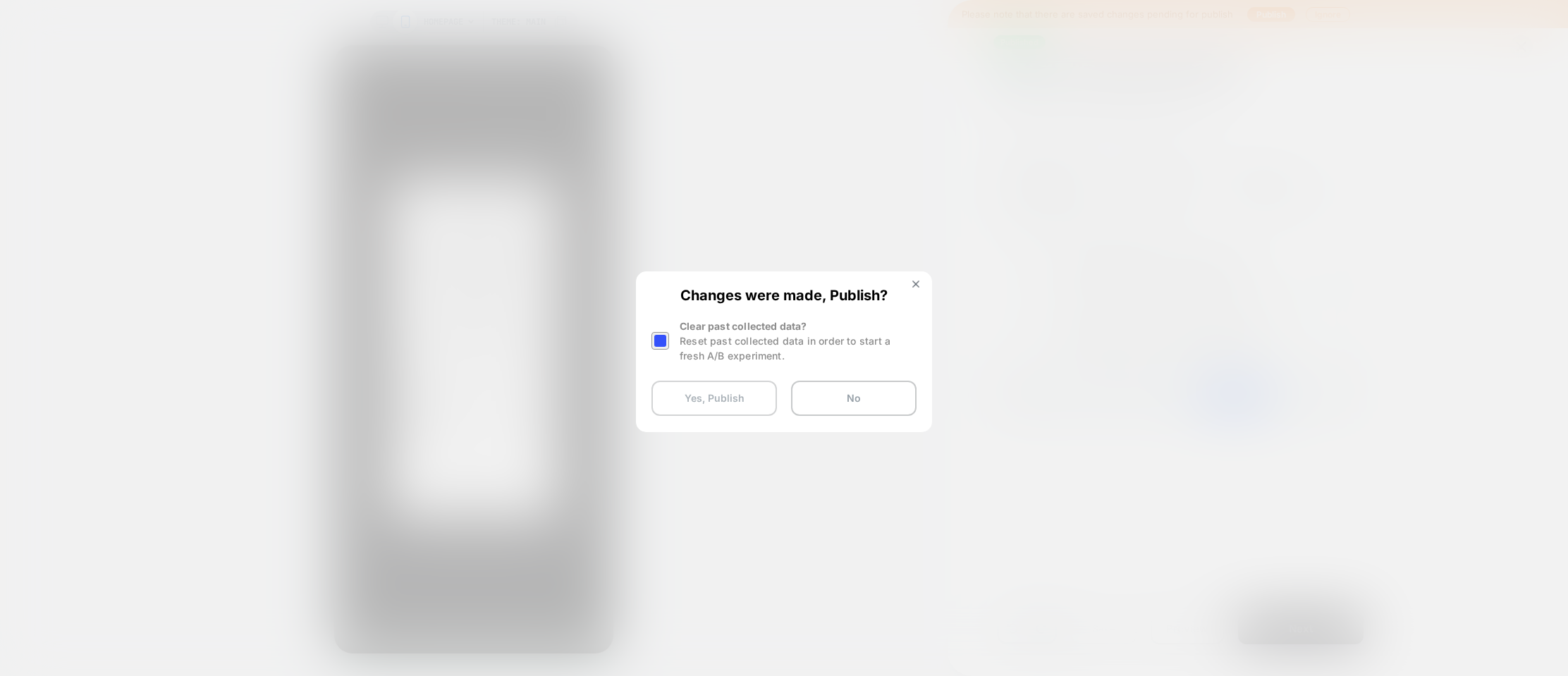
click at [742, 400] on button "Yes, Publish" at bounding box center [715, 398] width 125 height 35
